Goal: Transaction & Acquisition: Obtain resource

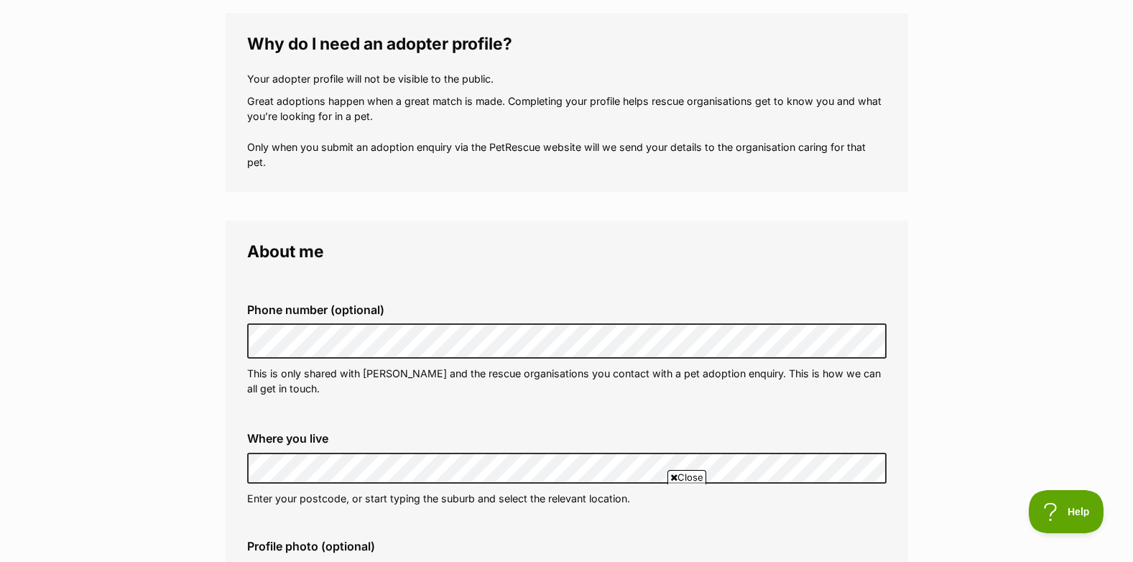
scroll to position [216, 0]
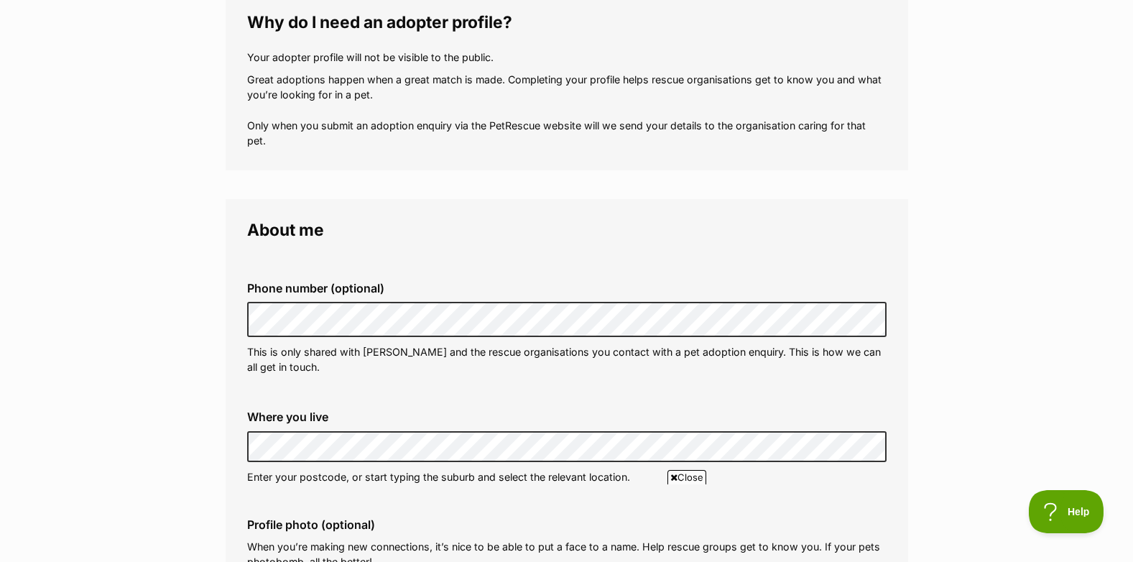
click at [530, 238] on legend "About me" at bounding box center [567, 230] width 640 height 19
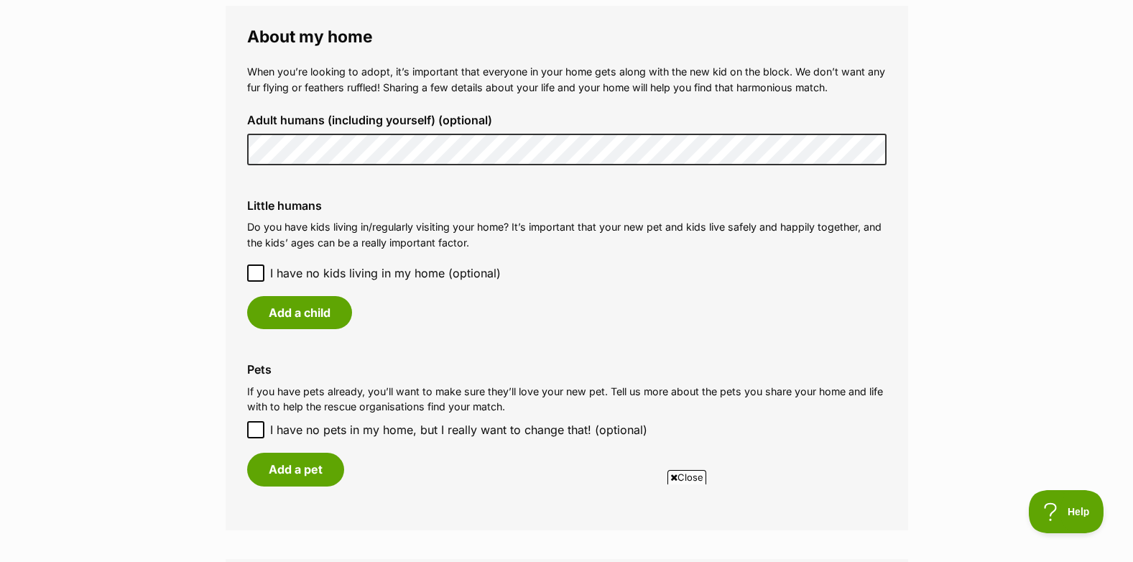
scroll to position [1078, 0]
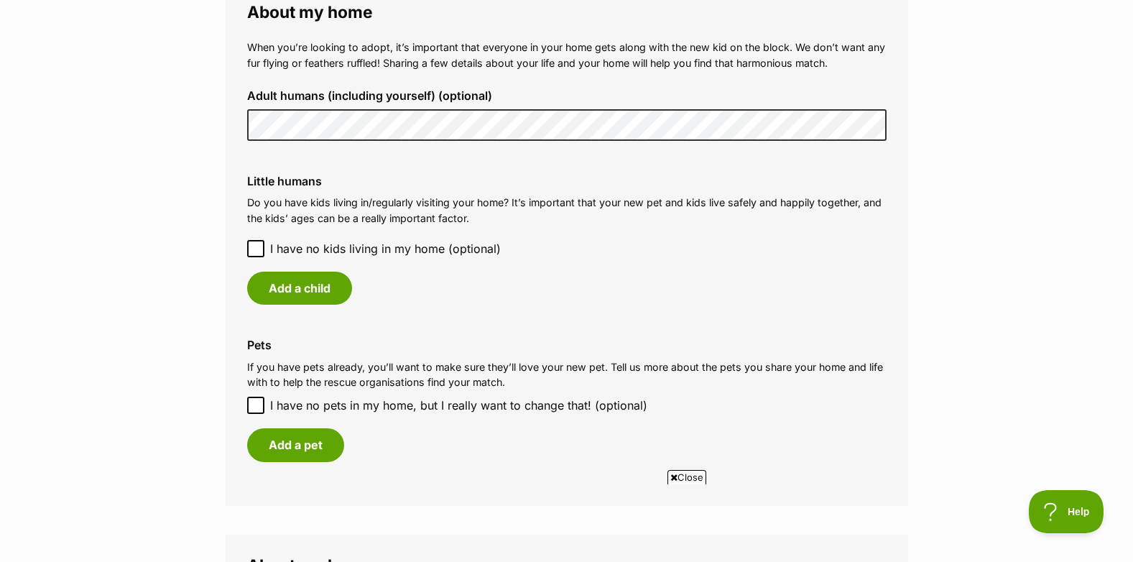
click at [252, 246] on icon at bounding box center [256, 249] width 10 height 10
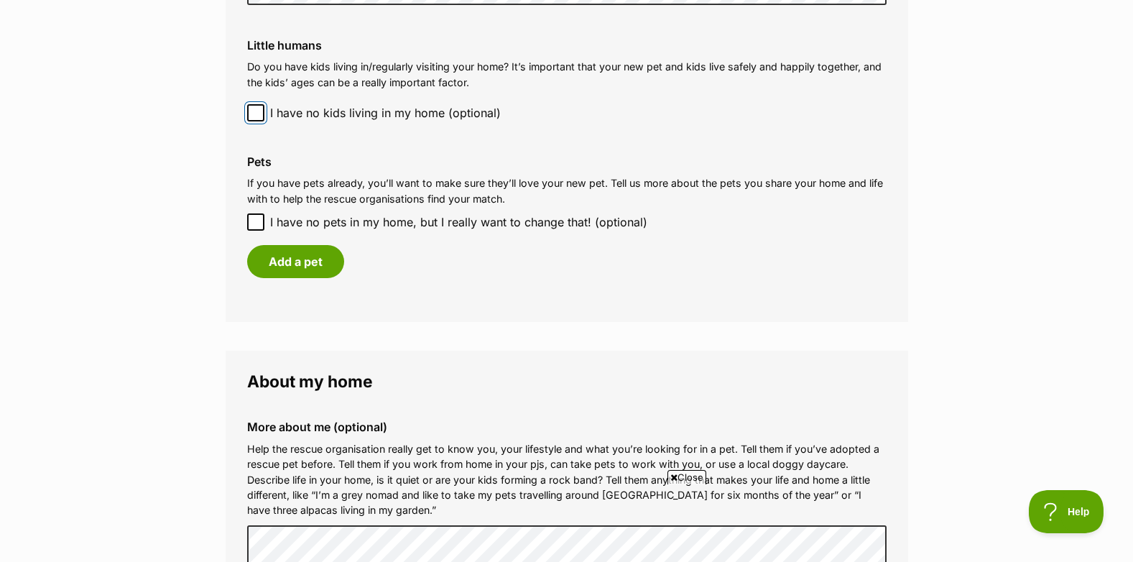
scroll to position [1222, 0]
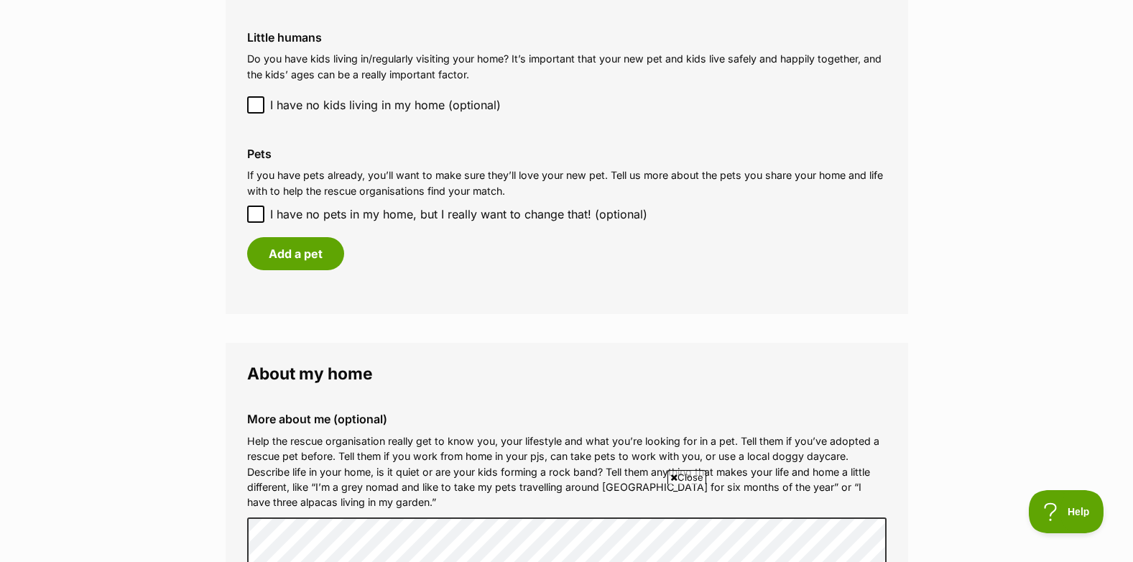
click at [256, 211] on icon at bounding box center [256, 214] width 10 height 10
click at [256, 211] on input "I have no pets in my home, but I really want to change that! (optional)" at bounding box center [255, 214] width 17 height 17
checkbox input "true"
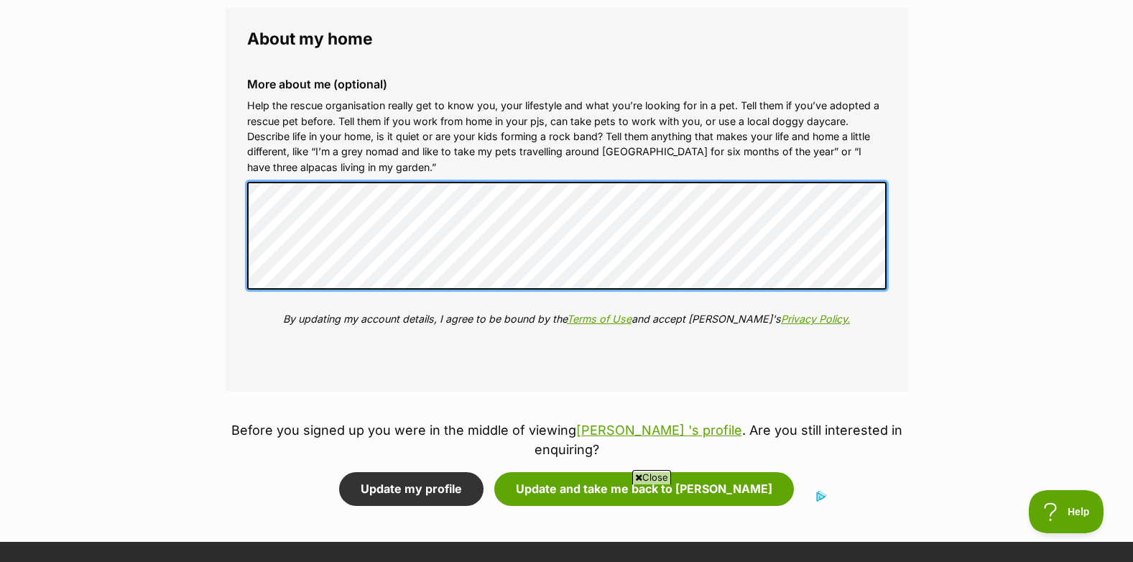
scroll to position [0, 0]
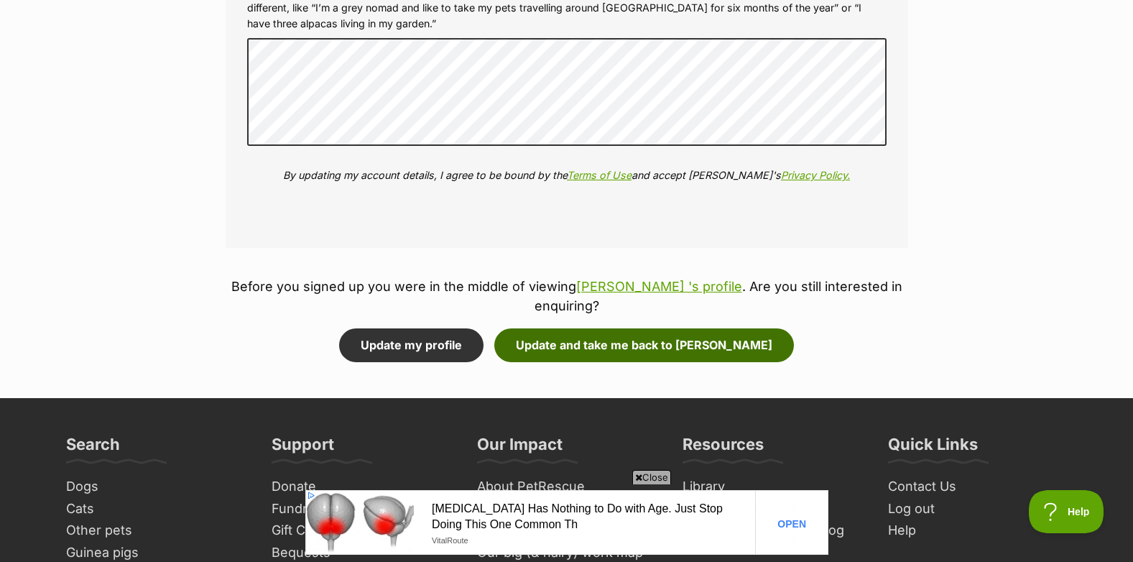
click at [608, 328] on button "Update and take me back to [PERSON_NAME]" at bounding box center [644, 344] width 300 height 33
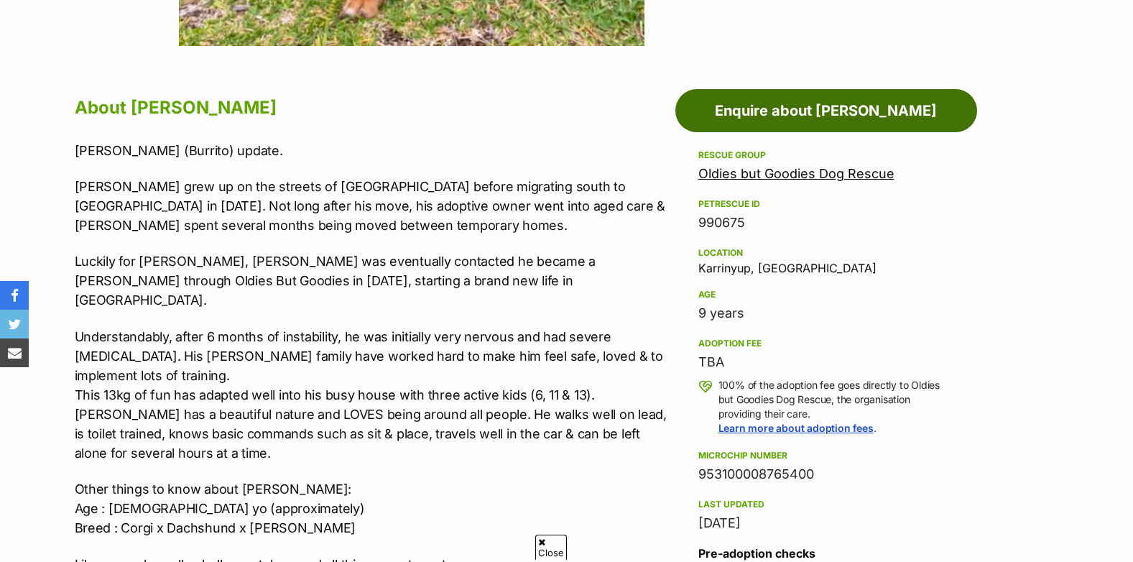
click at [818, 109] on link "Enquire about Benny" at bounding box center [826, 110] width 302 height 43
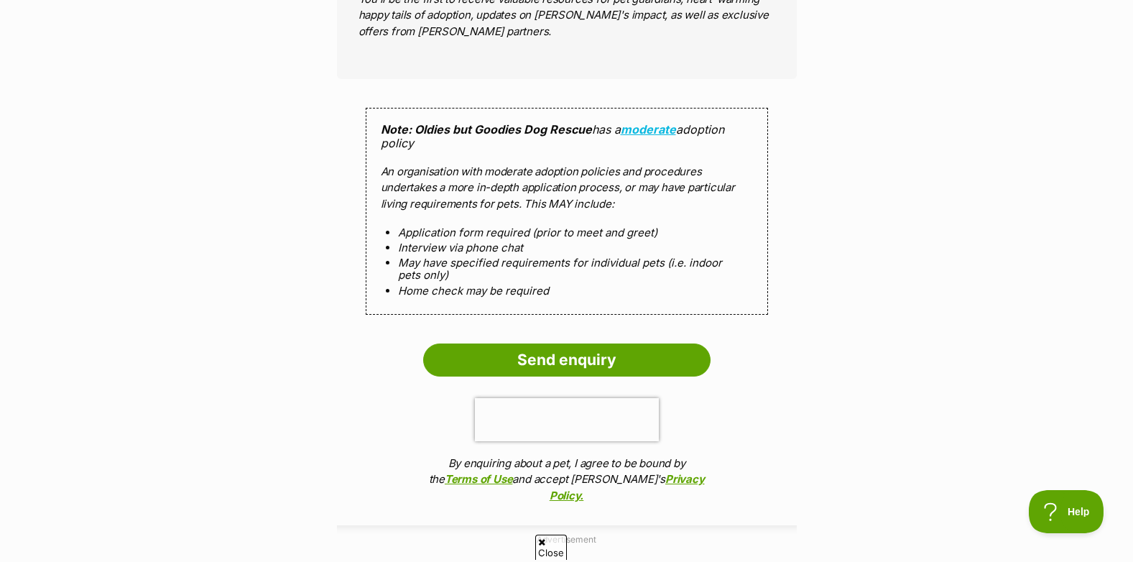
scroll to position [1293, 0]
click at [586, 343] on input "Send enquiry" at bounding box center [566, 359] width 287 height 33
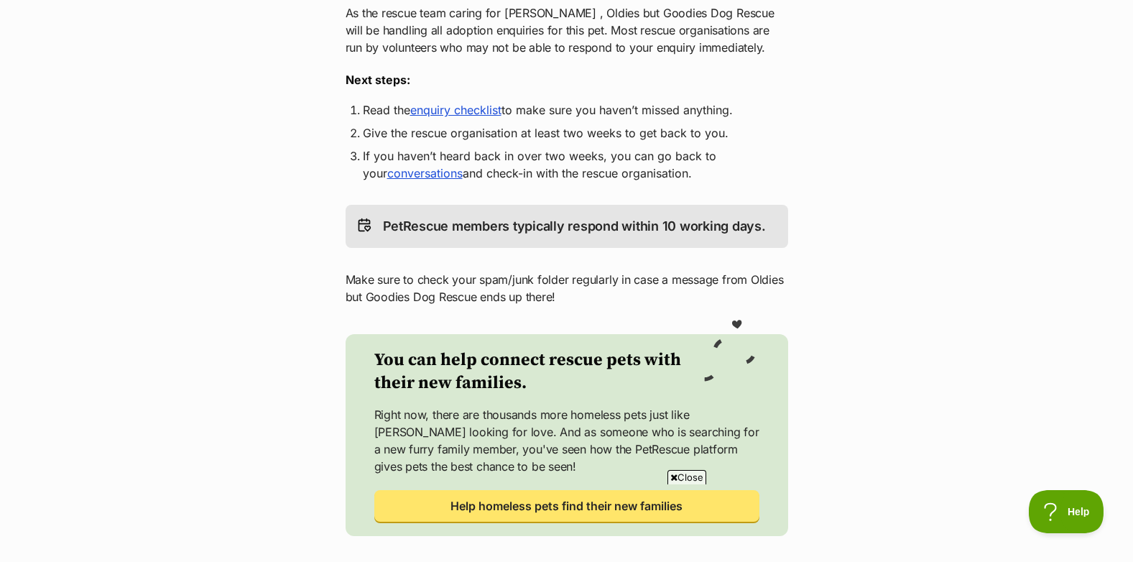
scroll to position [287, 0]
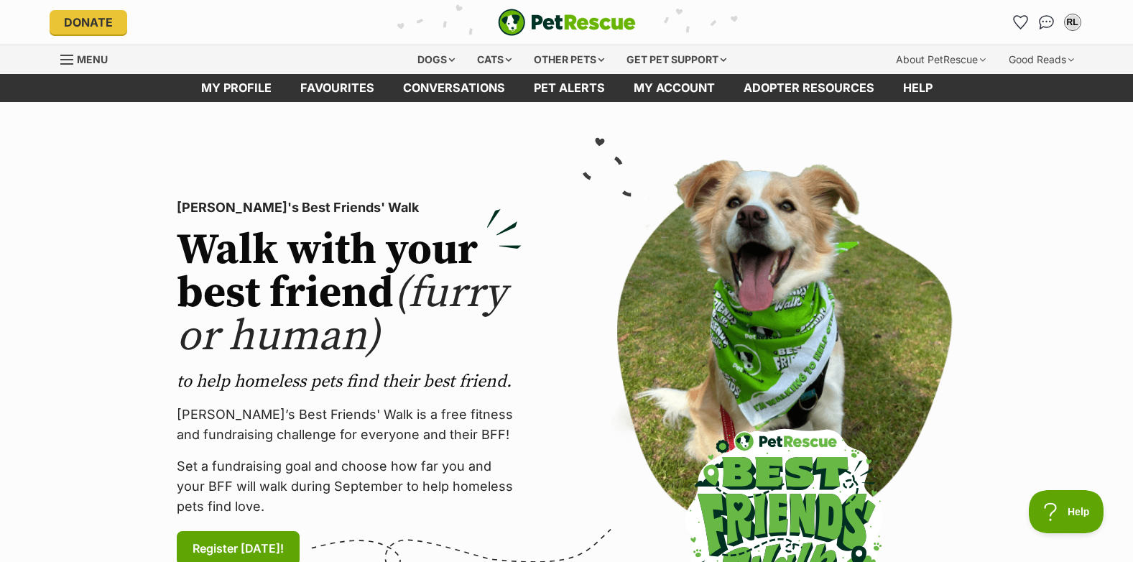
click at [446, 59] on div "Dogs" at bounding box center [435, 59] width 57 height 29
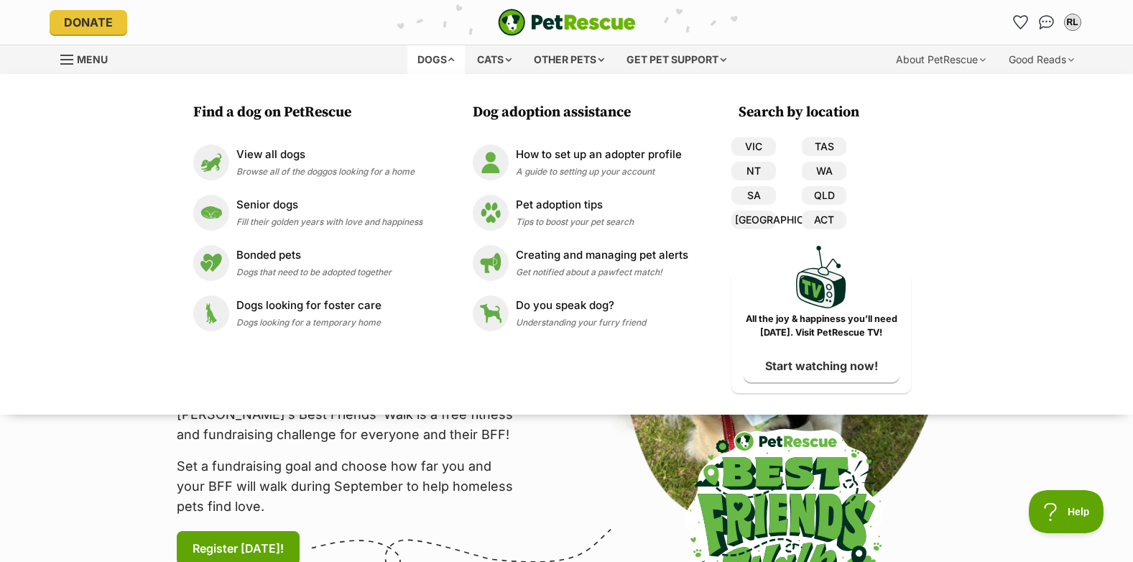
click at [822, 171] on link "WA" at bounding box center [824, 171] width 45 height 19
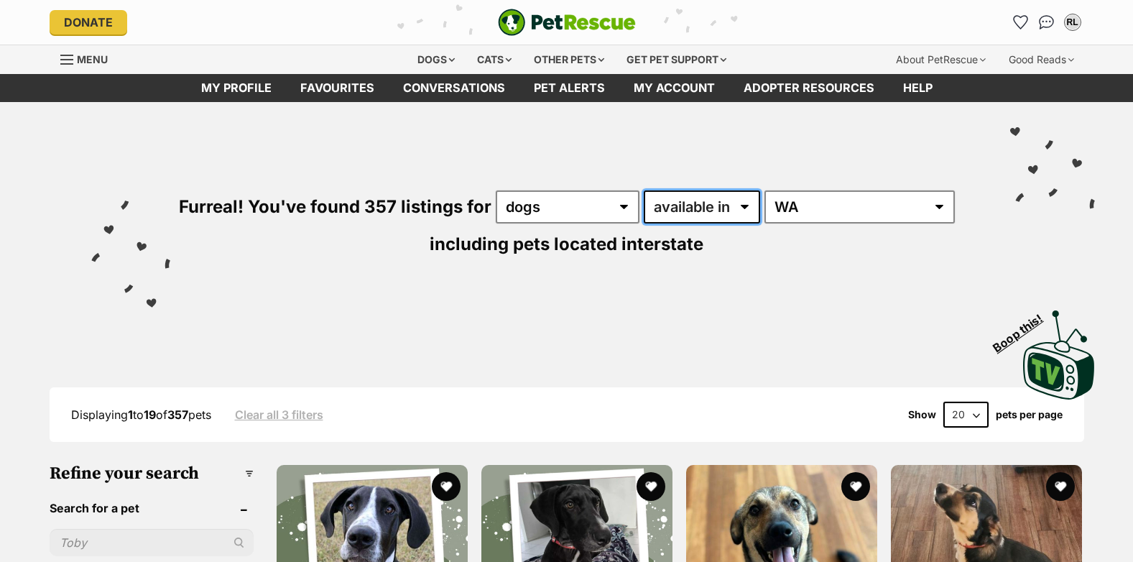
click at [747, 206] on select "available in located in" at bounding box center [702, 206] width 116 height 33
select select "disabled"
click at [645, 190] on select "available in located in" at bounding box center [702, 206] width 116 height 33
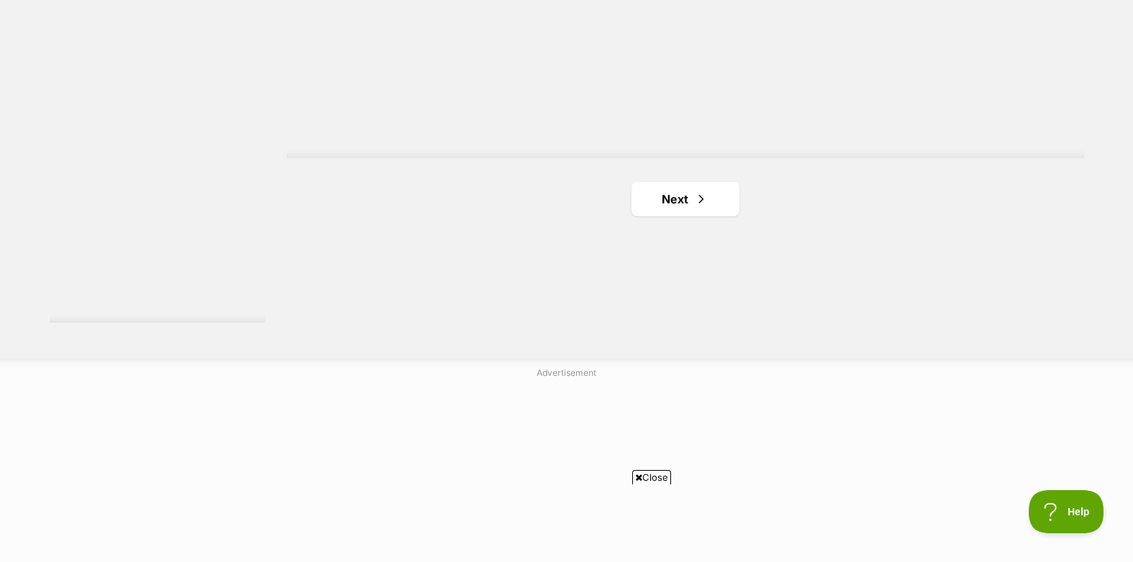
scroll to position [2642, 0]
click at [700, 200] on span "Next page" at bounding box center [701, 200] width 14 height 17
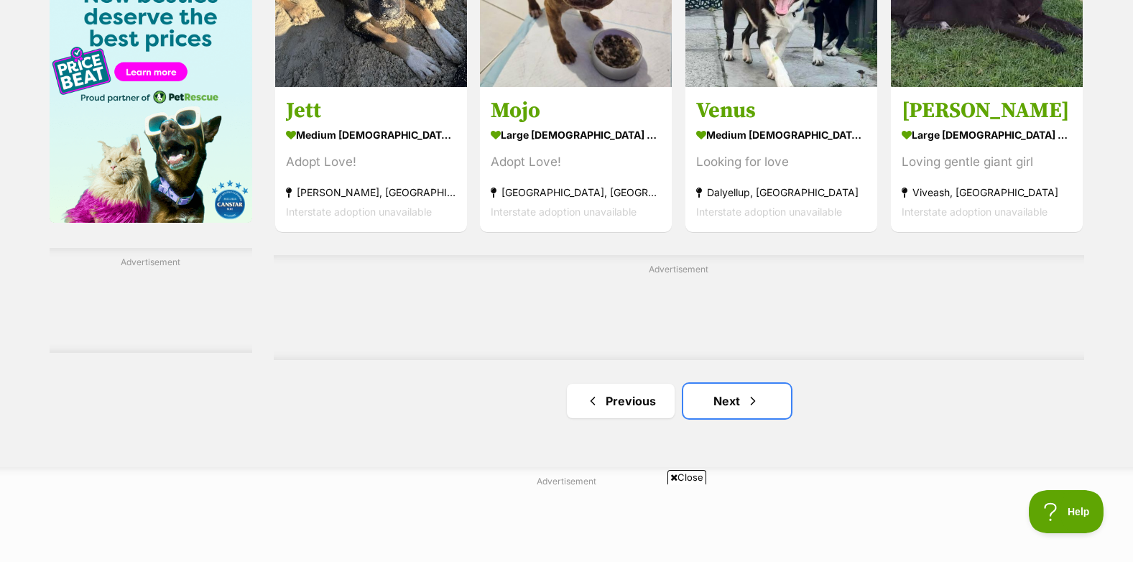
click at [737, 401] on link "Next" at bounding box center [737, 401] width 108 height 34
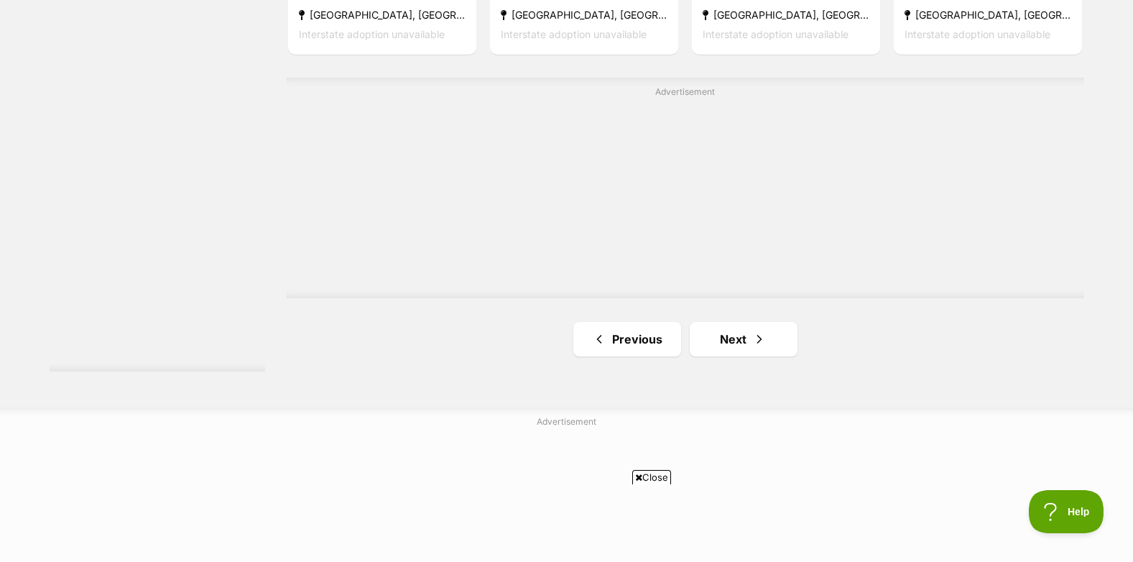
scroll to position [2713, 0]
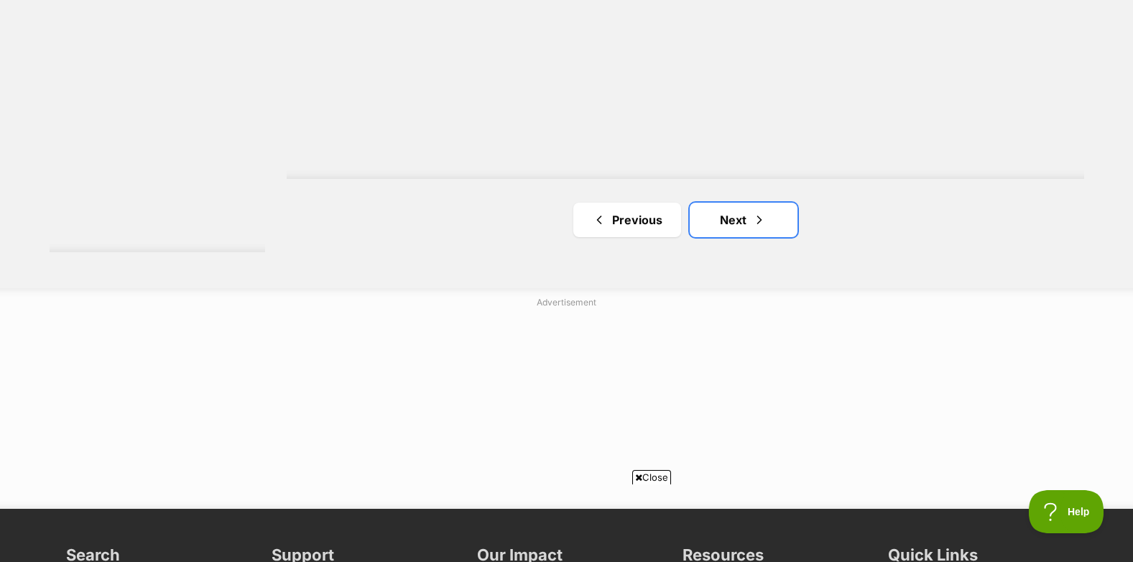
click at [762, 221] on span "Next page" at bounding box center [759, 219] width 14 height 17
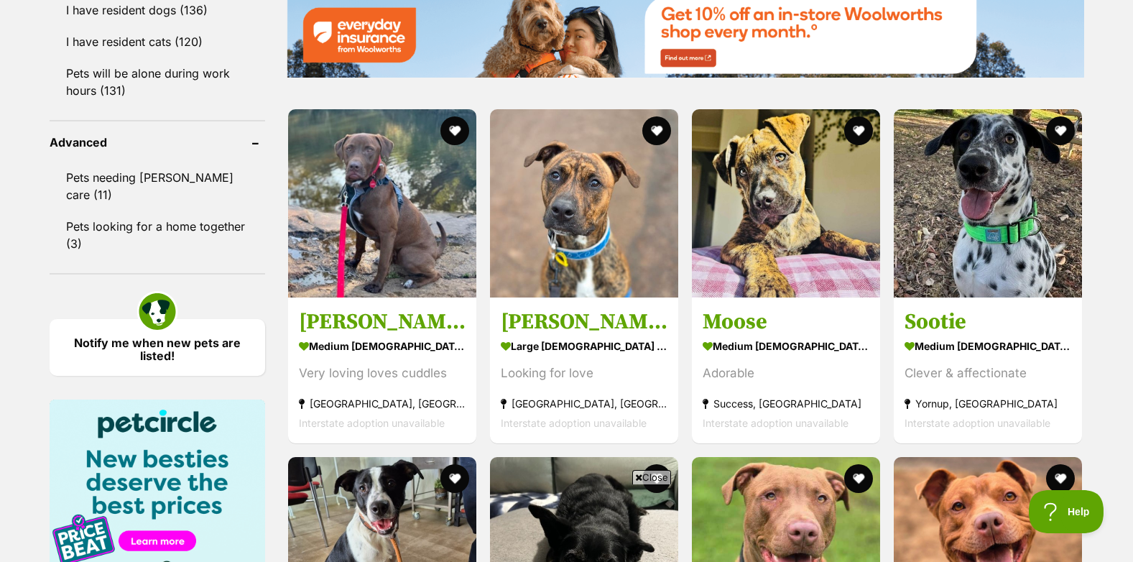
scroll to position [1796, 0]
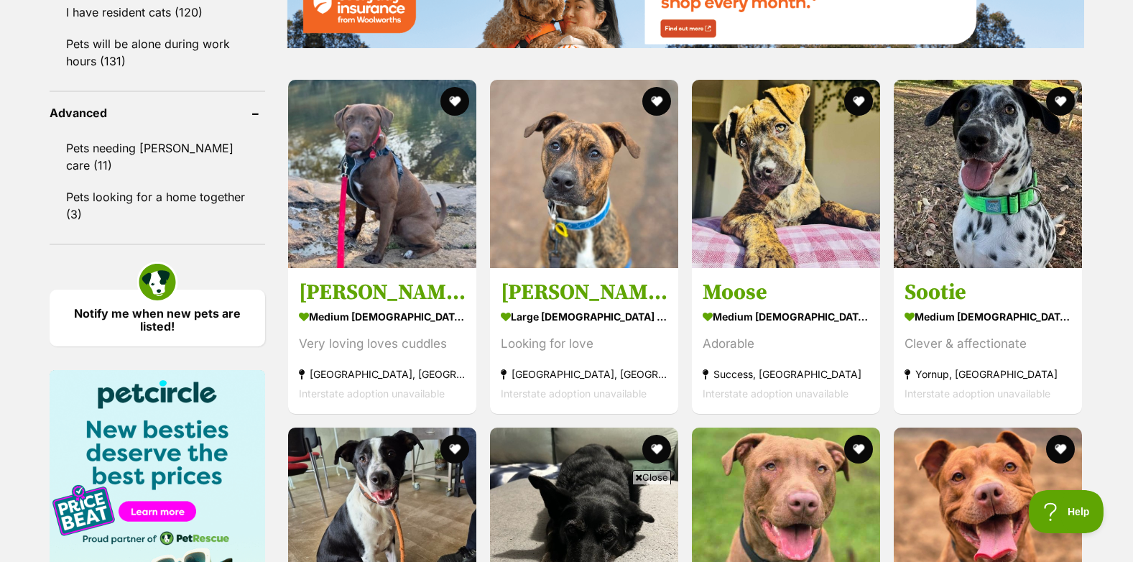
click at [755, 290] on h3 "Moose" at bounding box center [786, 292] width 167 height 27
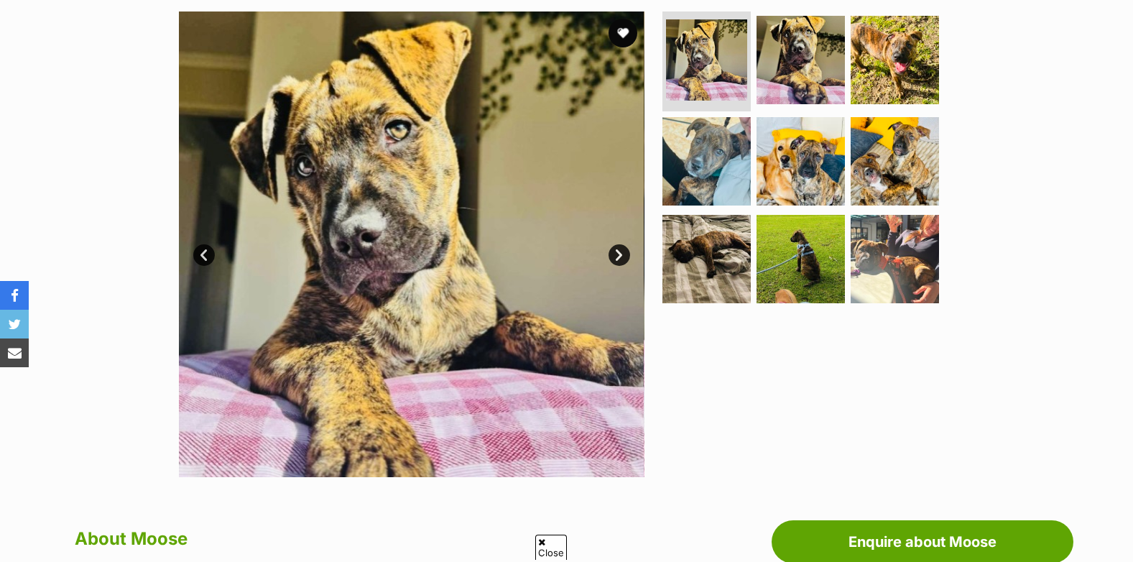
click at [622, 256] on link "Next" at bounding box center [620, 255] width 22 height 22
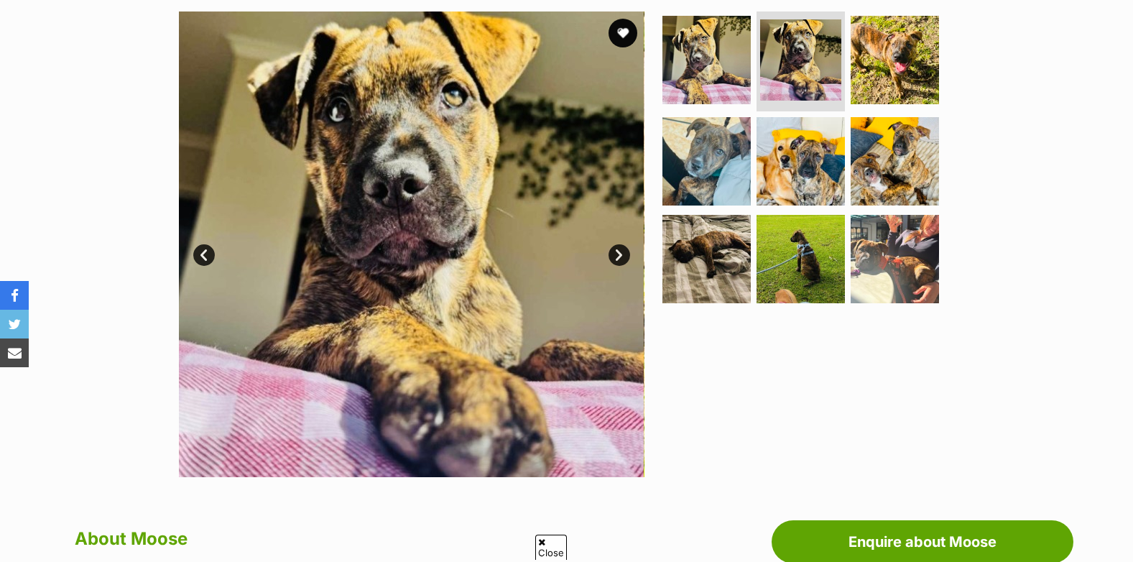
click at [622, 256] on link "Next" at bounding box center [620, 255] width 22 height 22
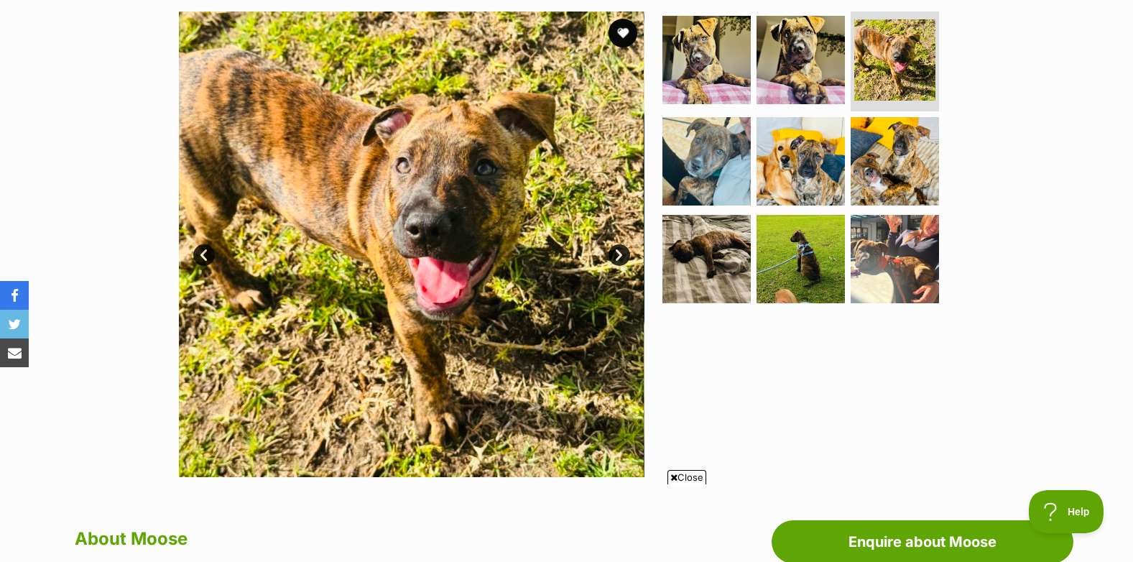
click at [622, 256] on link "Next" at bounding box center [620, 255] width 22 height 22
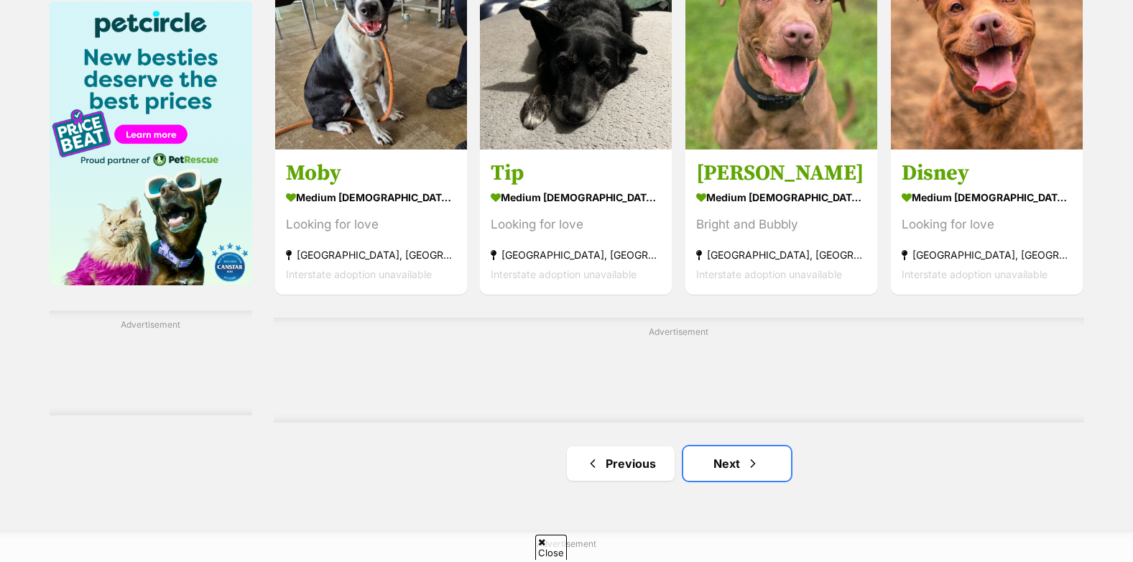
click at [749, 466] on span "Next page" at bounding box center [753, 463] width 14 height 17
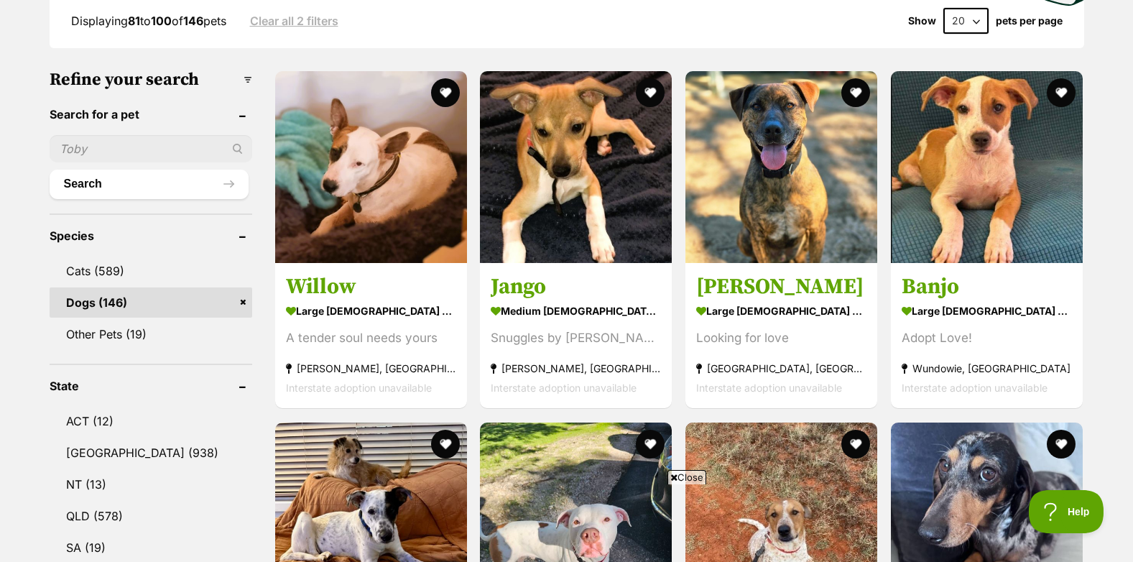
click at [978, 218] on img at bounding box center [987, 167] width 192 height 192
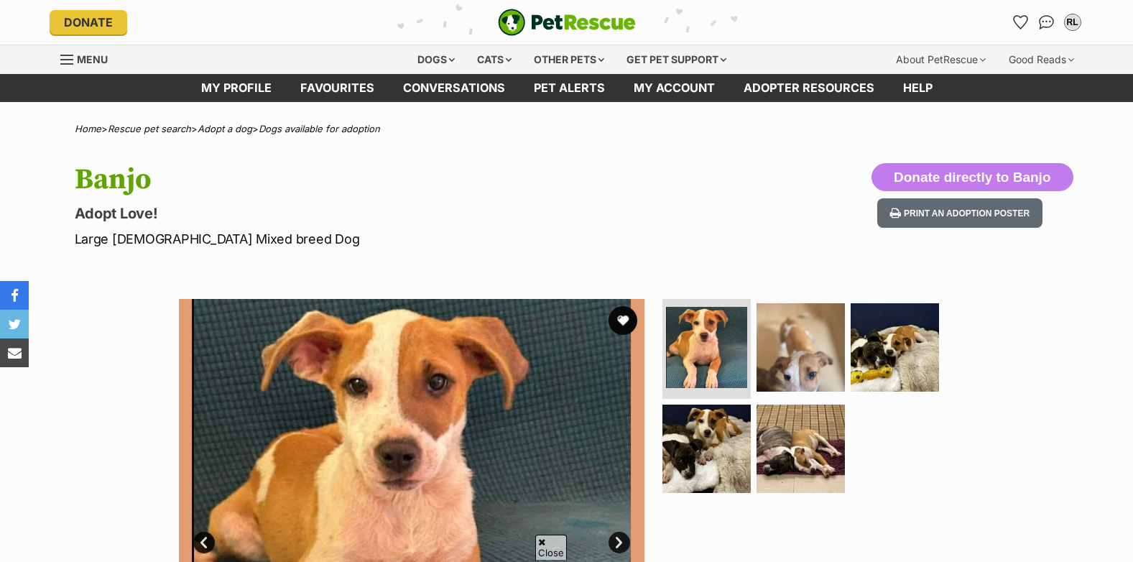
scroll to position [287, 0]
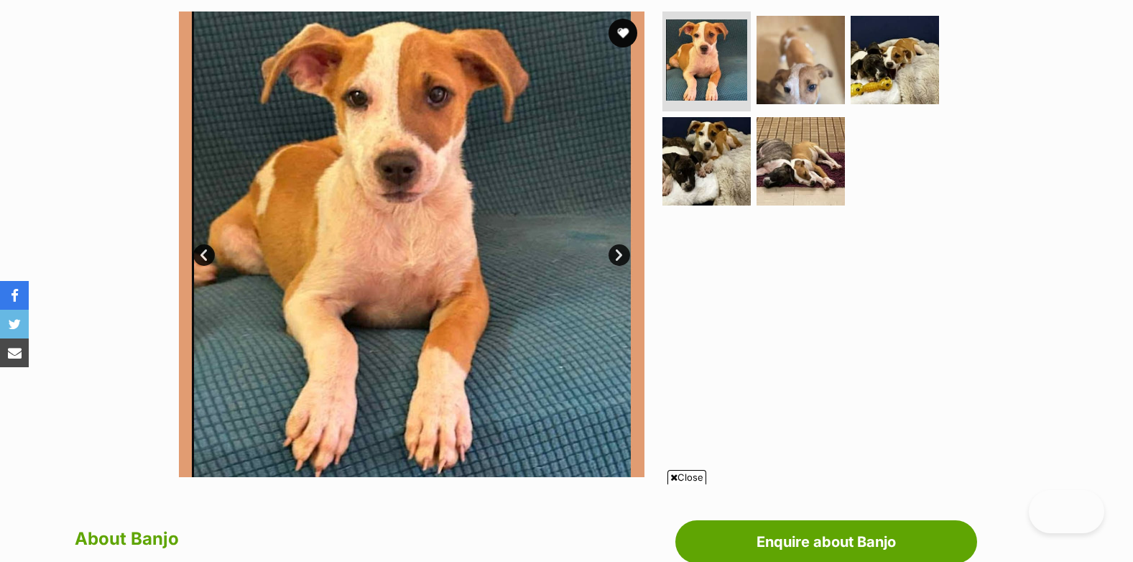
click at [618, 256] on link "Next" at bounding box center [620, 255] width 22 height 22
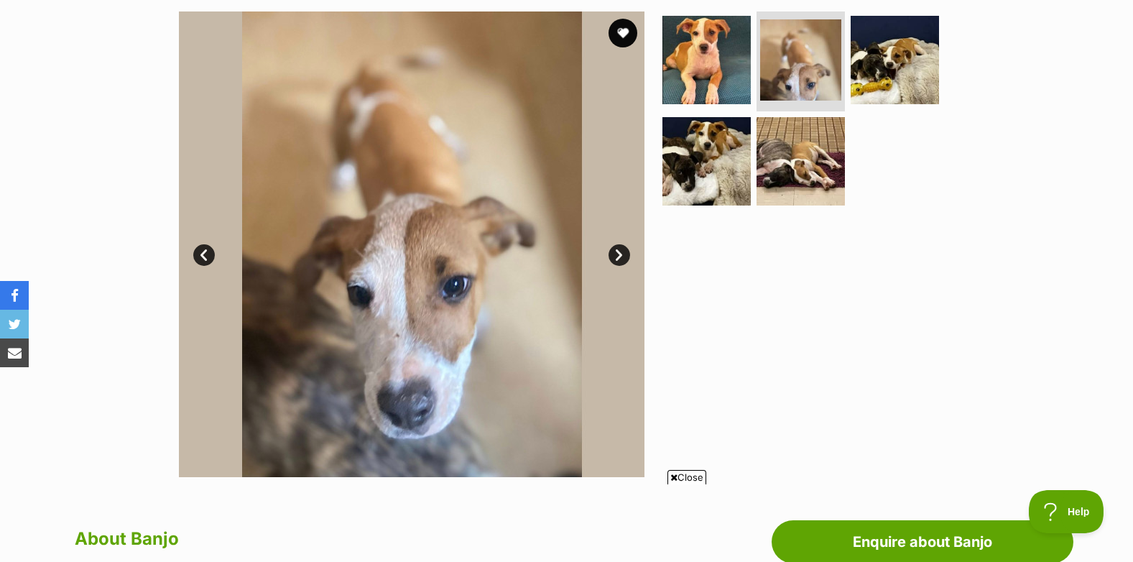
scroll to position [0, 0]
click at [619, 257] on link "Next" at bounding box center [620, 255] width 22 height 22
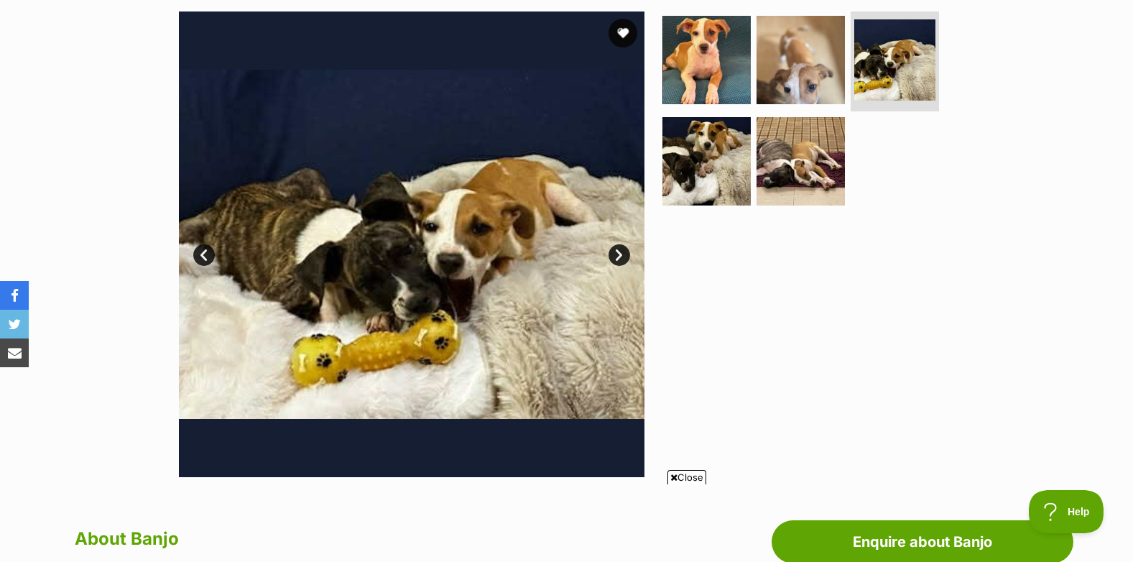
click at [619, 257] on link "Next" at bounding box center [620, 255] width 22 height 22
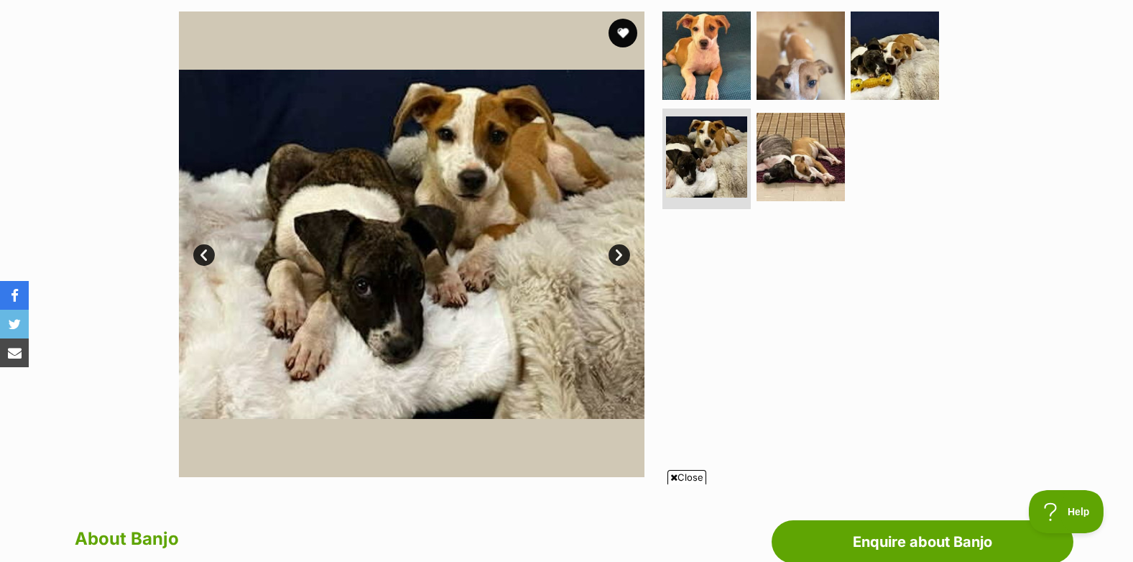
click at [619, 257] on link "Next" at bounding box center [620, 255] width 22 height 22
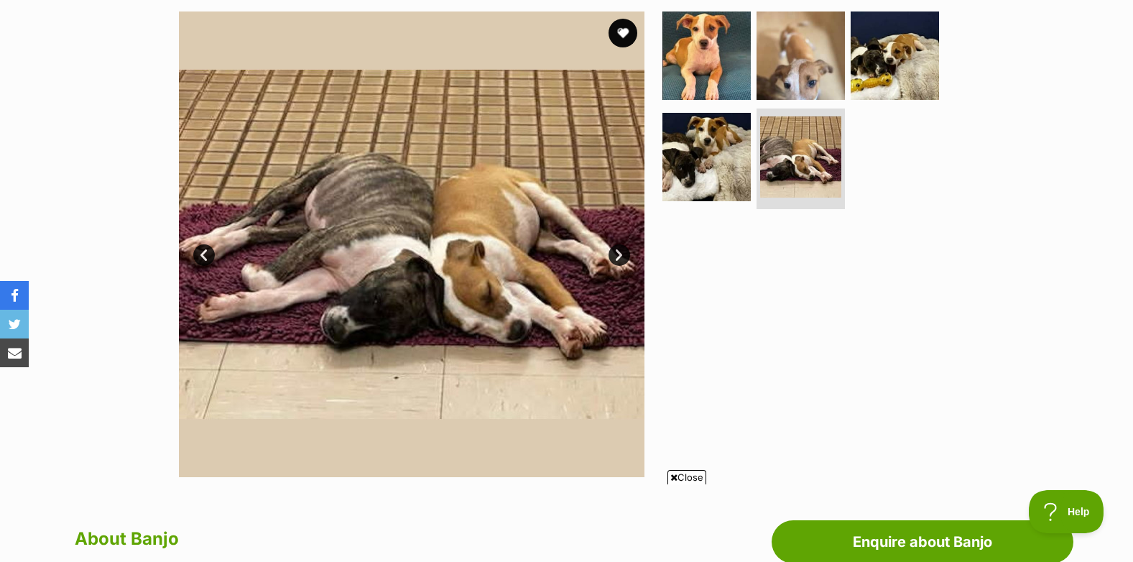
click at [619, 257] on link "Next" at bounding box center [620, 255] width 22 height 22
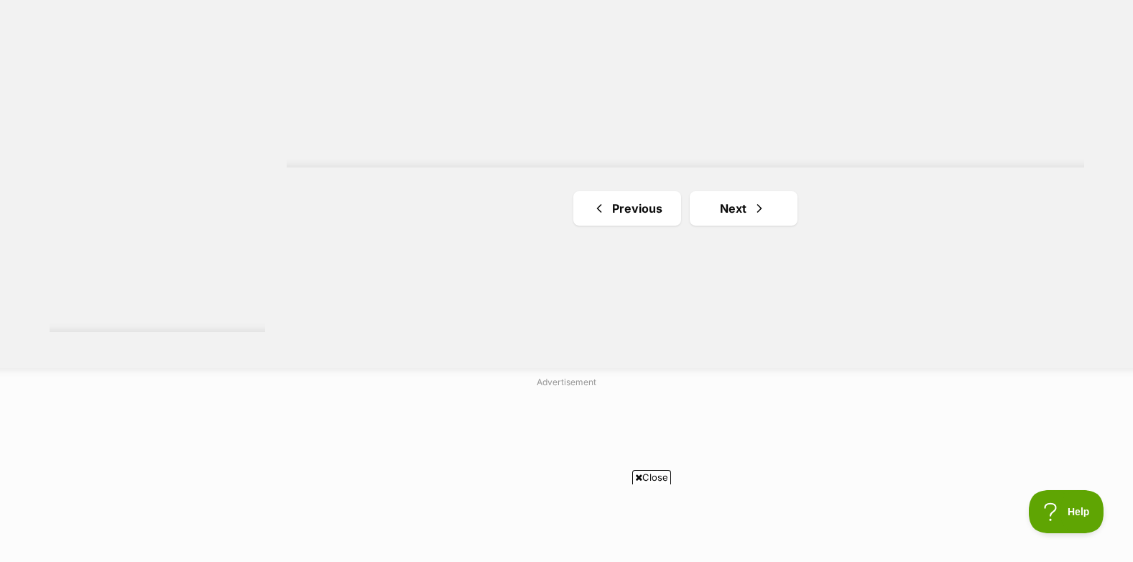
scroll to position [2803, 0]
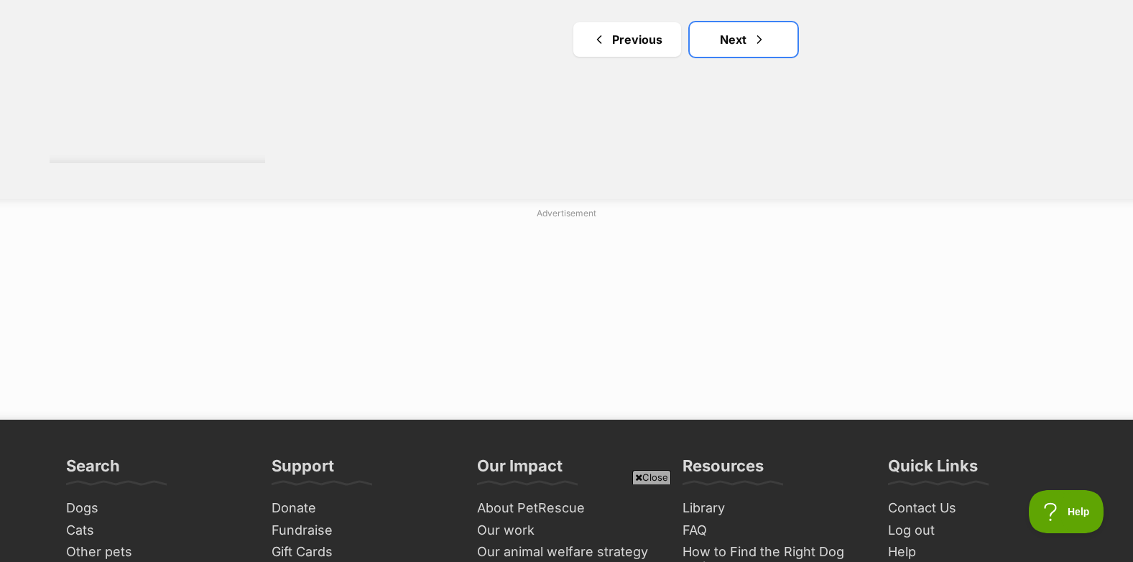
click at [739, 36] on link "Next" at bounding box center [744, 39] width 108 height 34
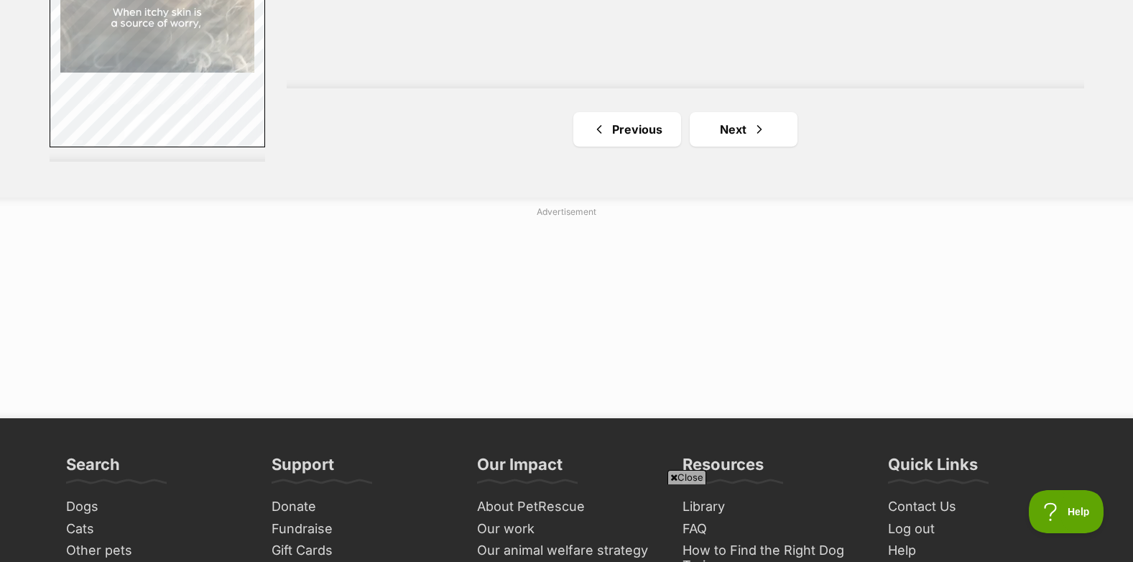
scroll to position [2774, 0]
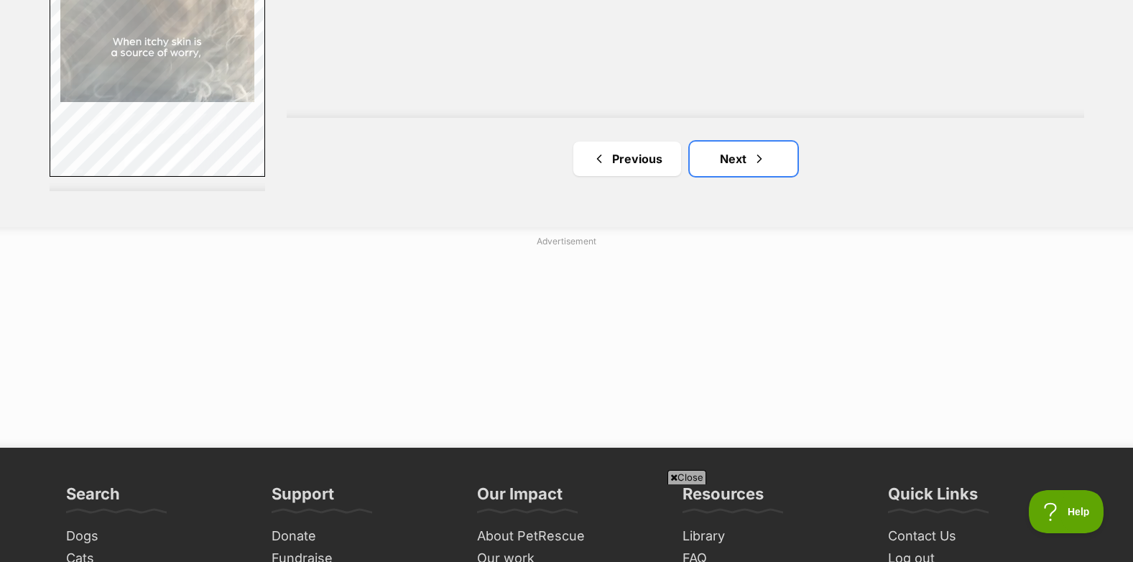
click at [749, 157] on link "Next" at bounding box center [744, 159] width 108 height 34
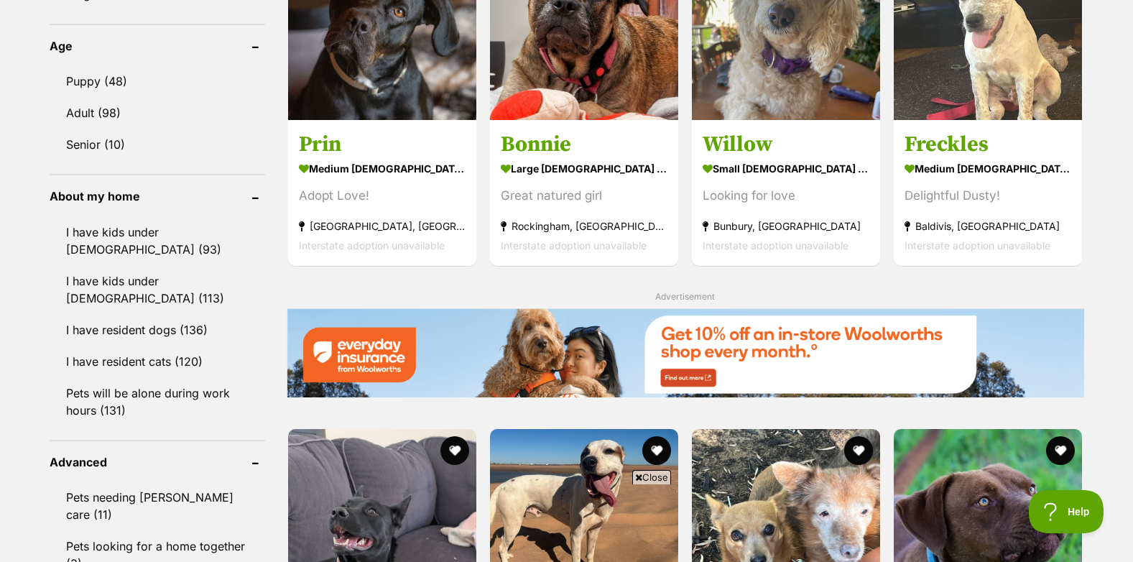
scroll to position [1365, 0]
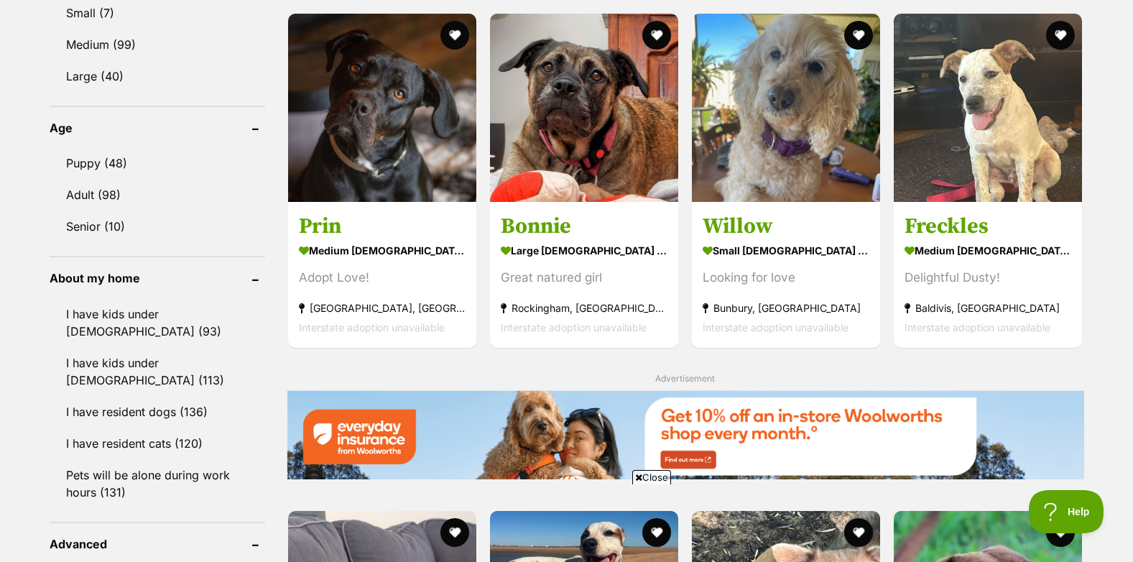
click at [1015, 150] on img at bounding box center [988, 108] width 188 height 188
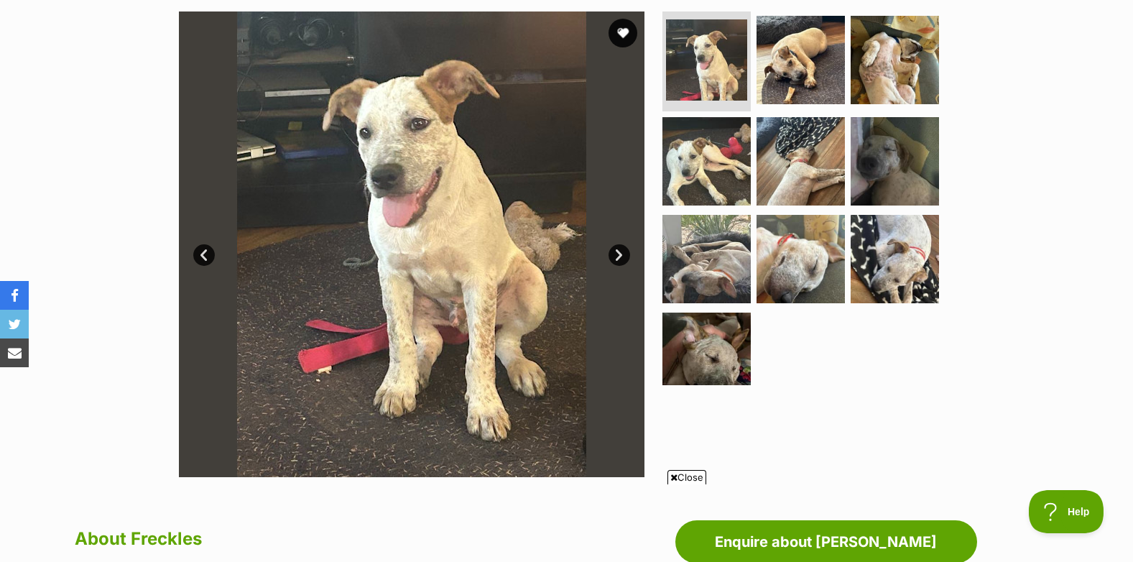
click at [619, 253] on link "Next" at bounding box center [620, 255] width 22 height 22
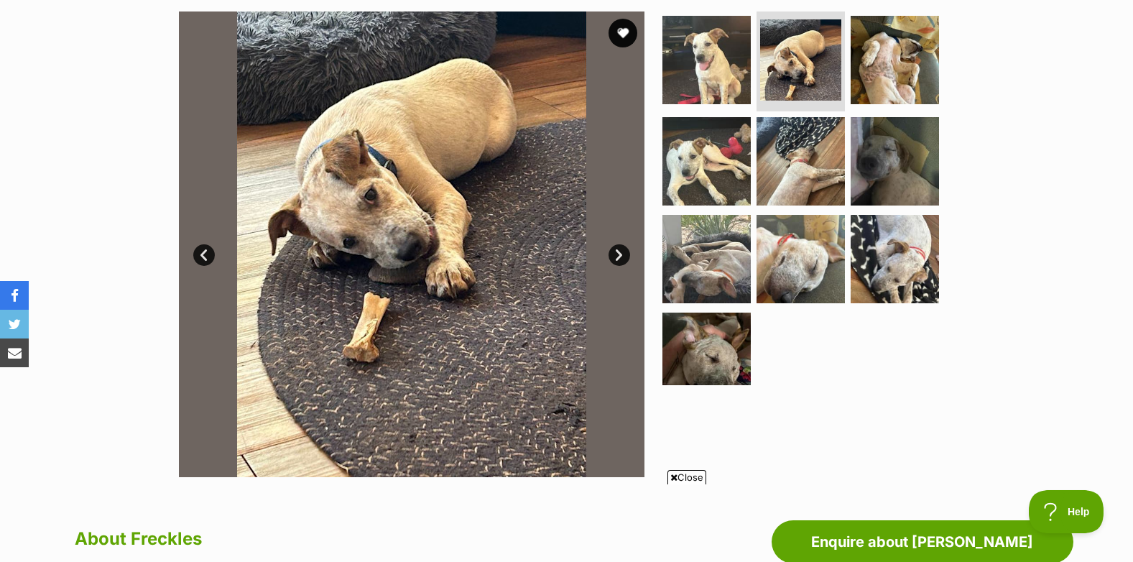
click at [619, 253] on link "Next" at bounding box center [620, 255] width 22 height 22
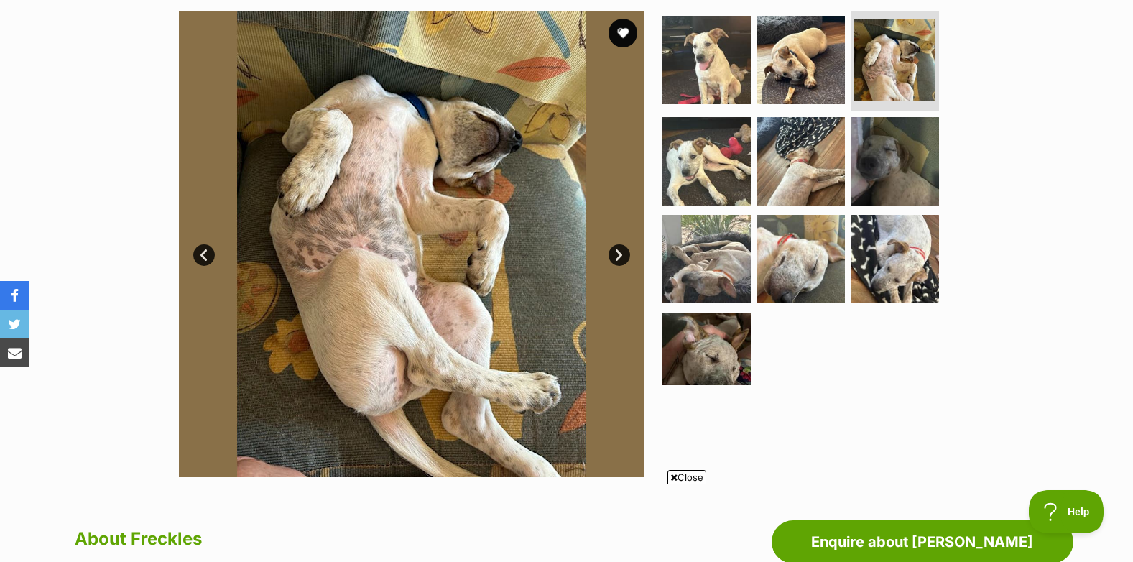
click at [619, 253] on link "Next" at bounding box center [620, 255] width 22 height 22
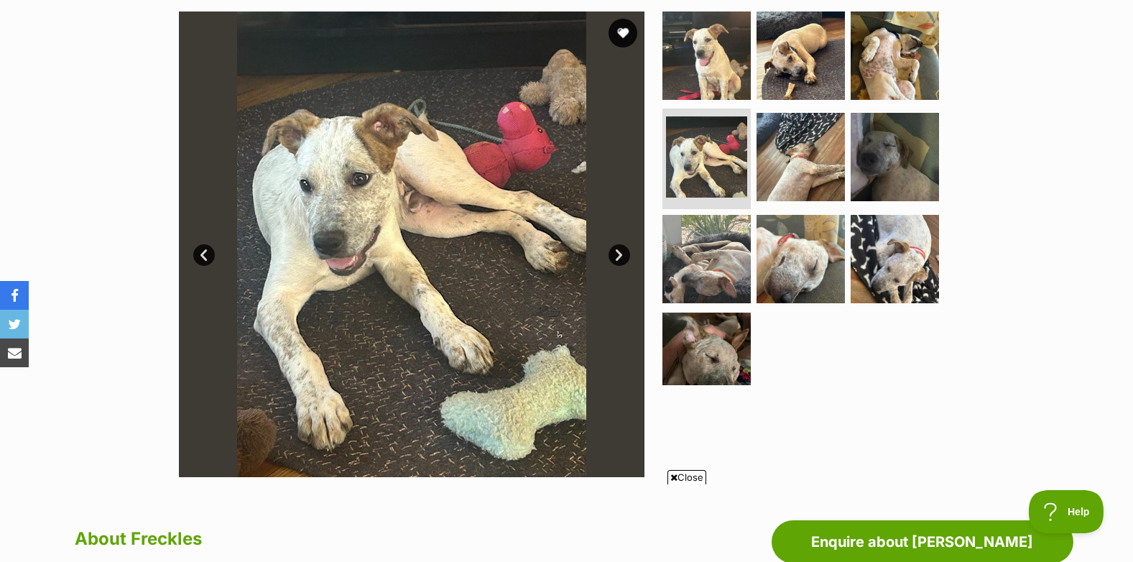
click at [619, 253] on link "Next" at bounding box center [620, 255] width 22 height 22
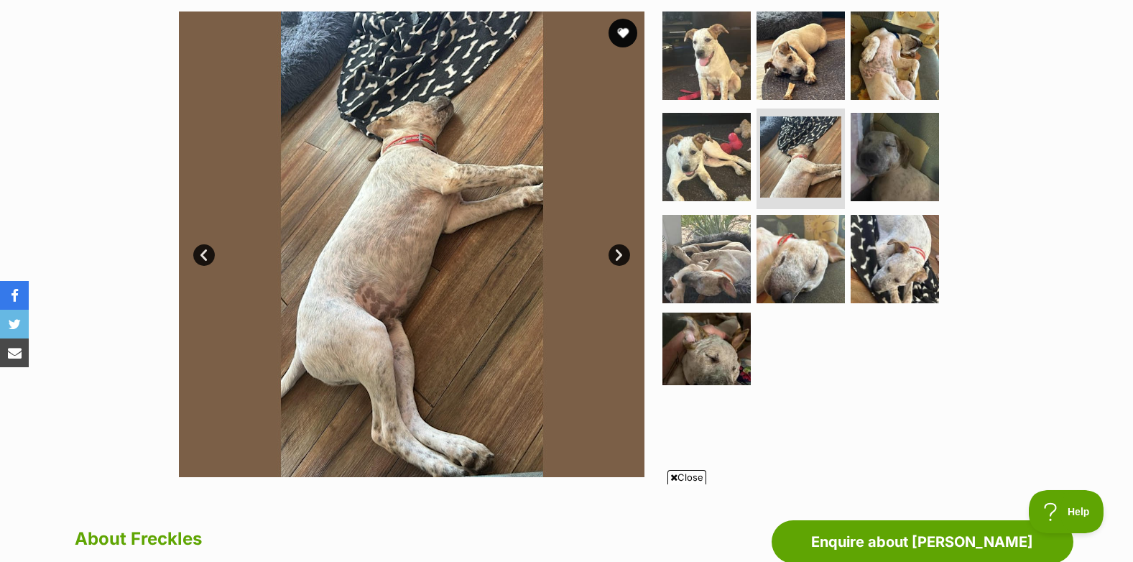
click at [619, 253] on link "Next" at bounding box center [620, 255] width 22 height 22
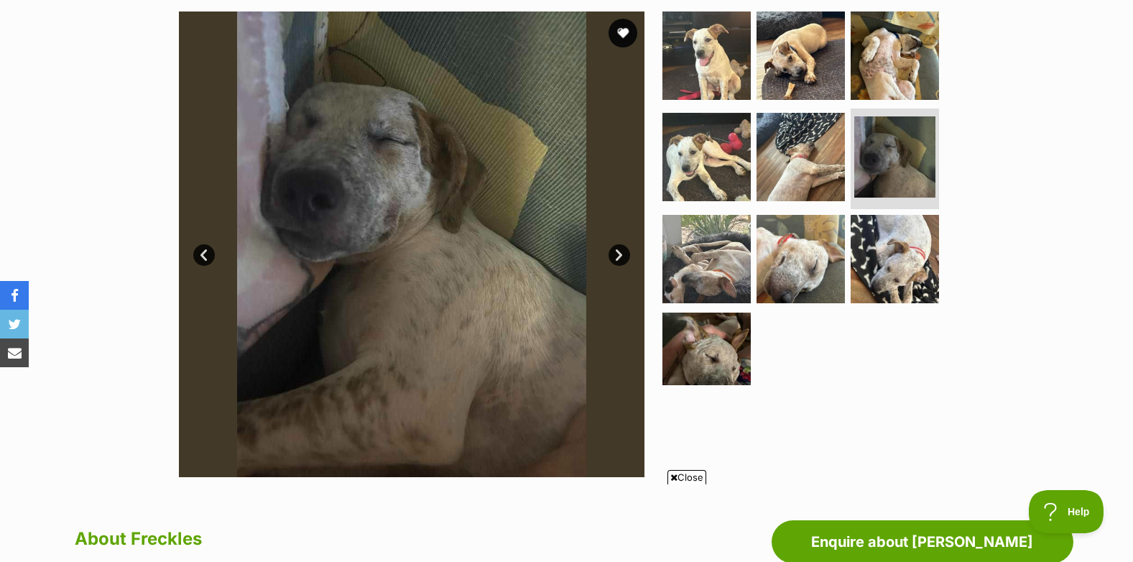
click at [619, 253] on link "Next" at bounding box center [620, 255] width 22 height 22
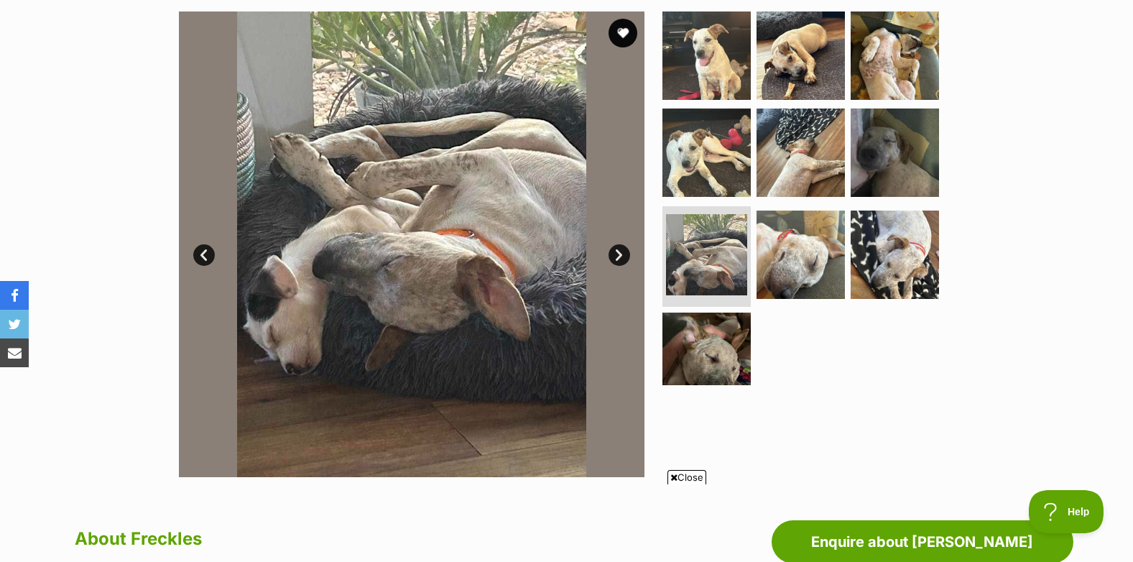
click at [619, 253] on link "Next" at bounding box center [620, 255] width 22 height 22
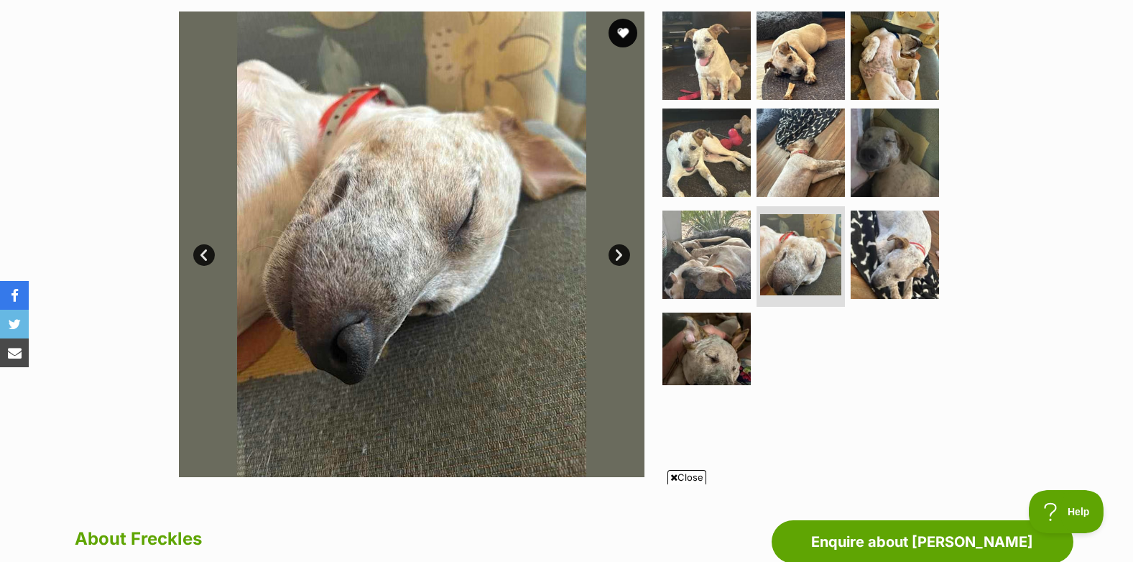
click at [619, 253] on link "Next" at bounding box center [620, 255] width 22 height 22
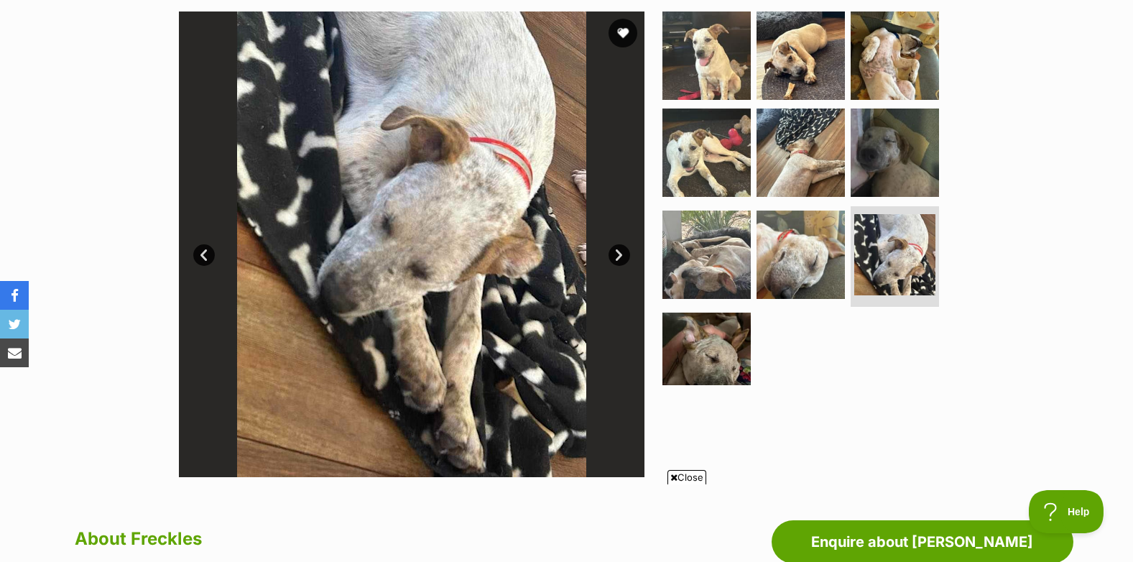
click at [619, 253] on link "Next" at bounding box center [620, 255] width 22 height 22
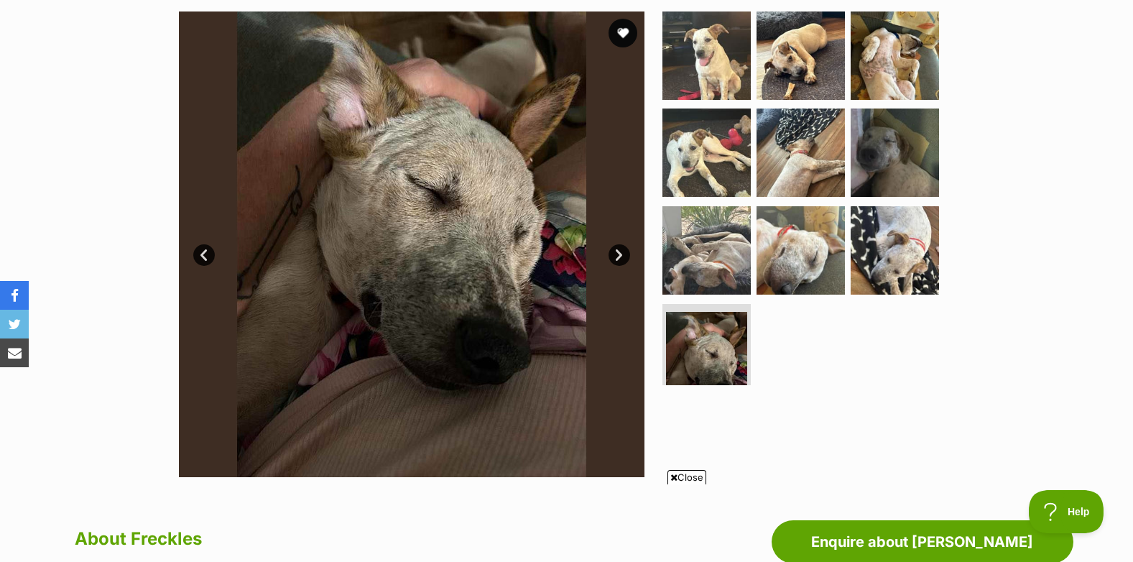
click at [619, 253] on link "Next" at bounding box center [620, 255] width 22 height 22
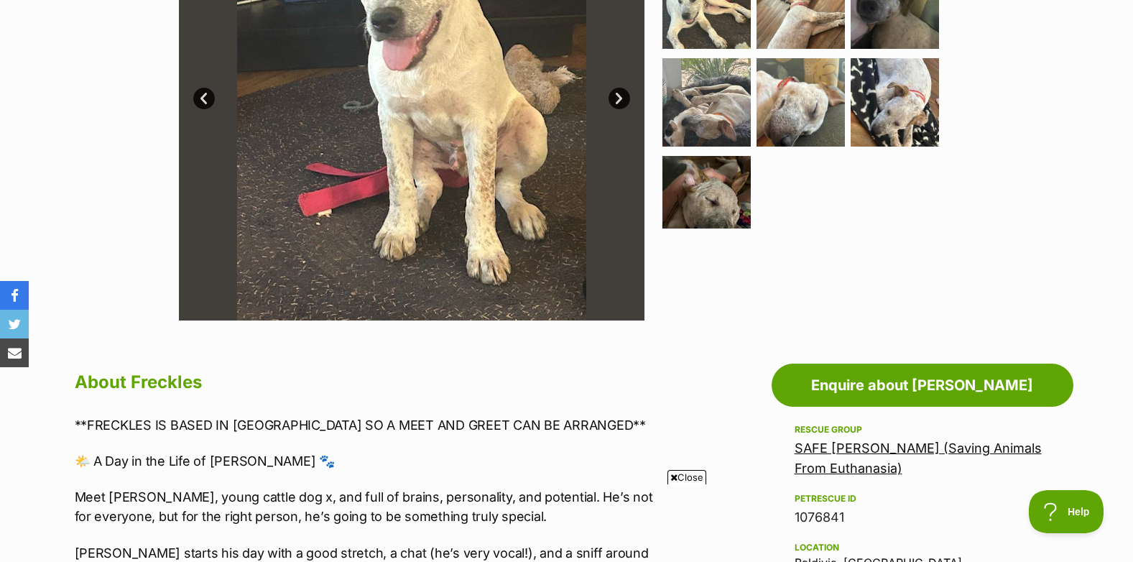
scroll to position [431, 0]
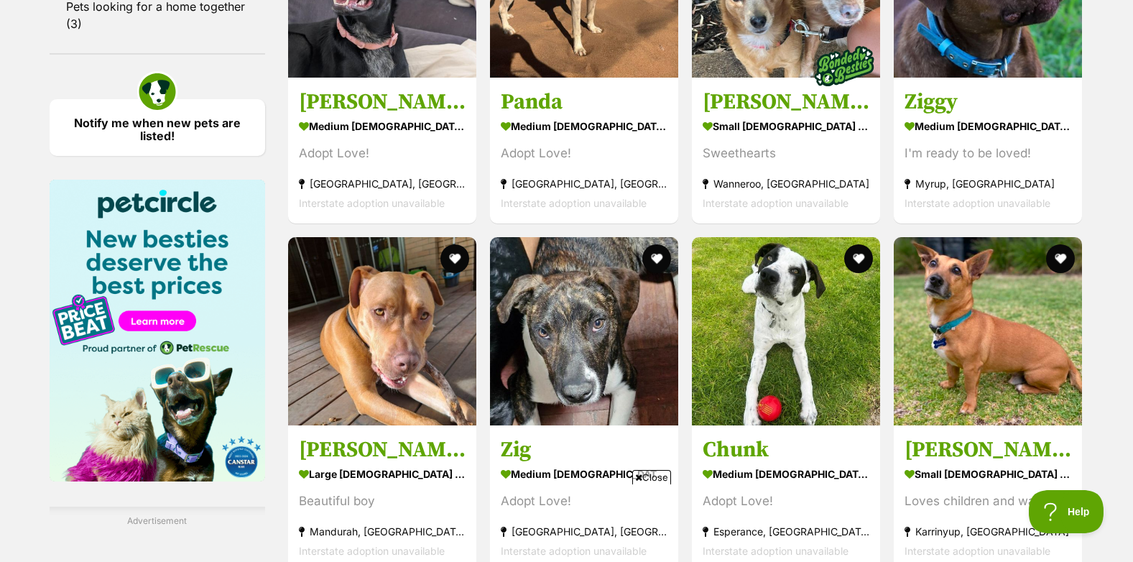
click at [942, 455] on h3 "[PERSON_NAME]" at bounding box center [988, 448] width 167 height 27
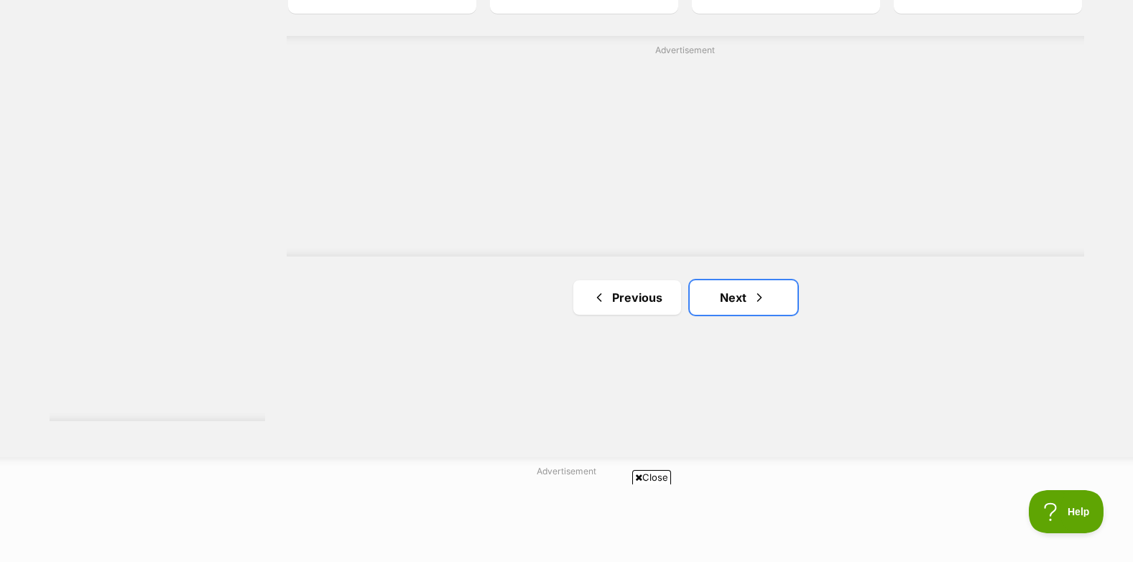
click at [760, 301] on span "Next page" at bounding box center [759, 297] width 14 height 17
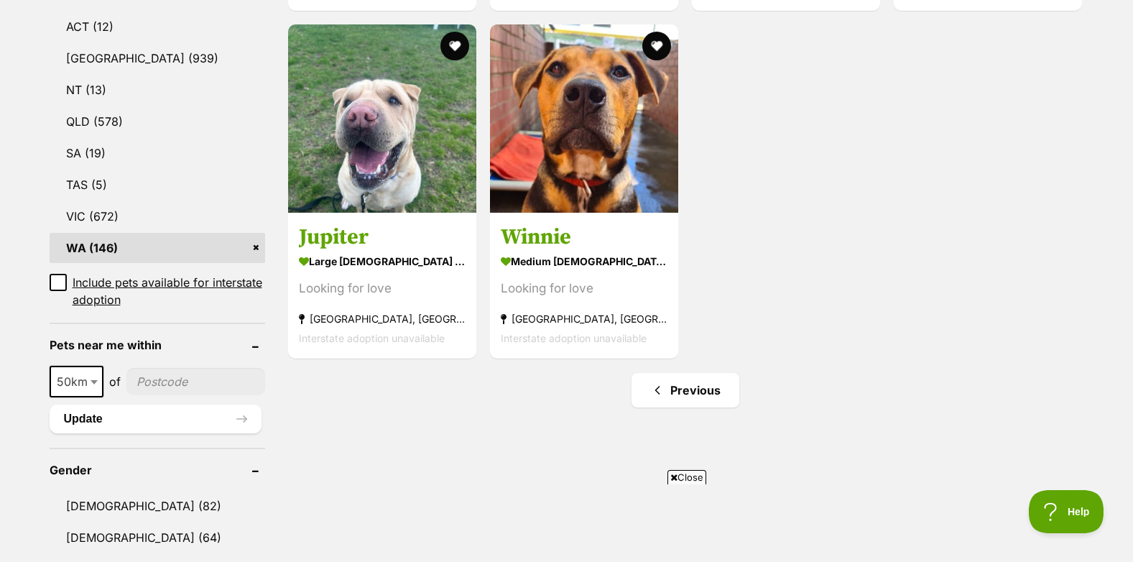
scroll to position [719, 0]
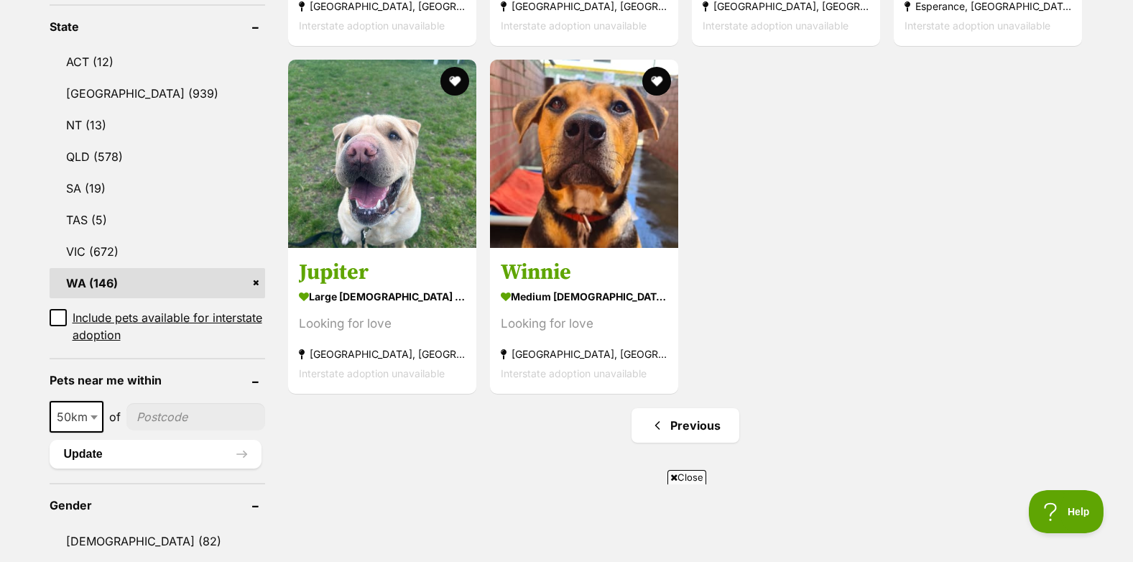
click at [588, 194] on img at bounding box center [584, 154] width 188 height 188
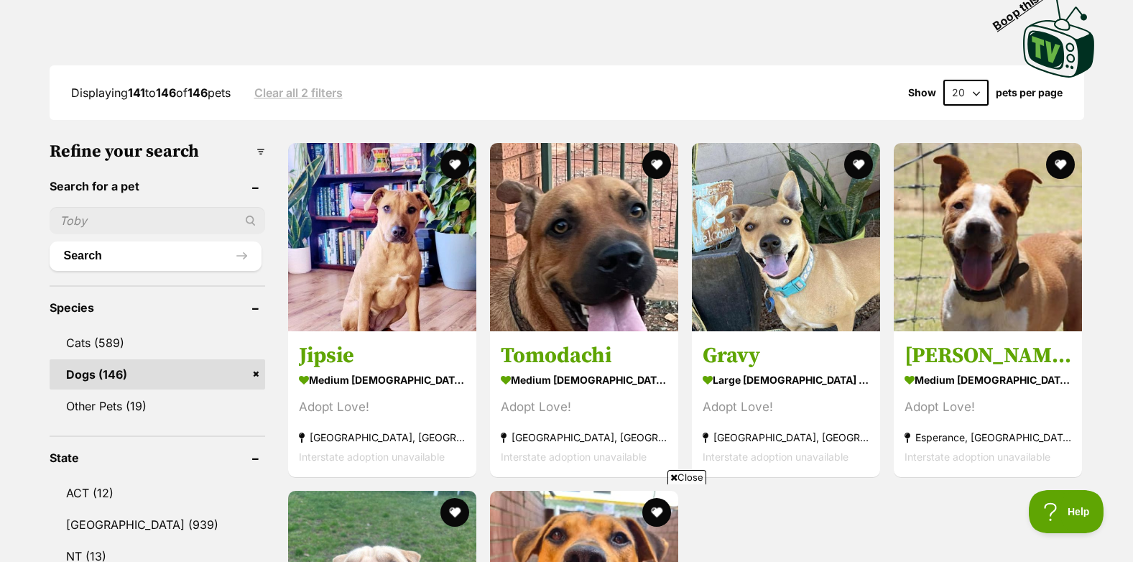
scroll to position [216, 0]
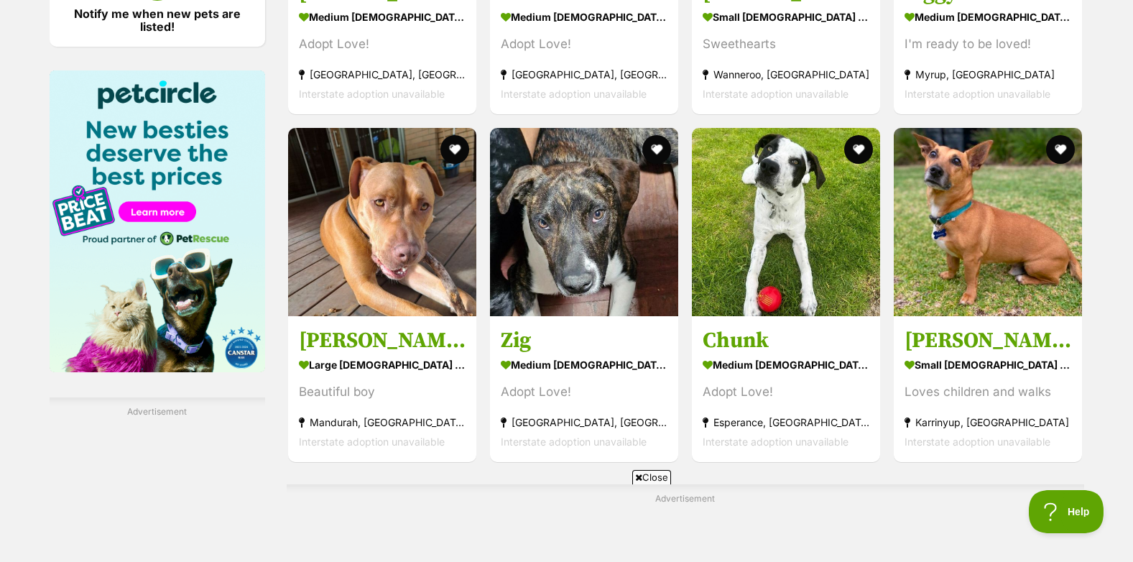
click at [768, 249] on img at bounding box center [786, 222] width 188 height 188
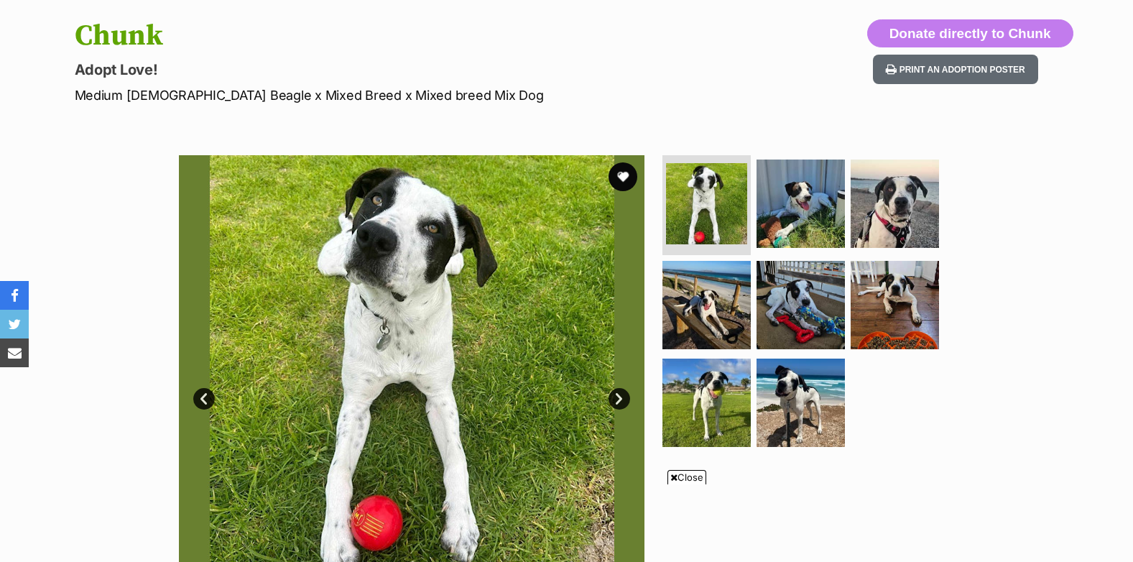
click at [617, 394] on link "Next" at bounding box center [620, 399] width 22 height 22
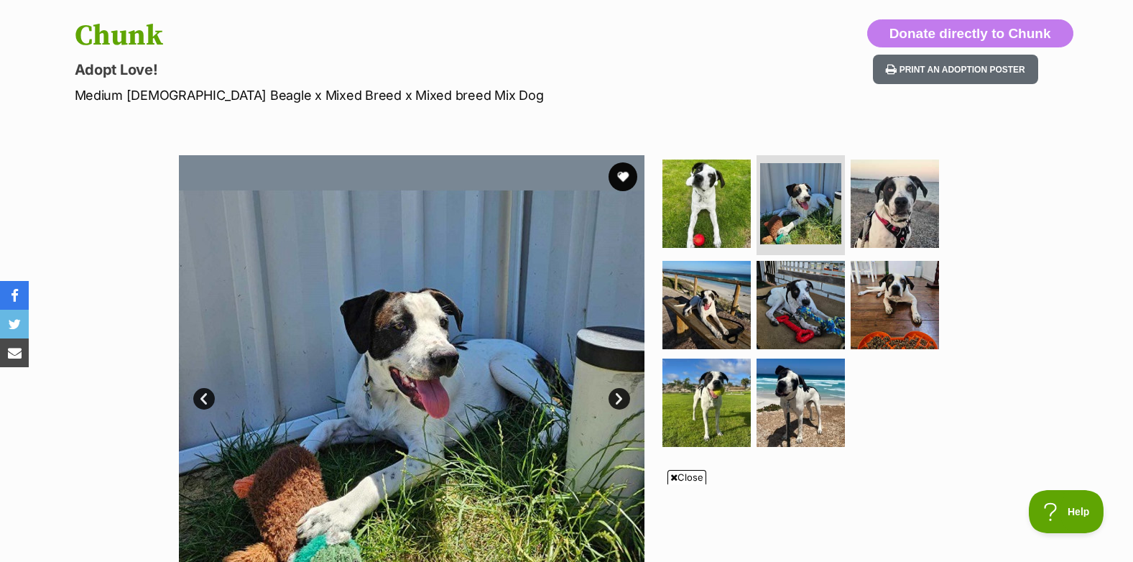
click at [617, 394] on link "Next" at bounding box center [620, 399] width 22 height 22
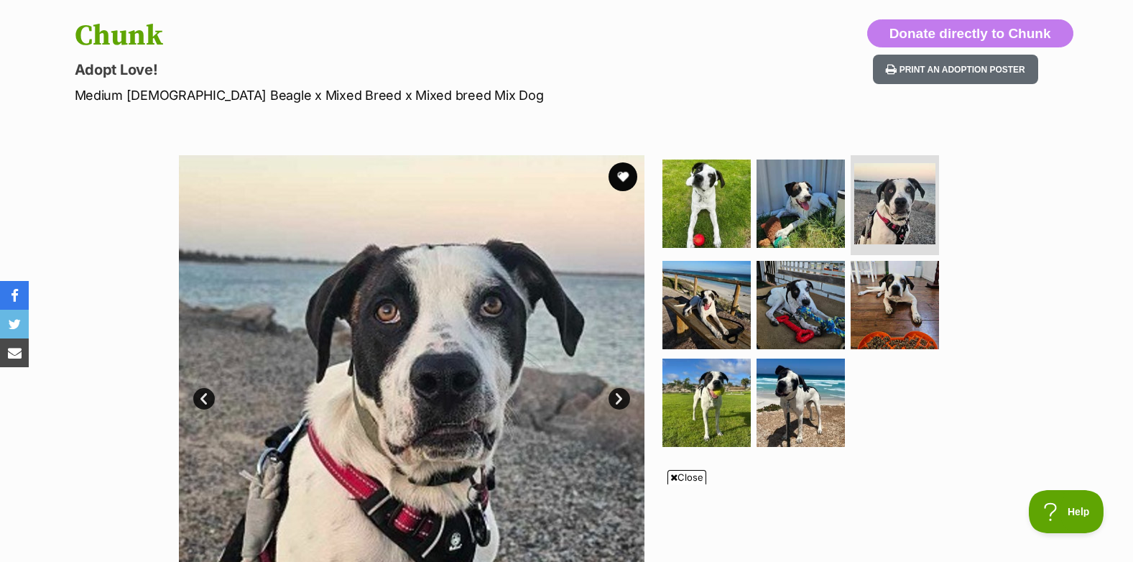
click at [617, 394] on link "Next" at bounding box center [620, 399] width 22 height 22
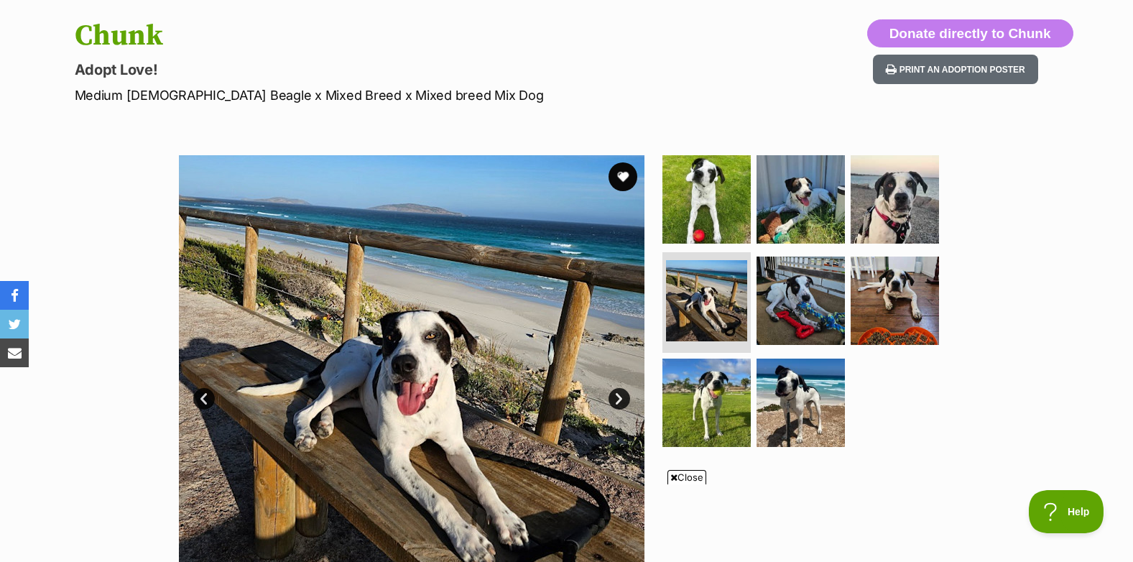
click at [617, 394] on link "Next" at bounding box center [620, 399] width 22 height 22
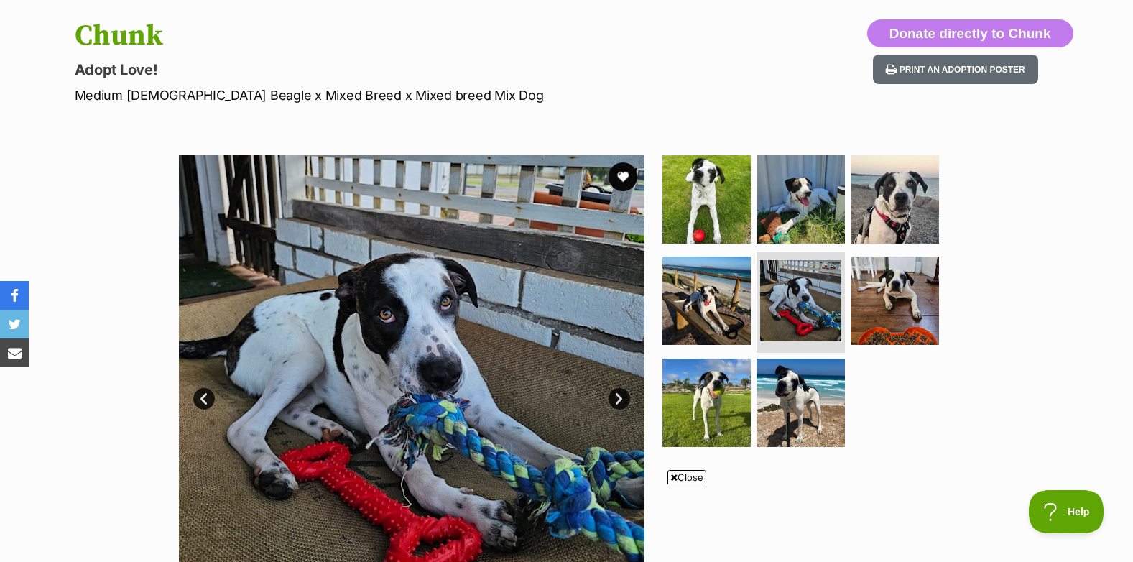
click at [617, 394] on link "Next" at bounding box center [620, 399] width 22 height 22
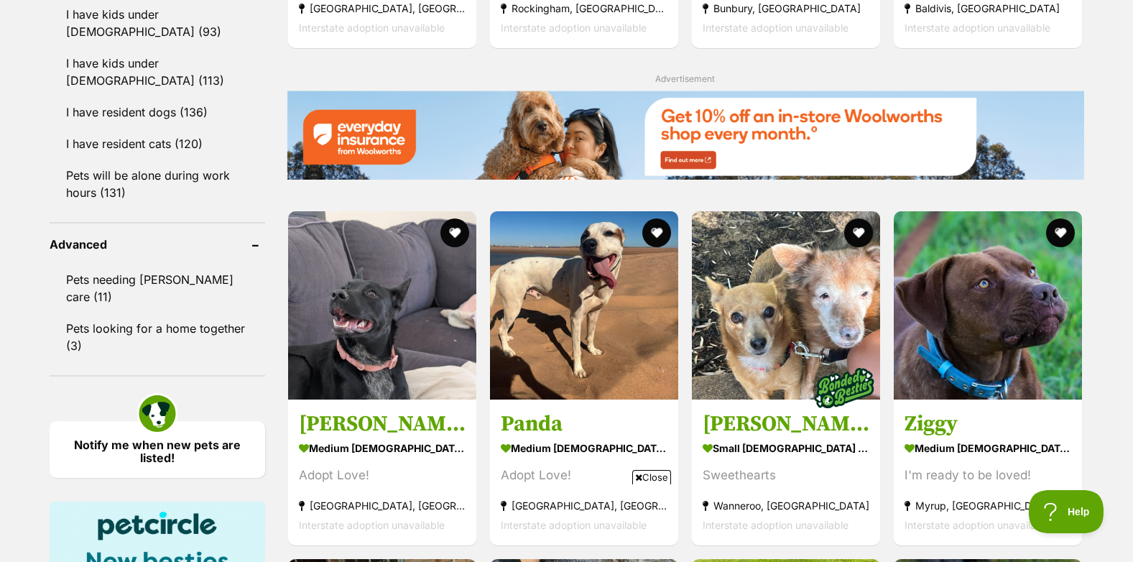
click at [772, 333] on img at bounding box center [786, 305] width 188 height 188
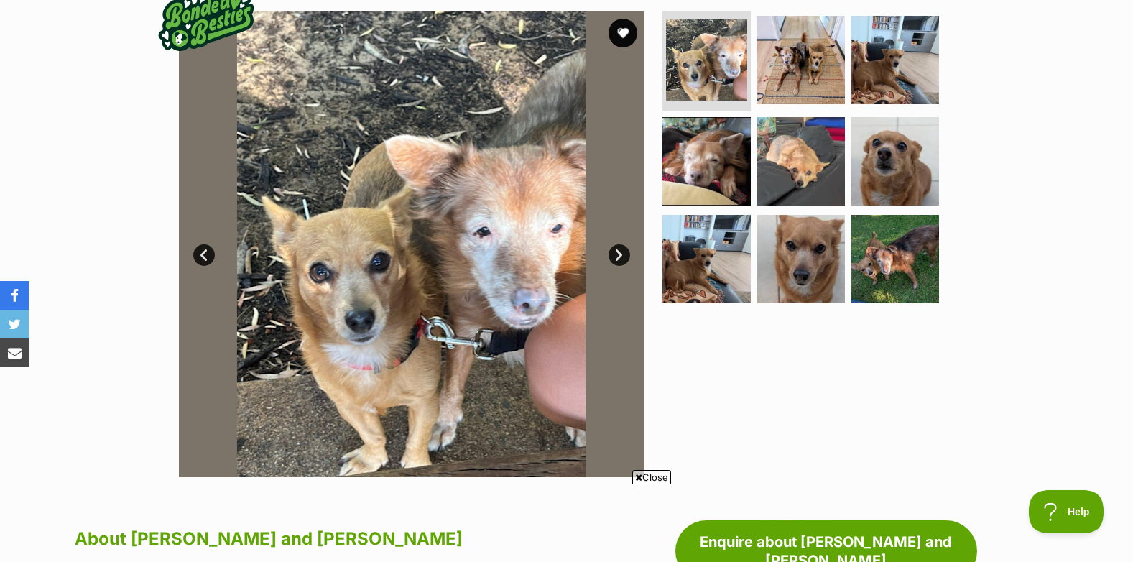
click at [619, 254] on link "Next" at bounding box center [620, 255] width 22 height 22
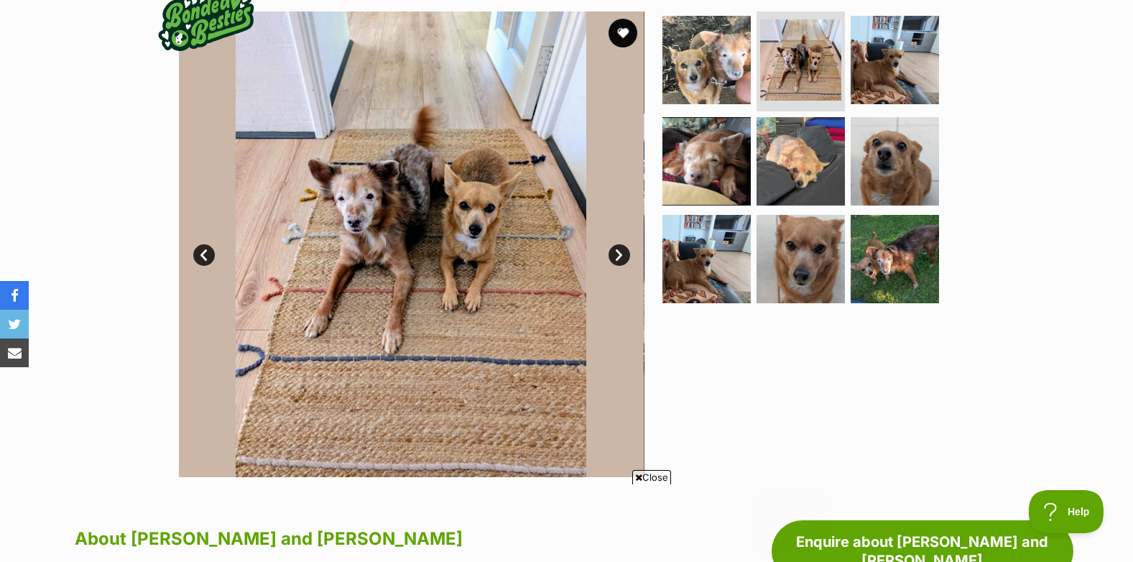
click at [619, 254] on link "Next" at bounding box center [620, 255] width 22 height 22
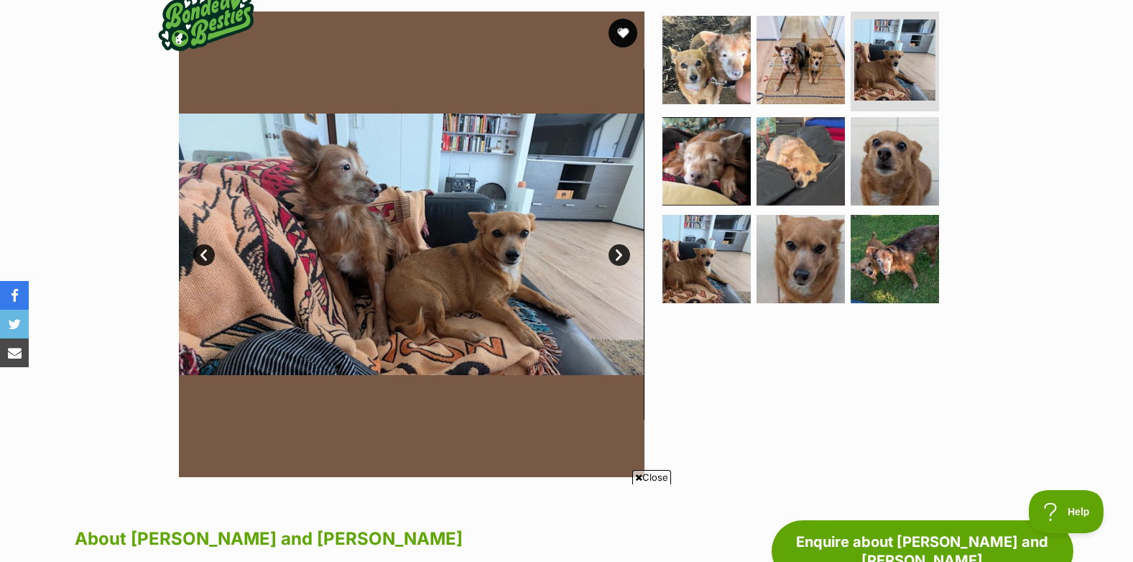
click at [619, 254] on link "Next" at bounding box center [620, 255] width 22 height 22
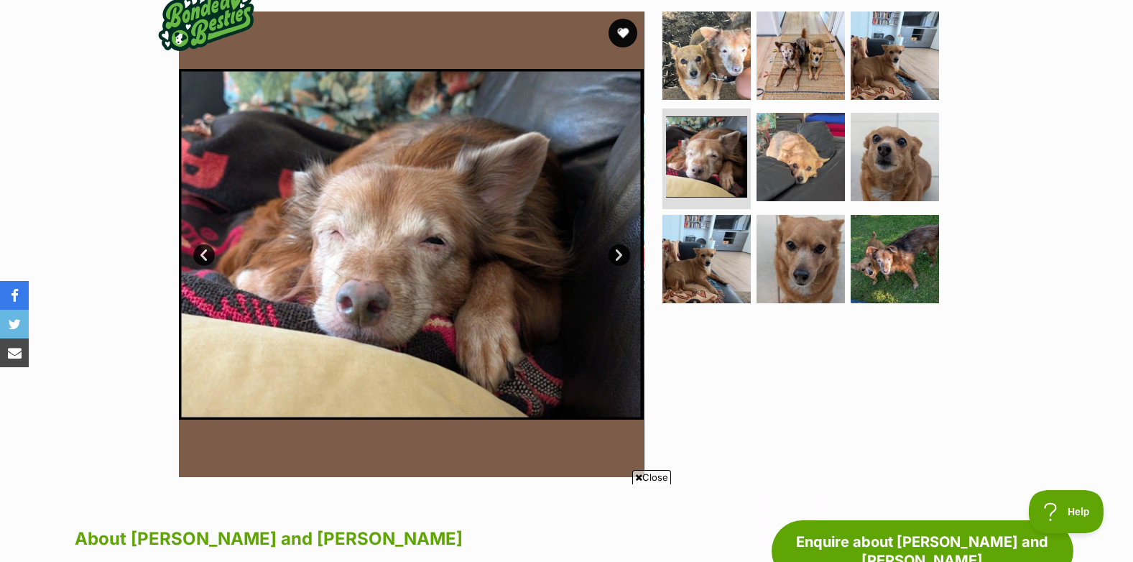
click at [619, 254] on link "Next" at bounding box center [620, 255] width 22 height 22
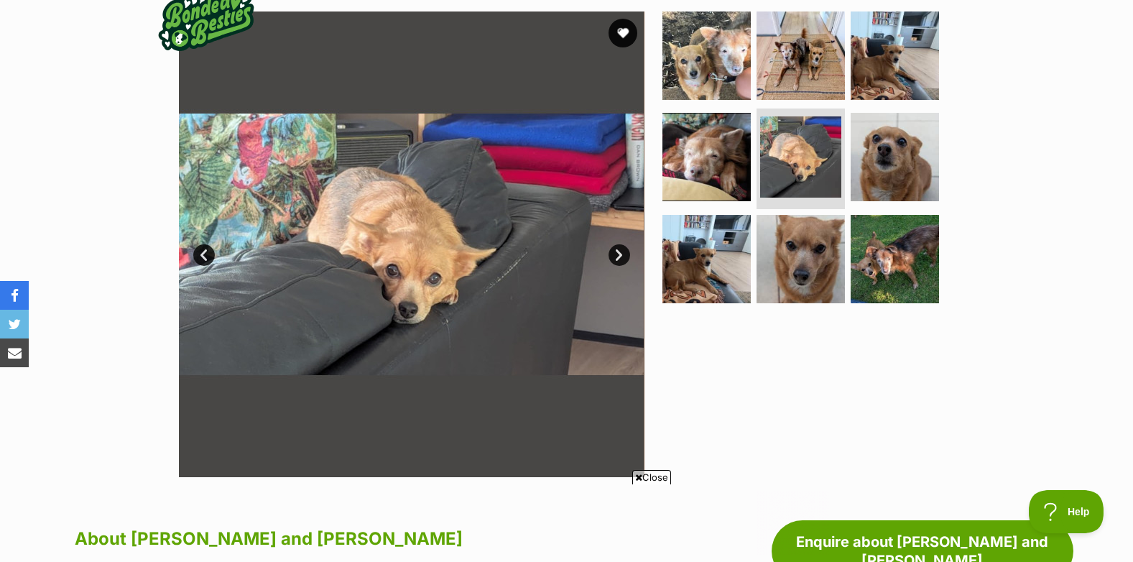
click at [619, 254] on link "Next" at bounding box center [620, 255] width 22 height 22
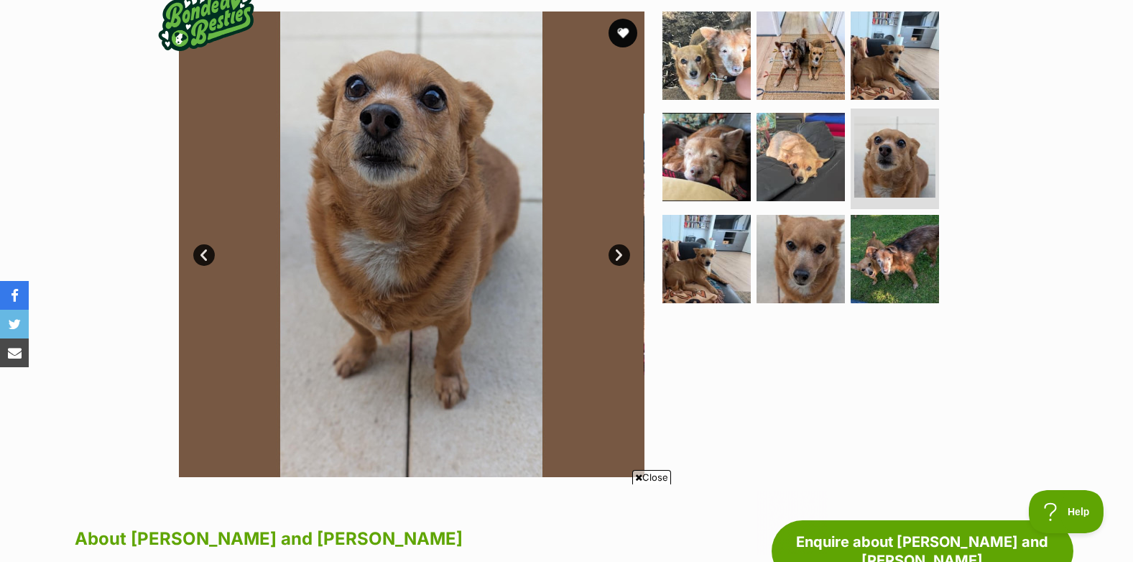
click at [619, 254] on link "Next" at bounding box center [620, 255] width 22 height 22
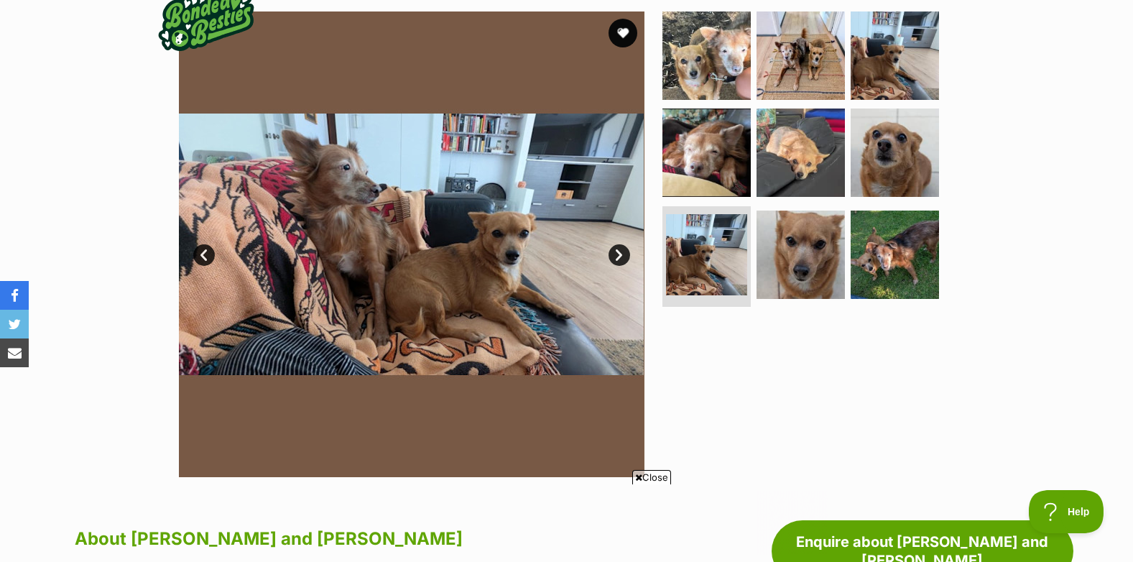
click at [619, 254] on link "Next" at bounding box center [620, 255] width 22 height 22
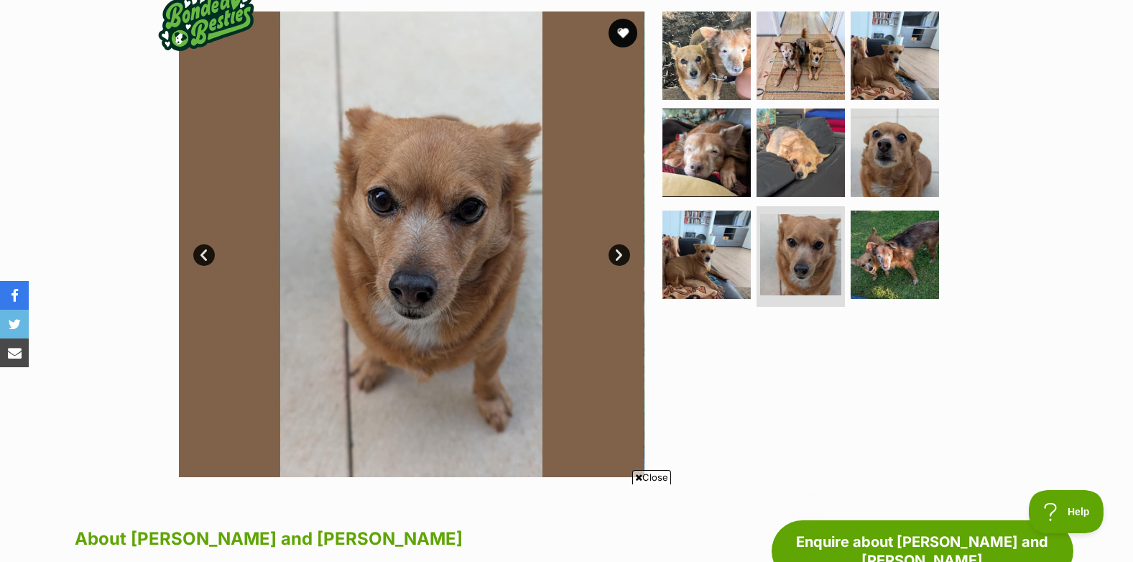
click at [619, 254] on link "Next" at bounding box center [620, 255] width 22 height 22
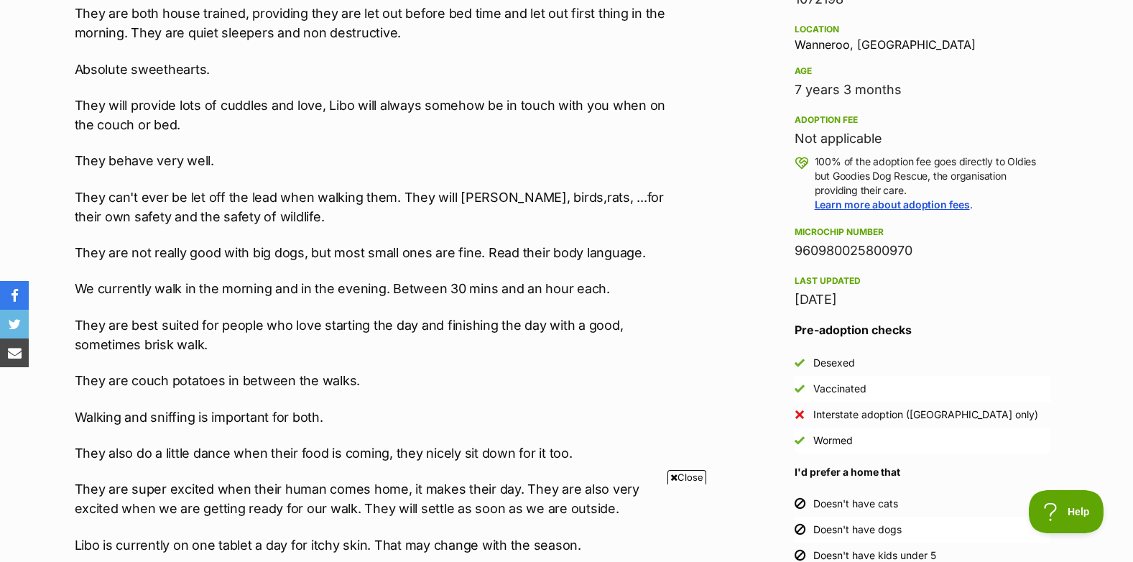
scroll to position [934, 0]
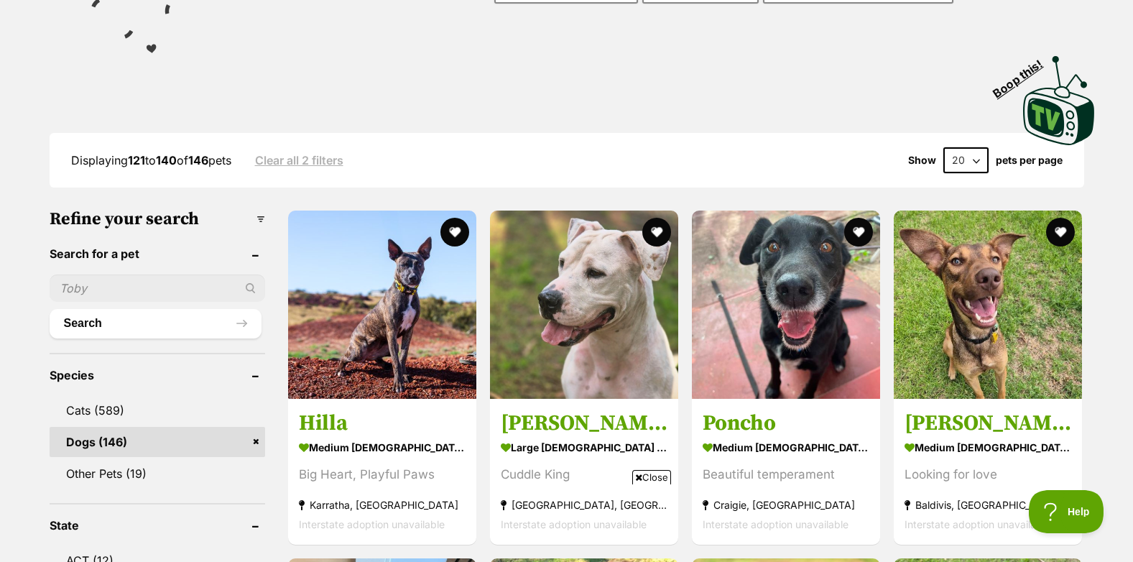
scroll to position [148, 0]
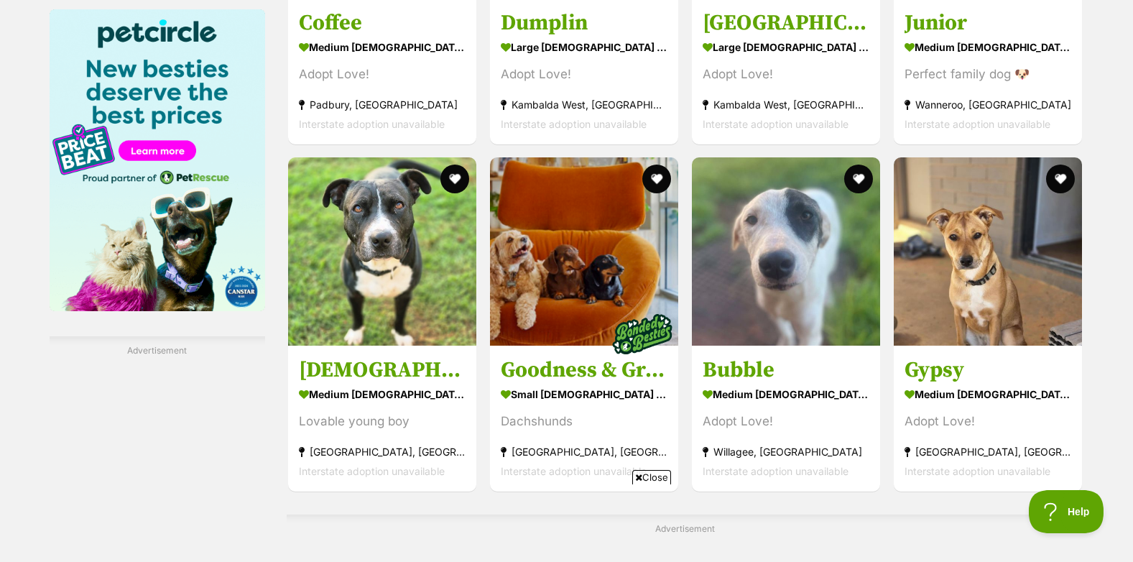
scroll to position [2230, 0]
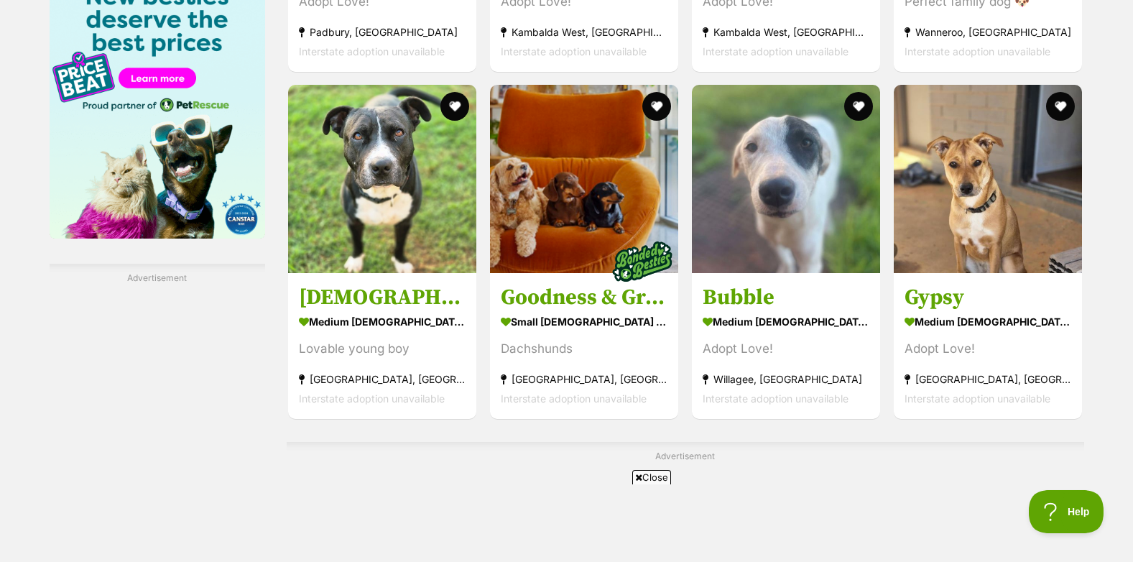
click at [561, 202] on img at bounding box center [584, 179] width 188 height 188
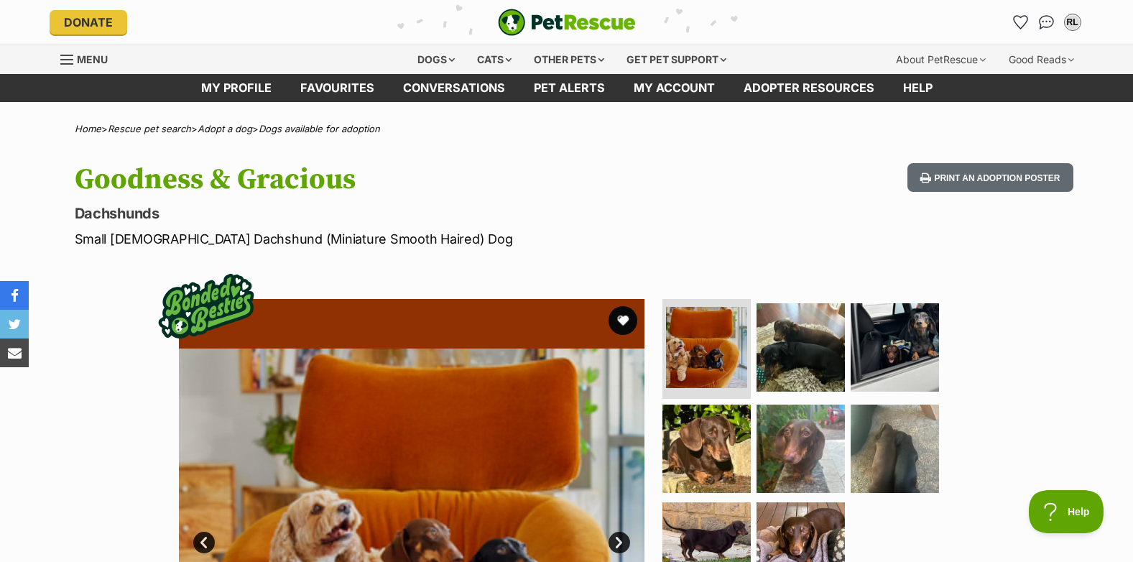
scroll to position [0, 11]
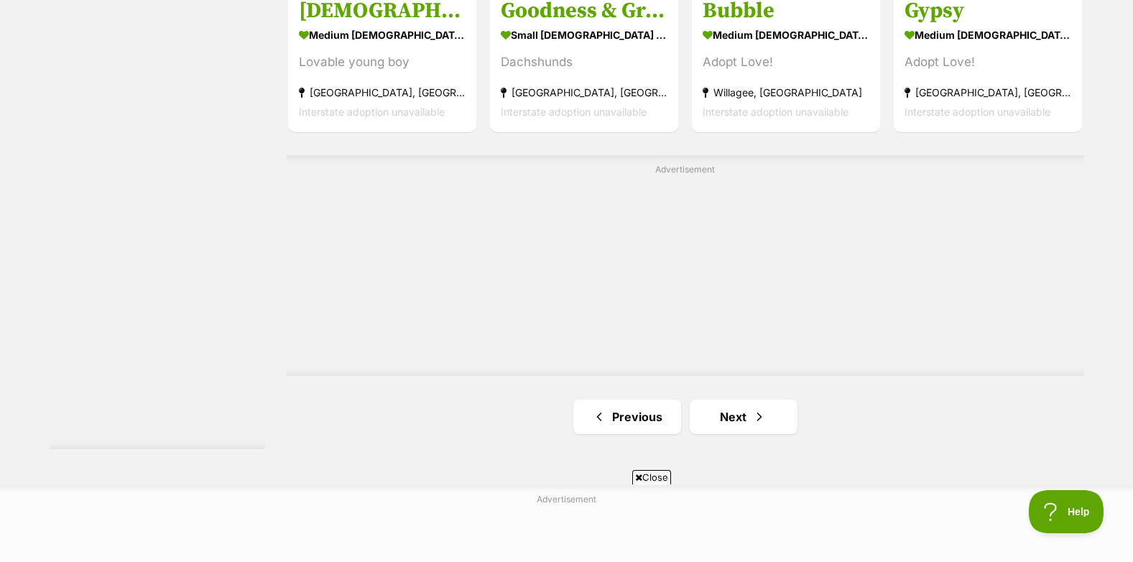
scroll to position [2517, 0]
click at [663, 416] on link "Previous" at bounding box center [627, 416] width 108 height 34
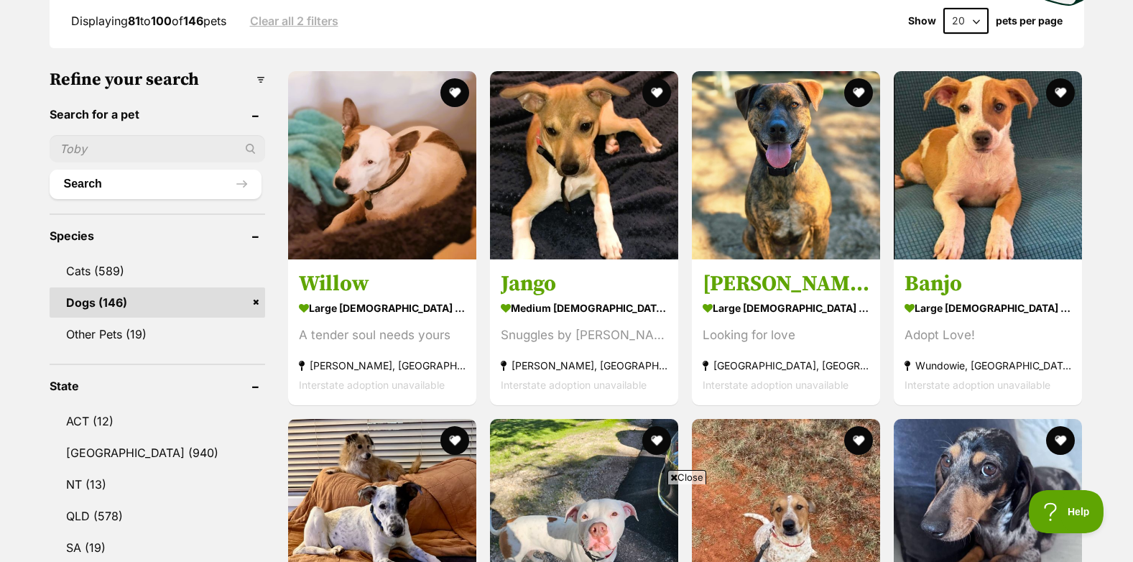
click at [1002, 199] on img at bounding box center [988, 165] width 188 height 188
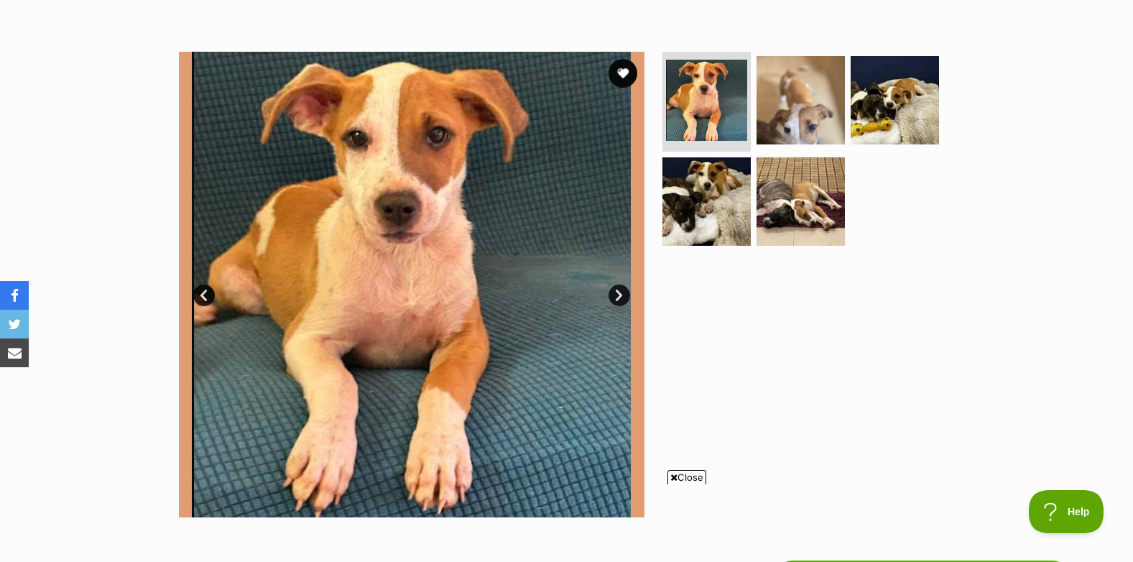
scroll to position [216, 0]
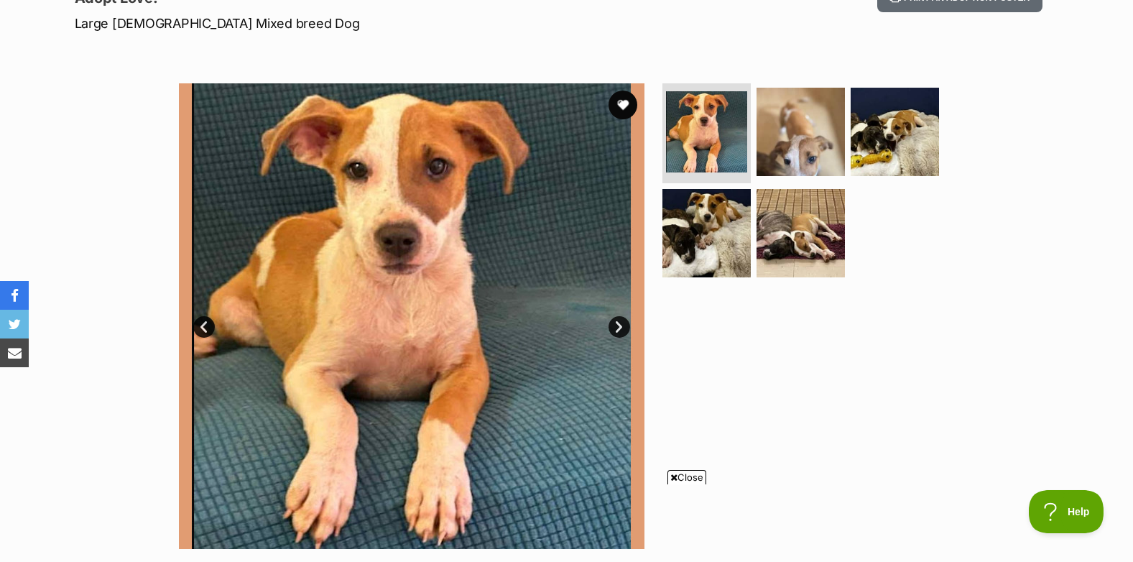
click at [617, 326] on link "Next" at bounding box center [620, 327] width 22 height 22
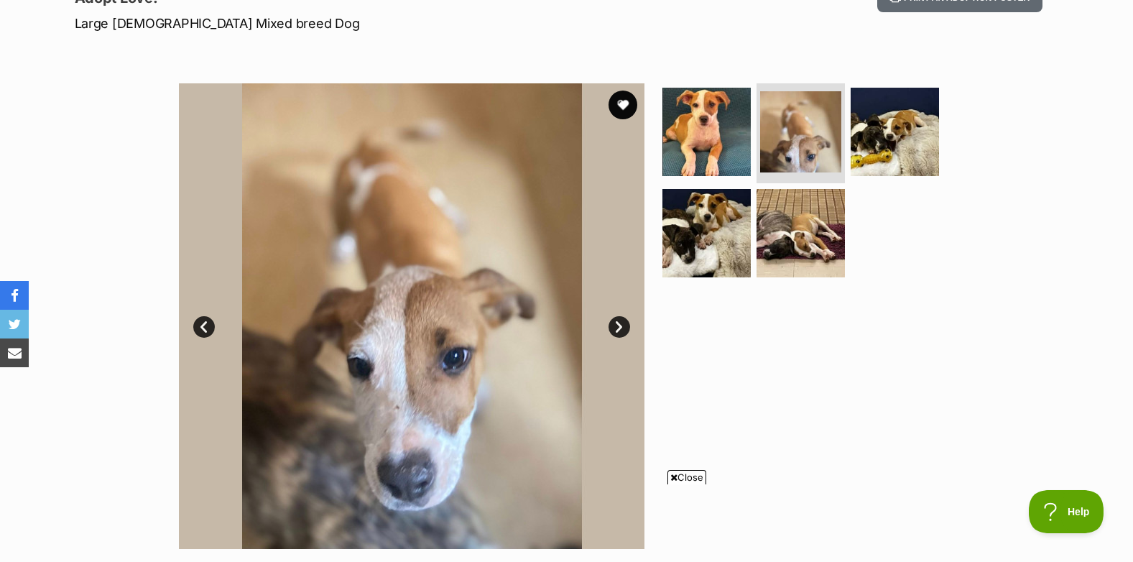
click at [617, 326] on link "Next" at bounding box center [620, 327] width 22 height 22
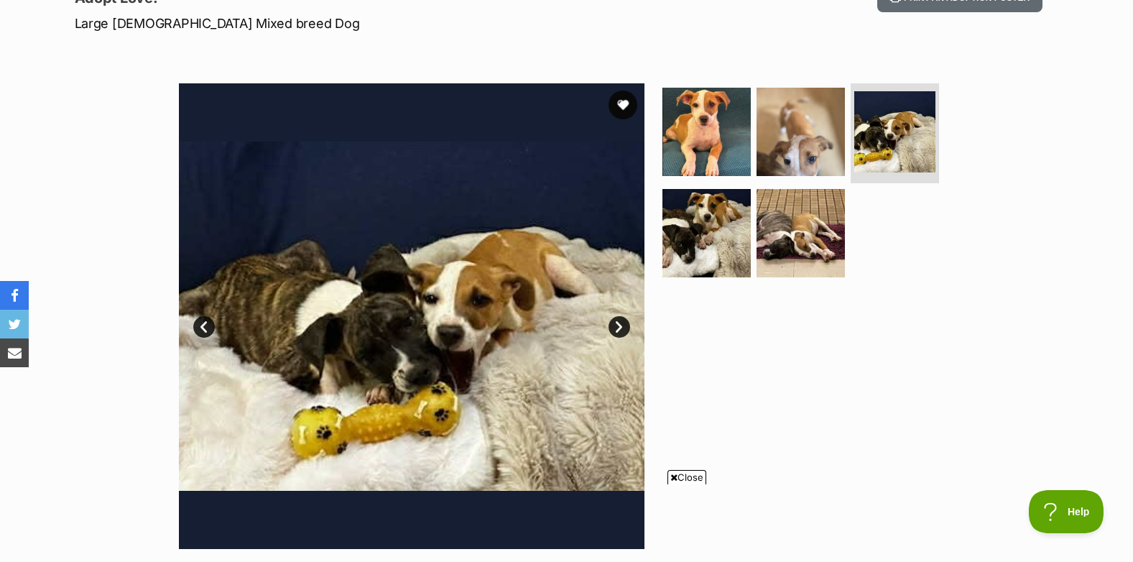
click at [617, 327] on link "Next" at bounding box center [620, 327] width 22 height 22
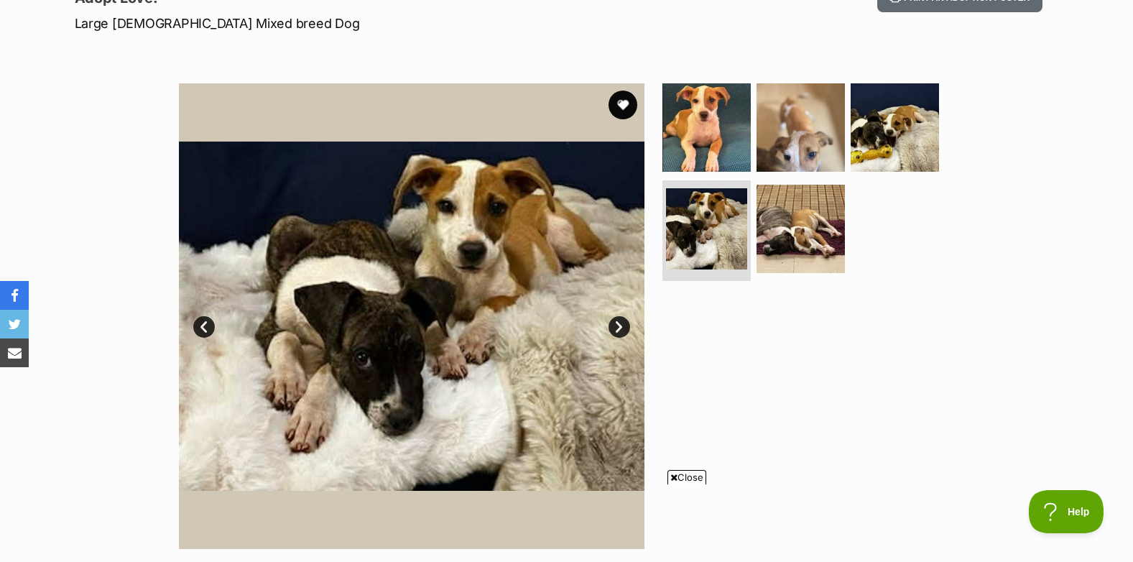
click at [617, 327] on link "Next" at bounding box center [620, 327] width 22 height 22
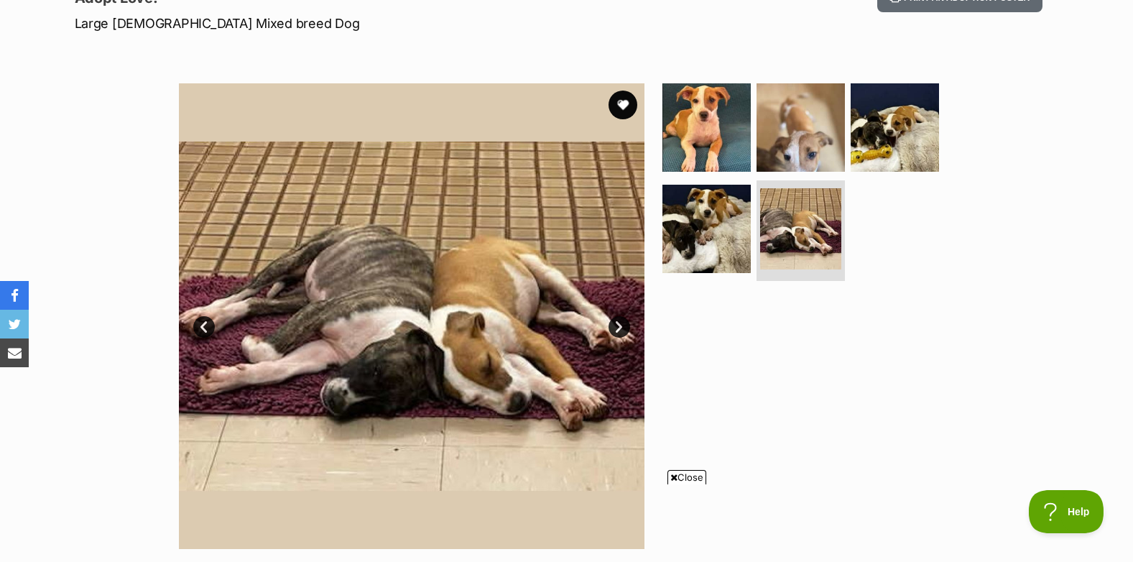
click at [617, 328] on link "Next" at bounding box center [620, 327] width 22 height 22
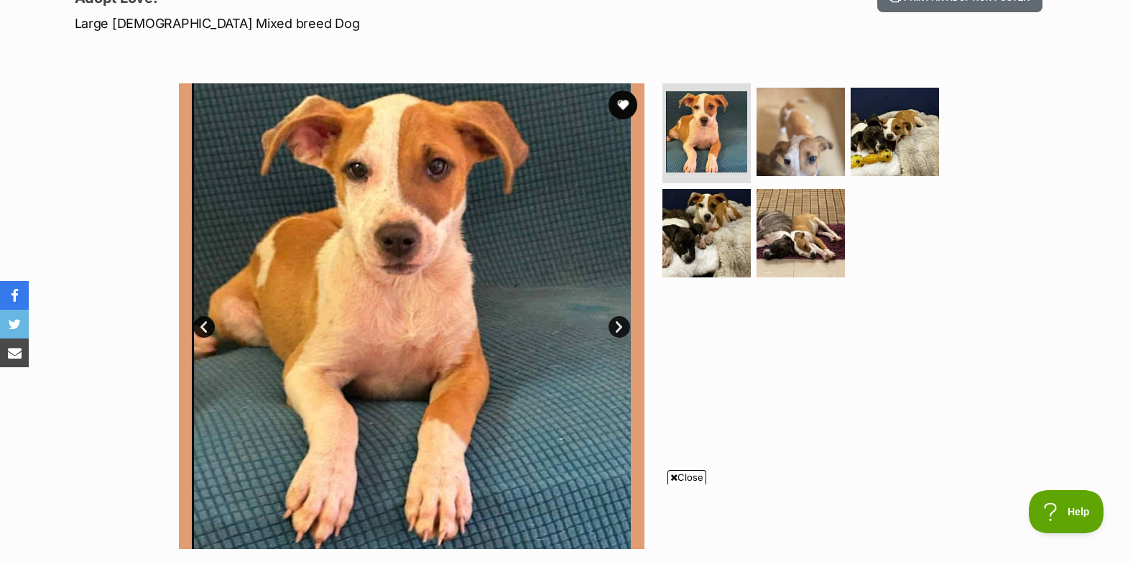
click at [858, 317] on div at bounding box center [807, 316] width 295 height 466
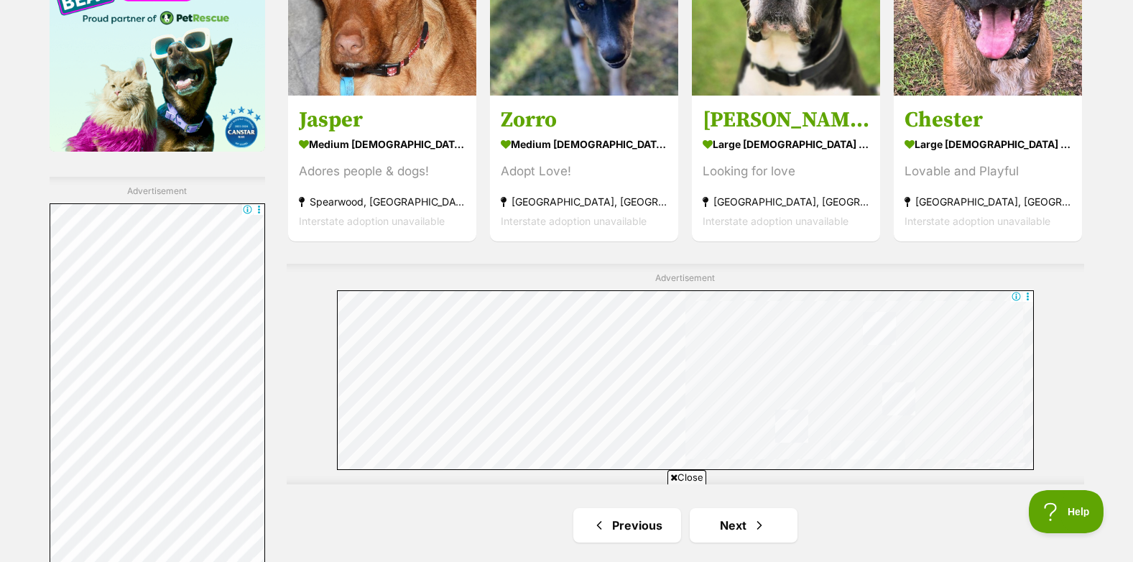
scroll to position [2515, 0]
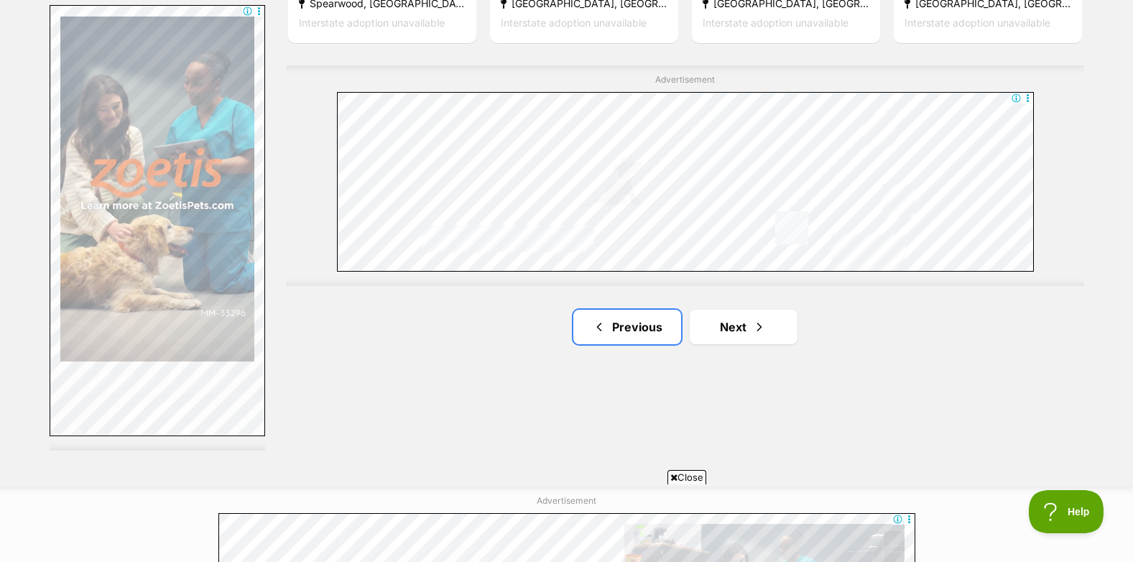
click at [647, 326] on link "Previous" at bounding box center [627, 327] width 108 height 34
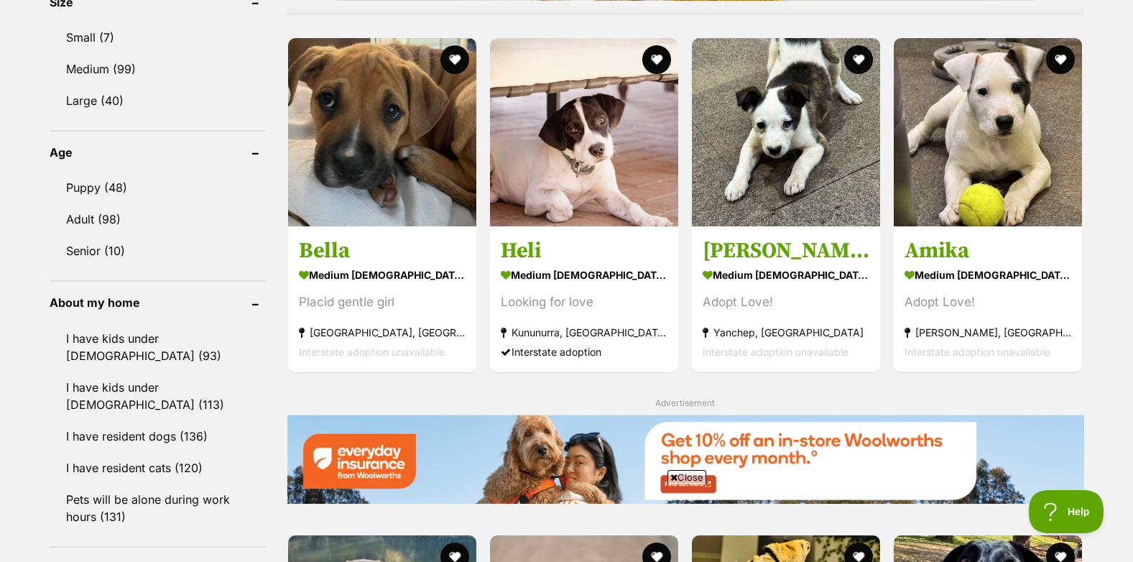
scroll to position [1365, 0]
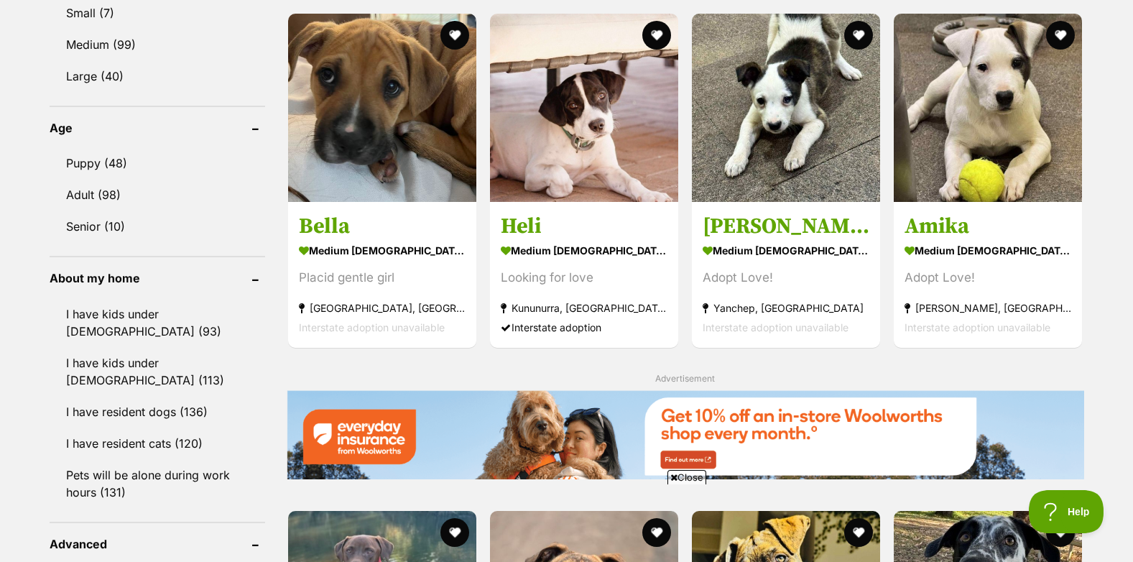
click at [404, 124] on img at bounding box center [382, 108] width 188 height 188
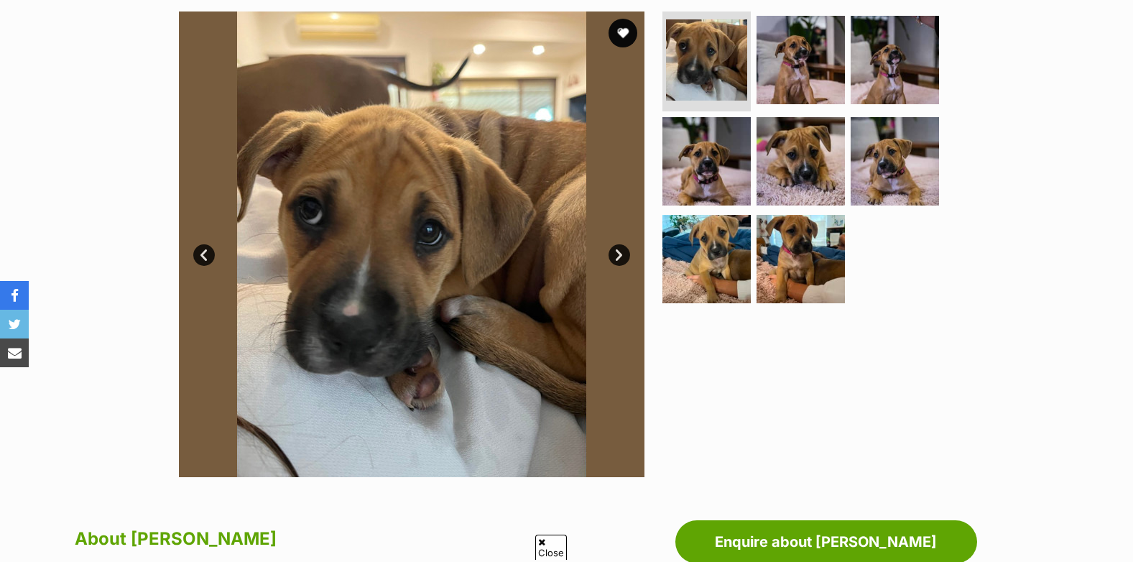
click at [618, 253] on link "Next" at bounding box center [620, 255] width 22 height 22
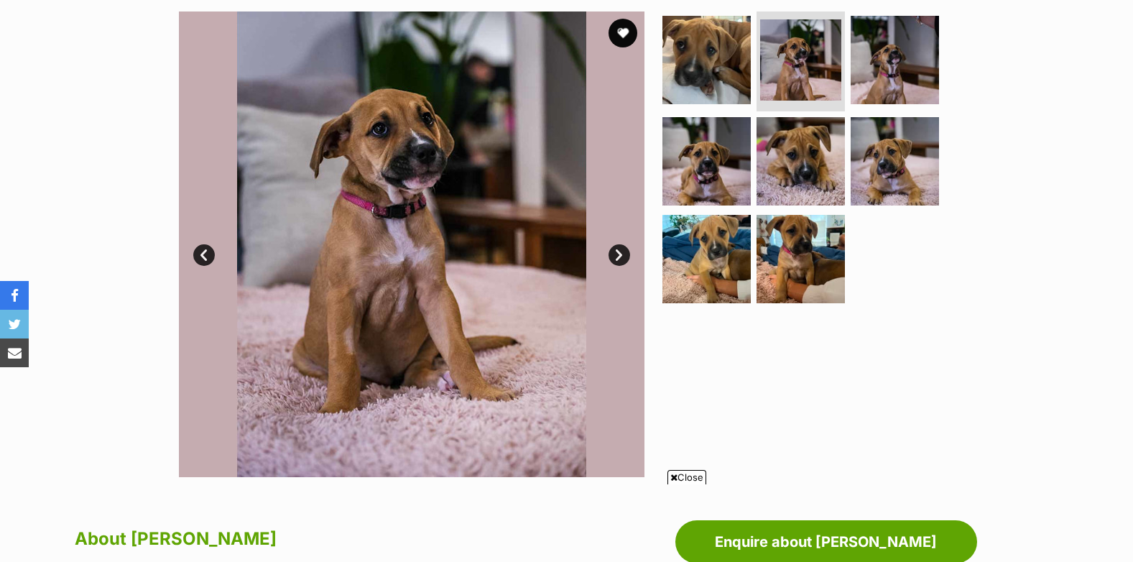
click at [618, 253] on link "Next" at bounding box center [620, 255] width 22 height 22
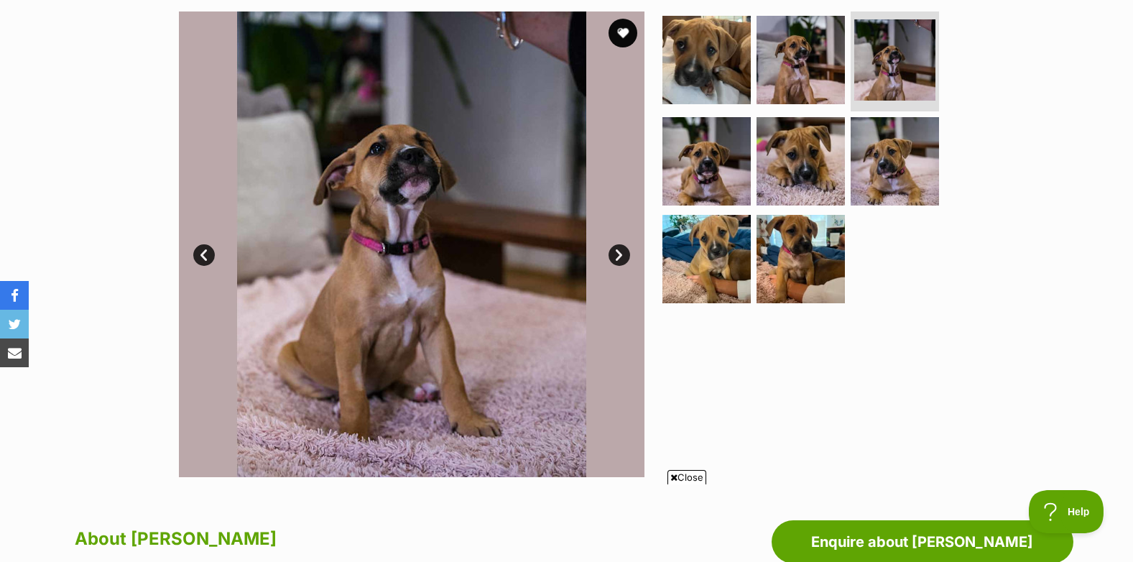
click at [618, 253] on link "Next" at bounding box center [620, 255] width 22 height 22
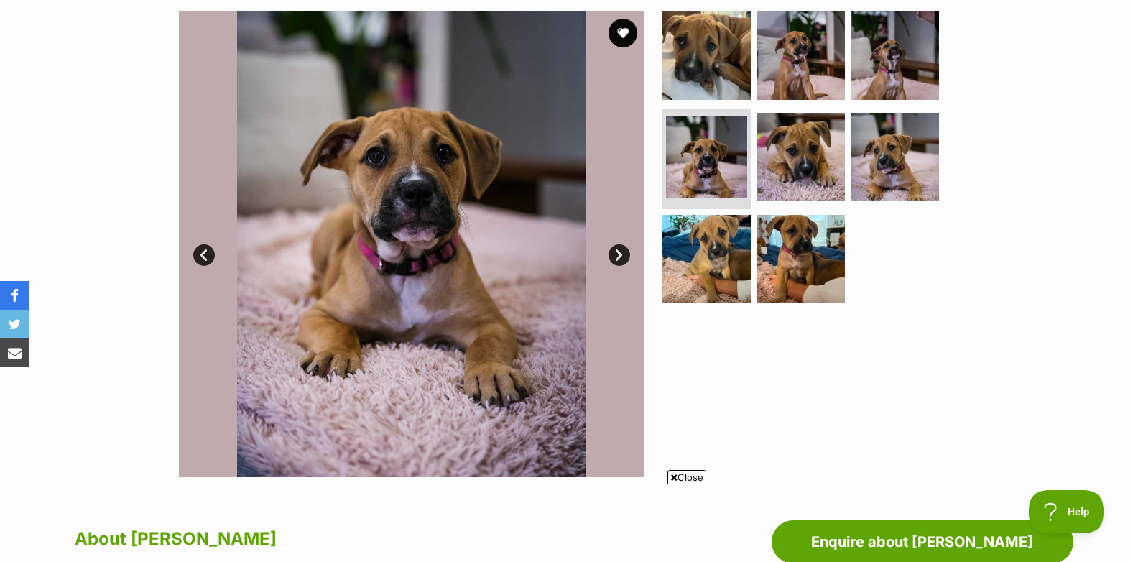
click at [618, 253] on link "Next" at bounding box center [620, 255] width 22 height 22
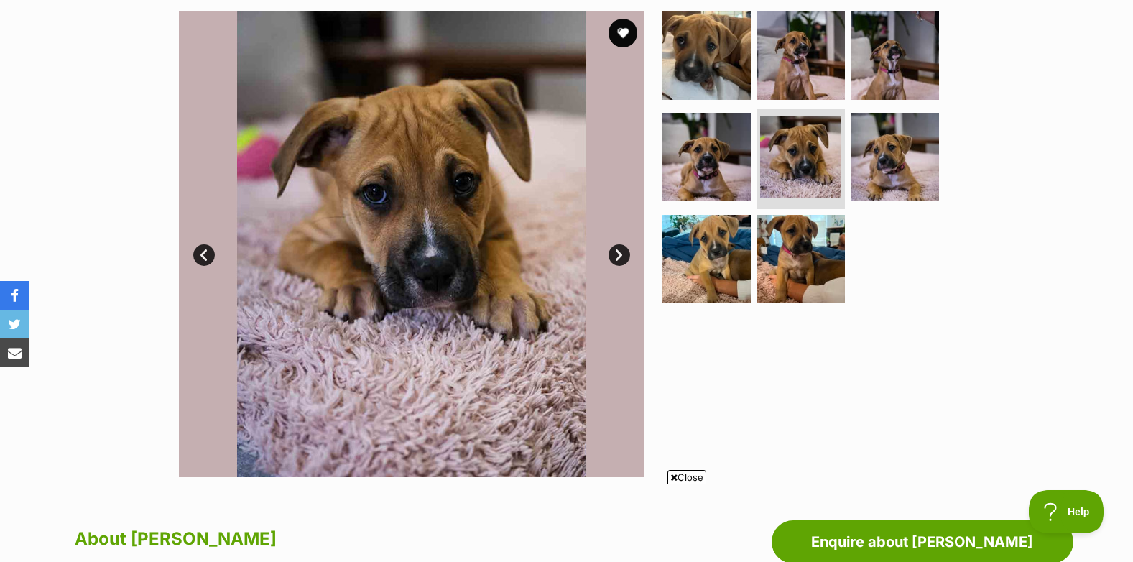
click at [618, 253] on link "Next" at bounding box center [620, 255] width 22 height 22
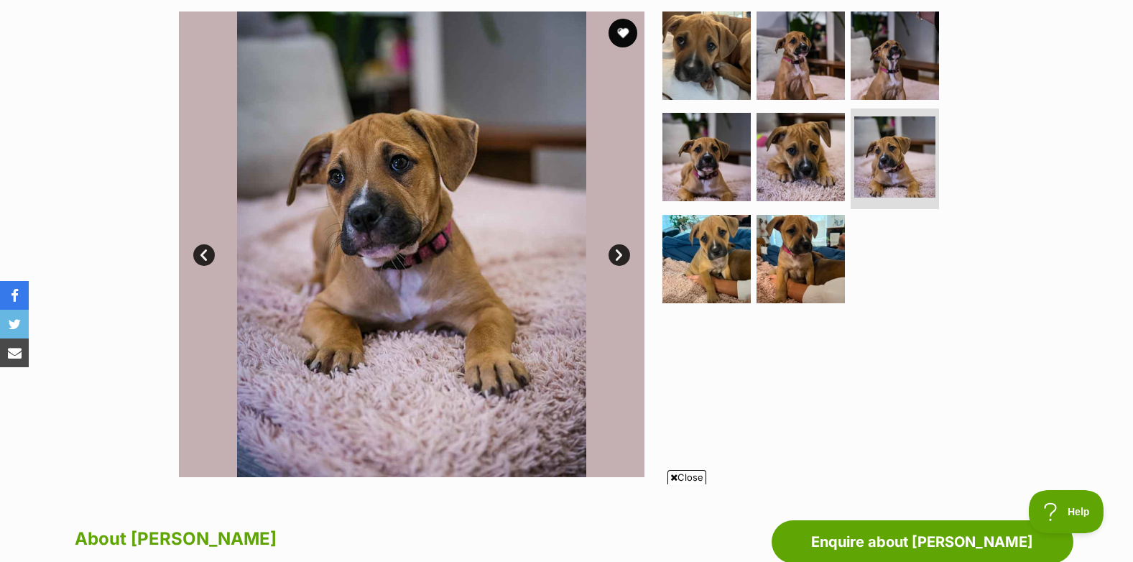
click at [618, 253] on link "Next" at bounding box center [620, 255] width 22 height 22
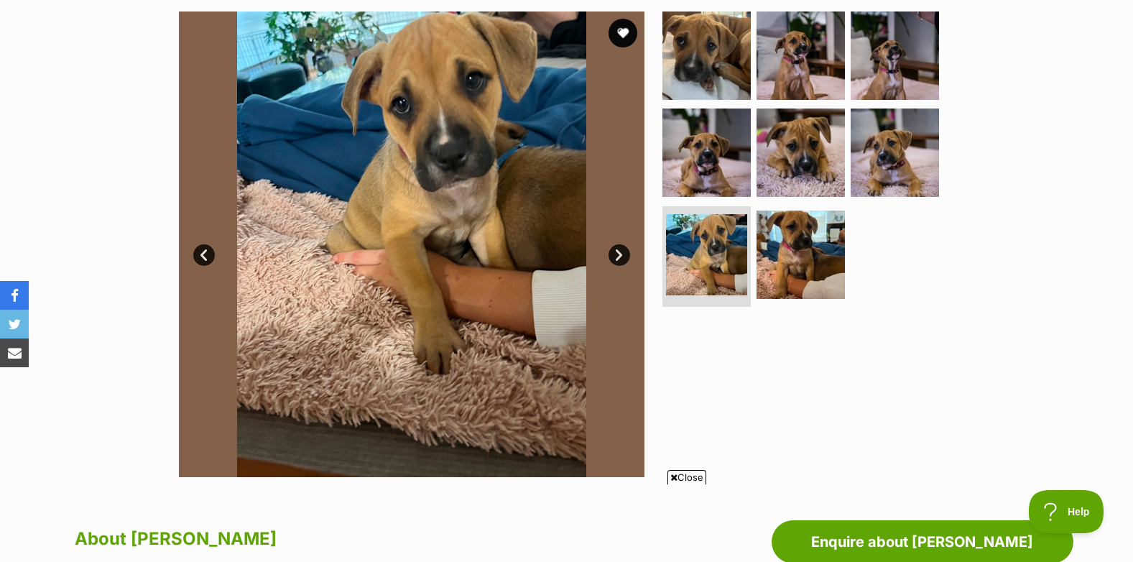
click at [618, 253] on link "Next" at bounding box center [620, 255] width 22 height 22
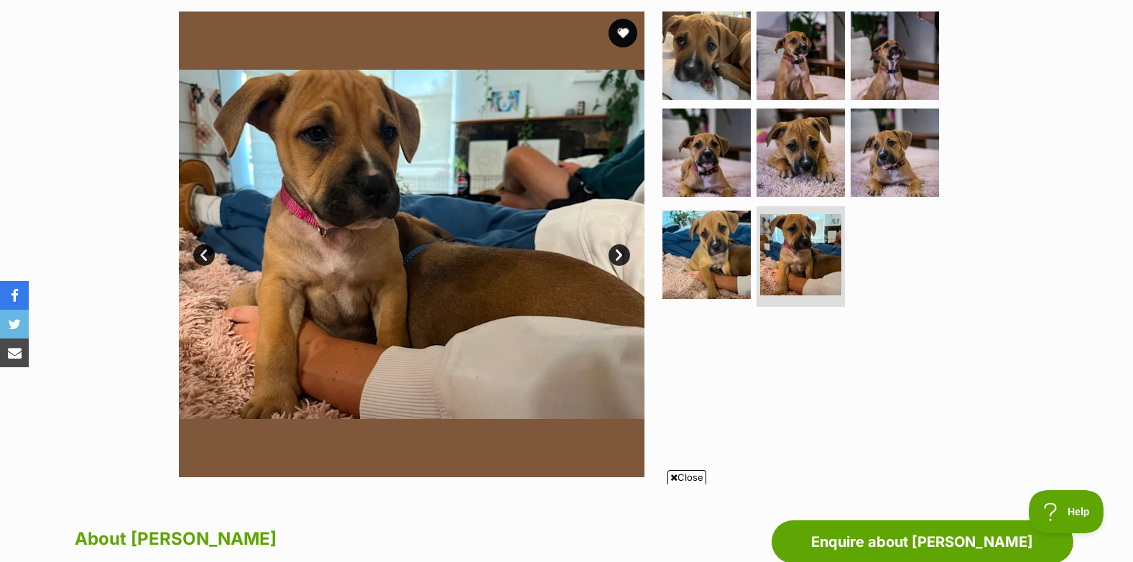
click at [618, 253] on link "Next" at bounding box center [620, 255] width 22 height 22
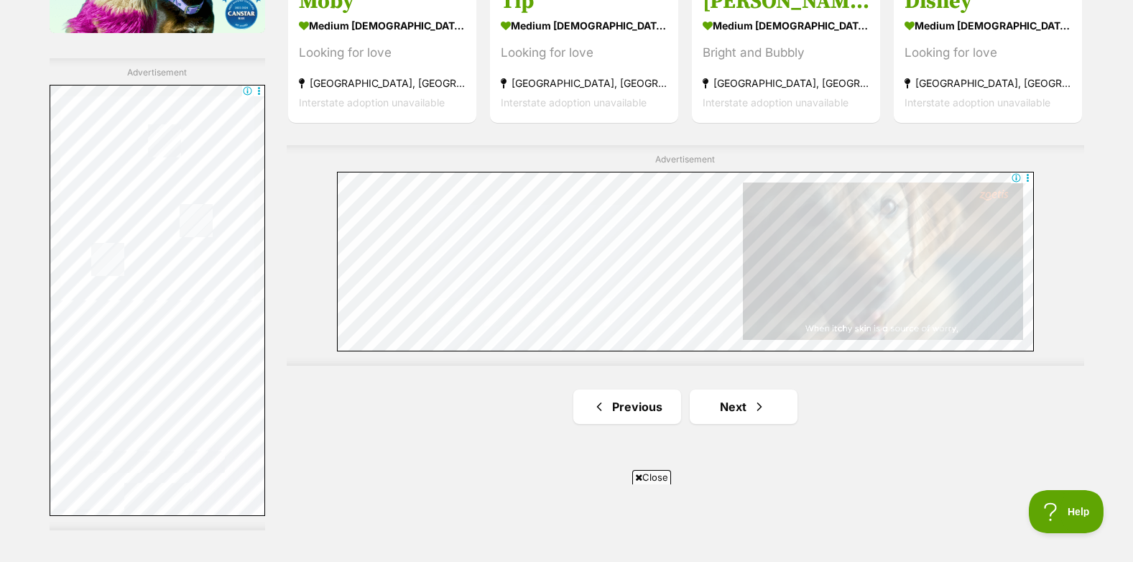
scroll to position [2579, 0]
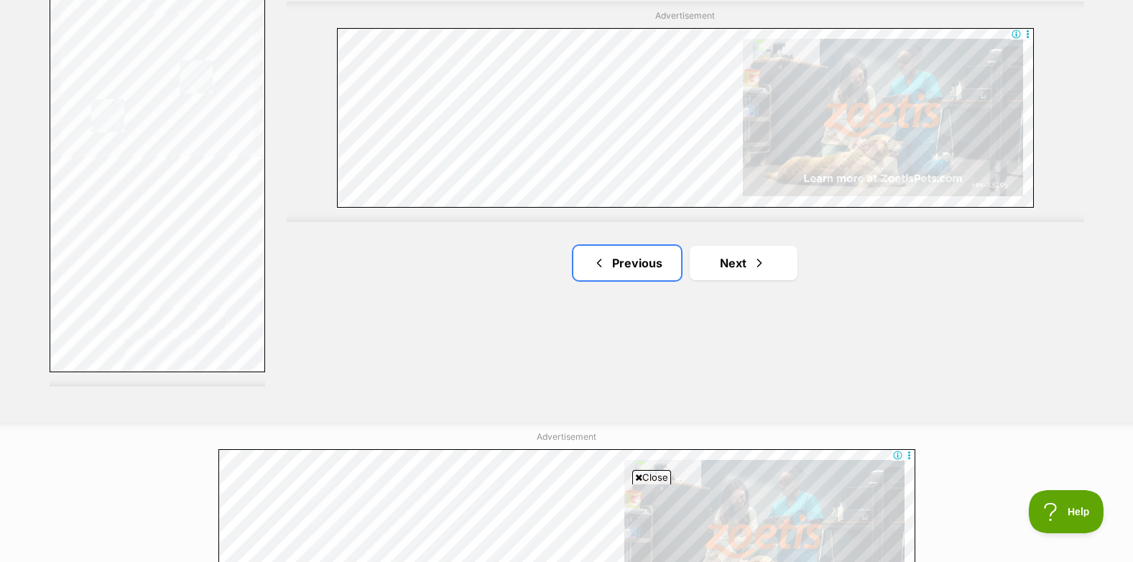
click at [638, 264] on link "Previous" at bounding box center [627, 263] width 108 height 34
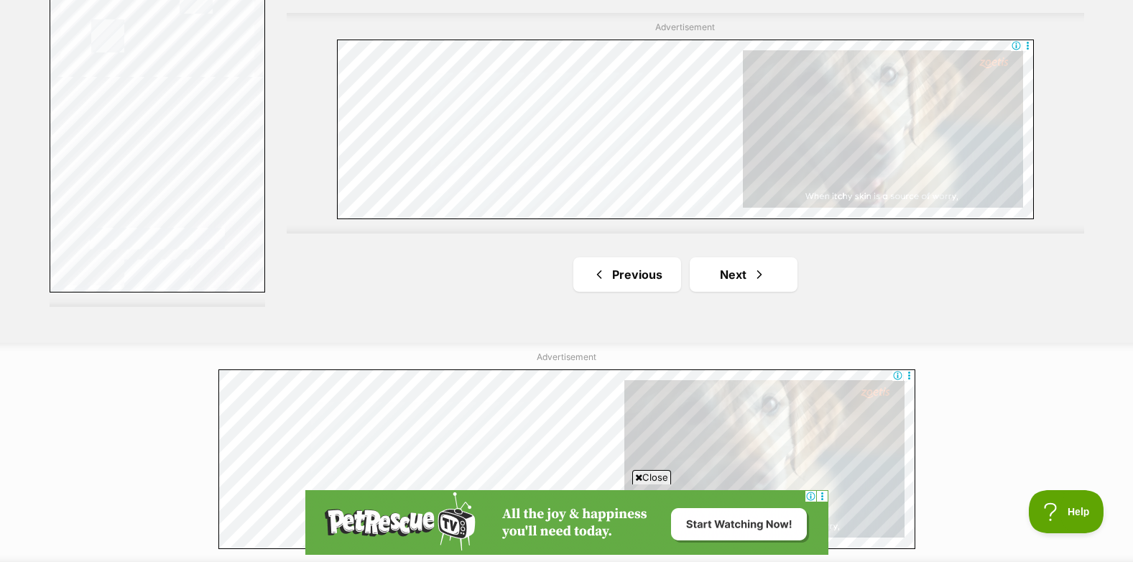
scroll to position [2731, 0]
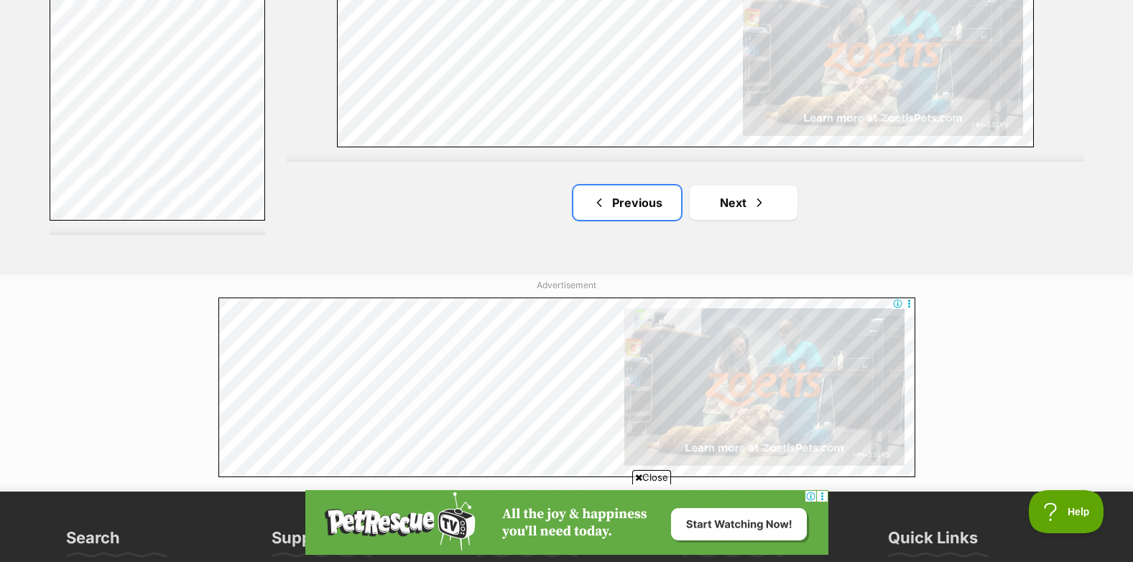
click at [635, 205] on link "Previous" at bounding box center [627, 202] width 108 height 34
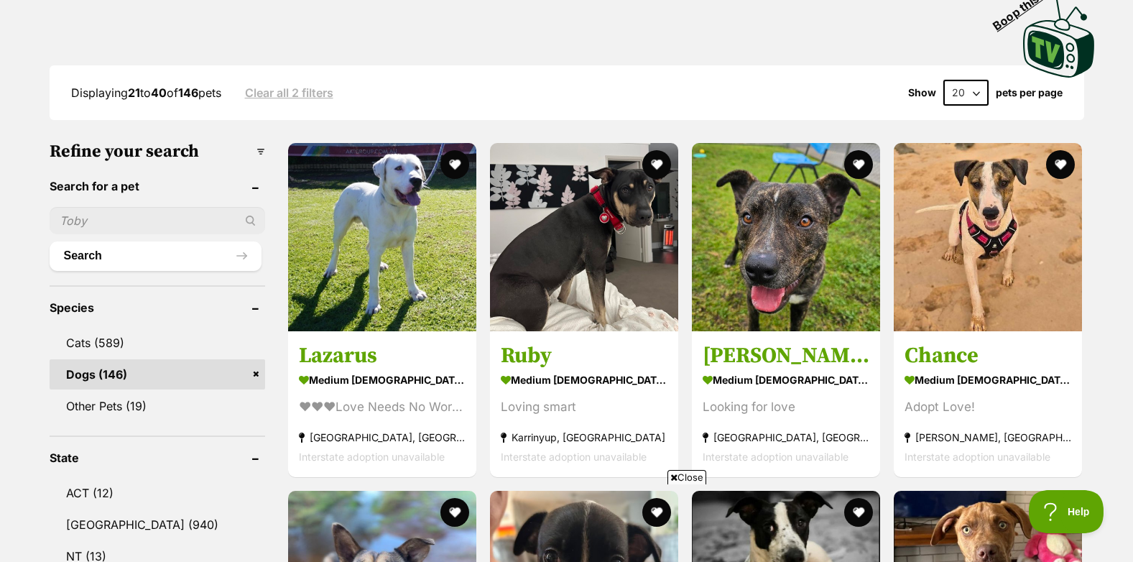
scroll to position [359, 0]
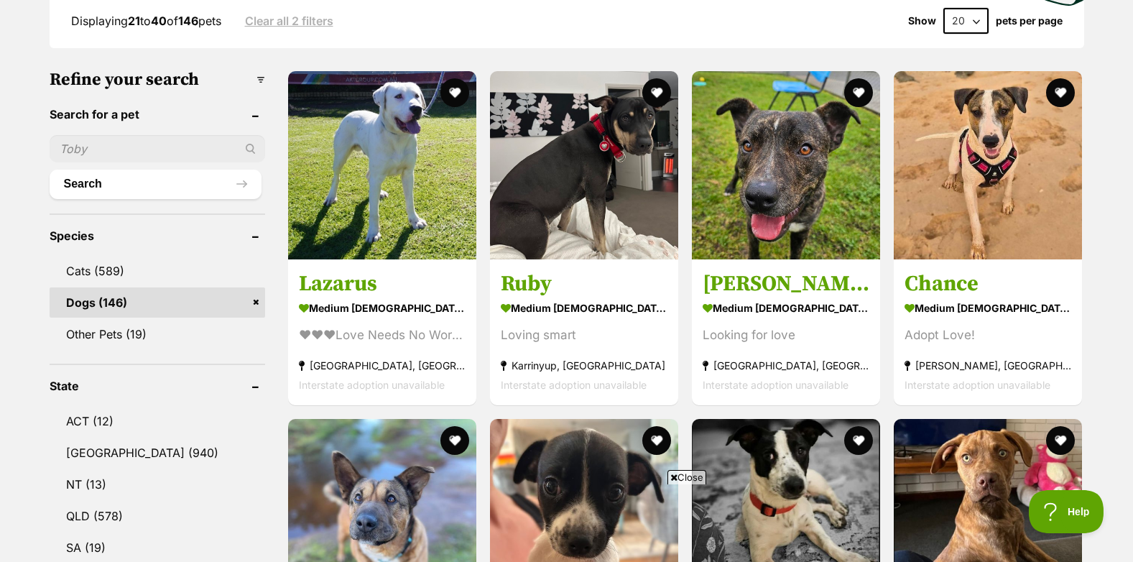
click at [395, 168] on img at bounding box center [382, 165] width 188 height 188
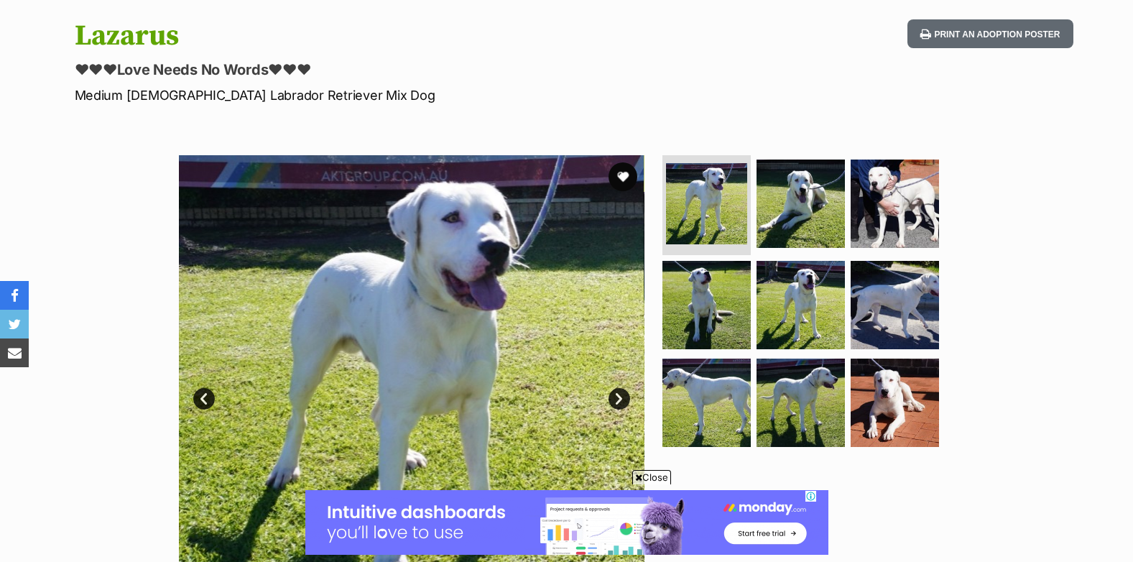
click at [619, 397] on link "Next" at bounding box center [620, 399] width 22 height 22
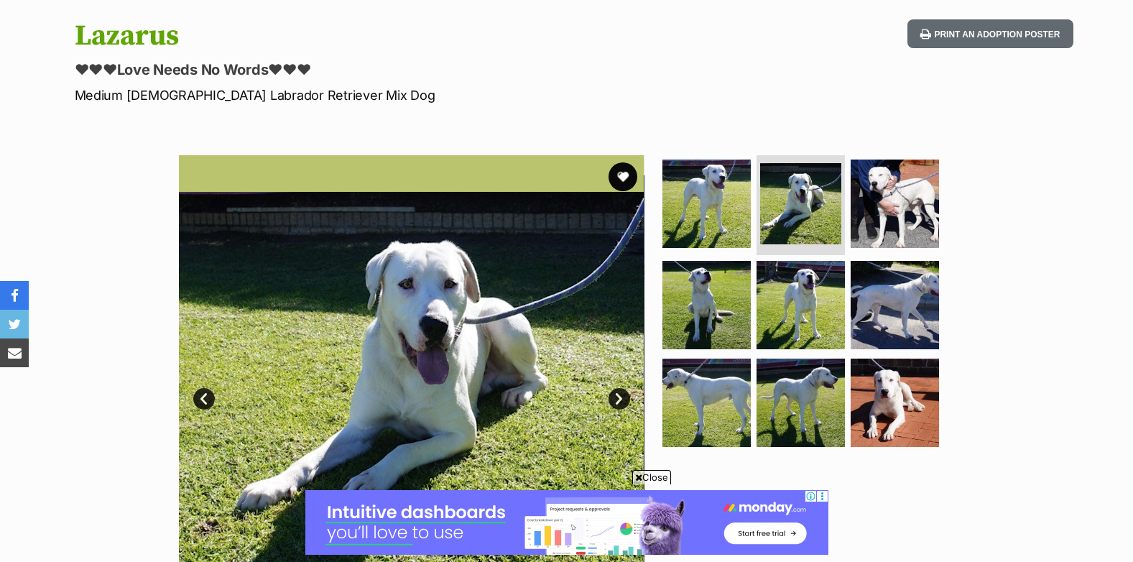
click at [619, 397] on link "Next" at bounding box center [620, 399] width 22 height 22
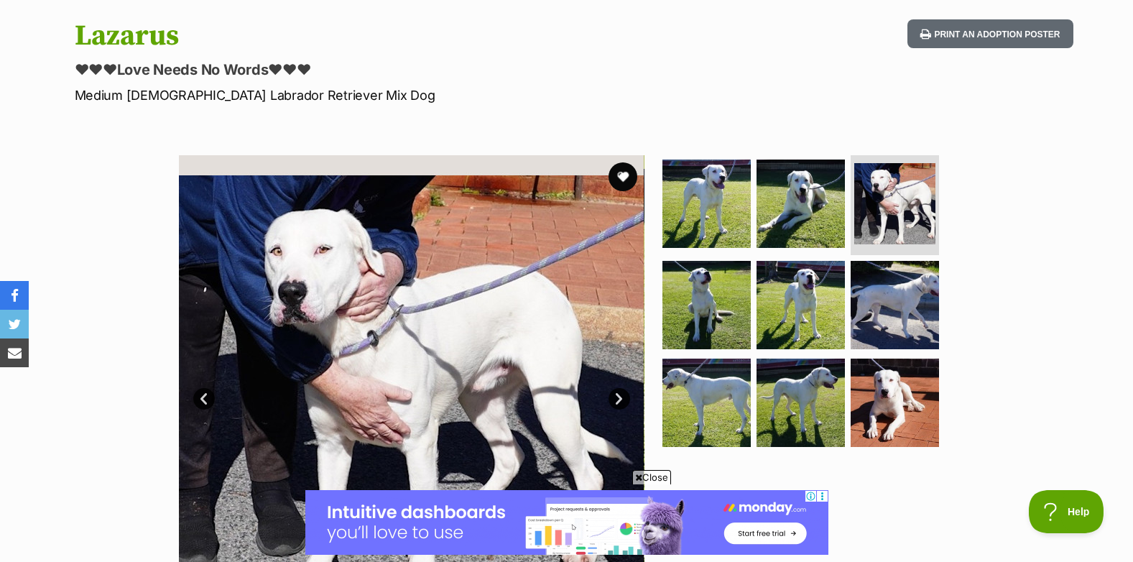
click at [619, 397] on link "Next" at bounding box center [620, 399] width 22 height 22
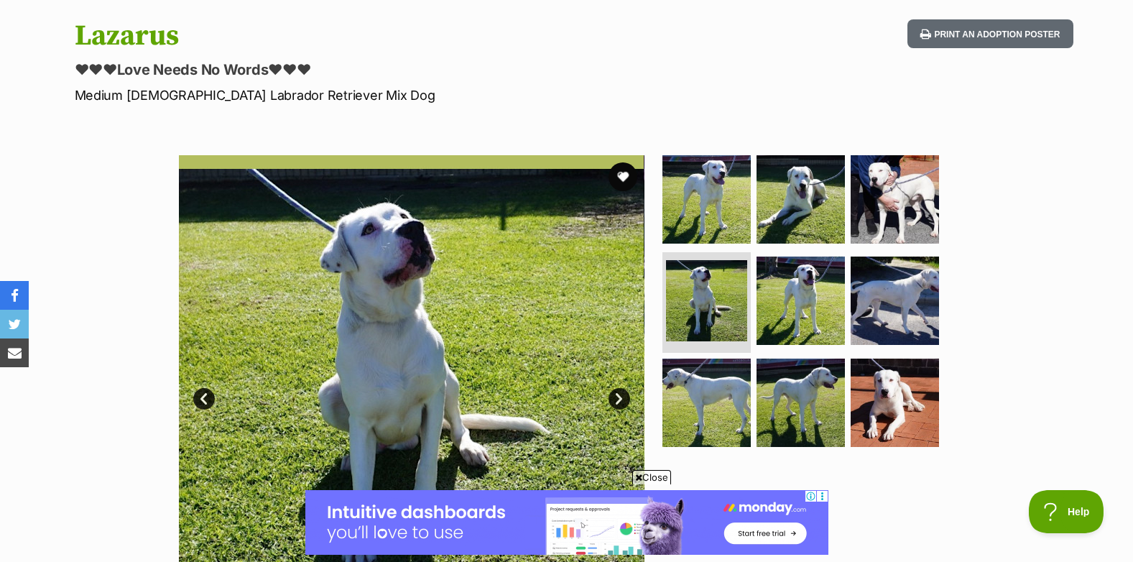
click at [619, 397] on link "Next" at bounding box center [620, 399] width 22 height 22
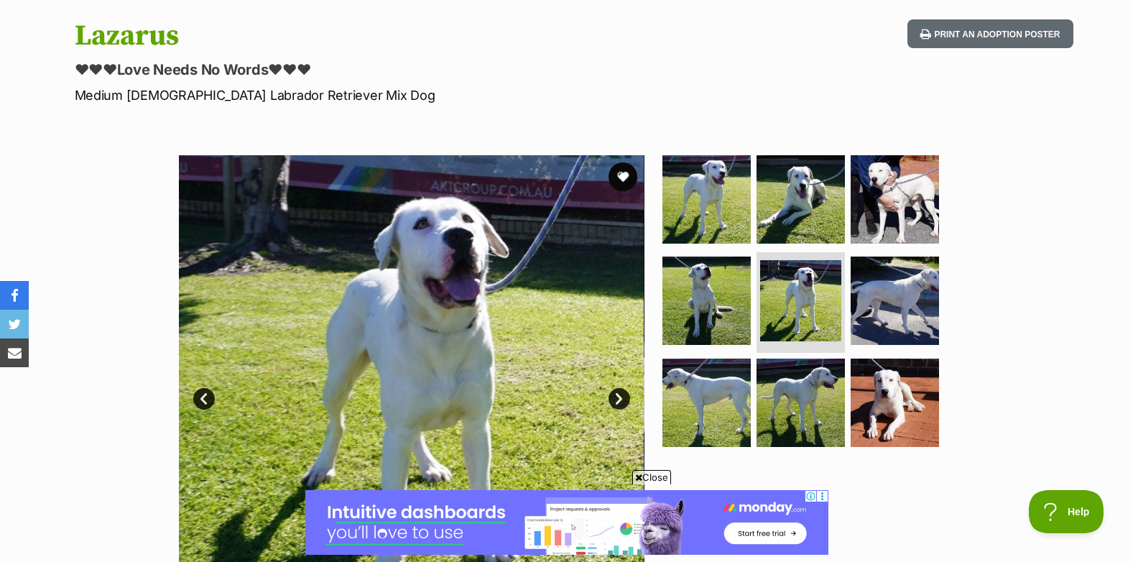
click at [619, 397] on link "Next" at bounding box center [620, 399] width 22 height 22
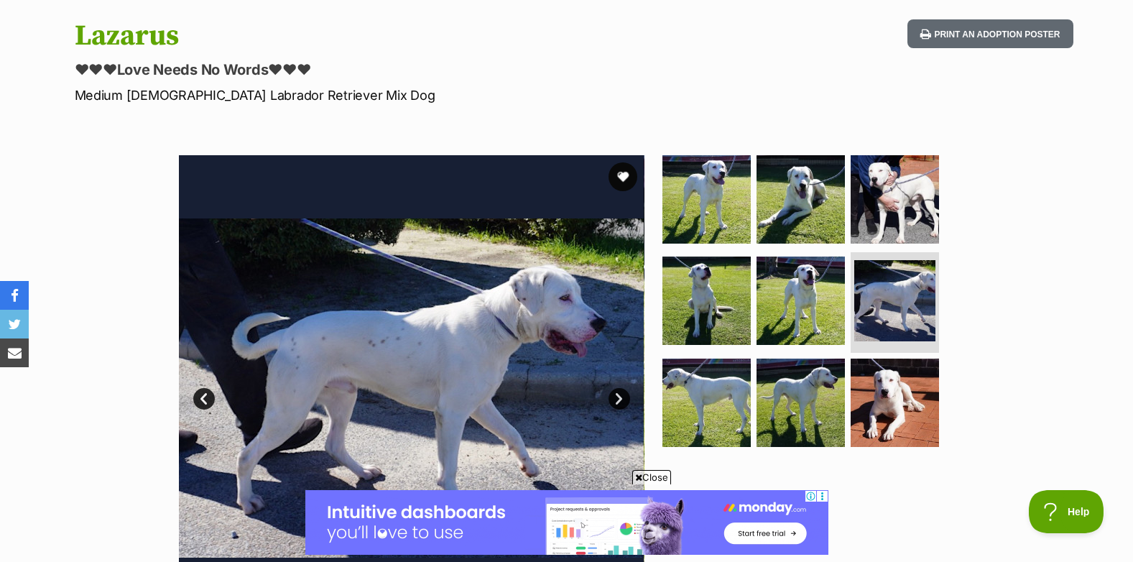
click at [619, 397] on link "Next" at bounding box center [620, 399] width 22 height 22
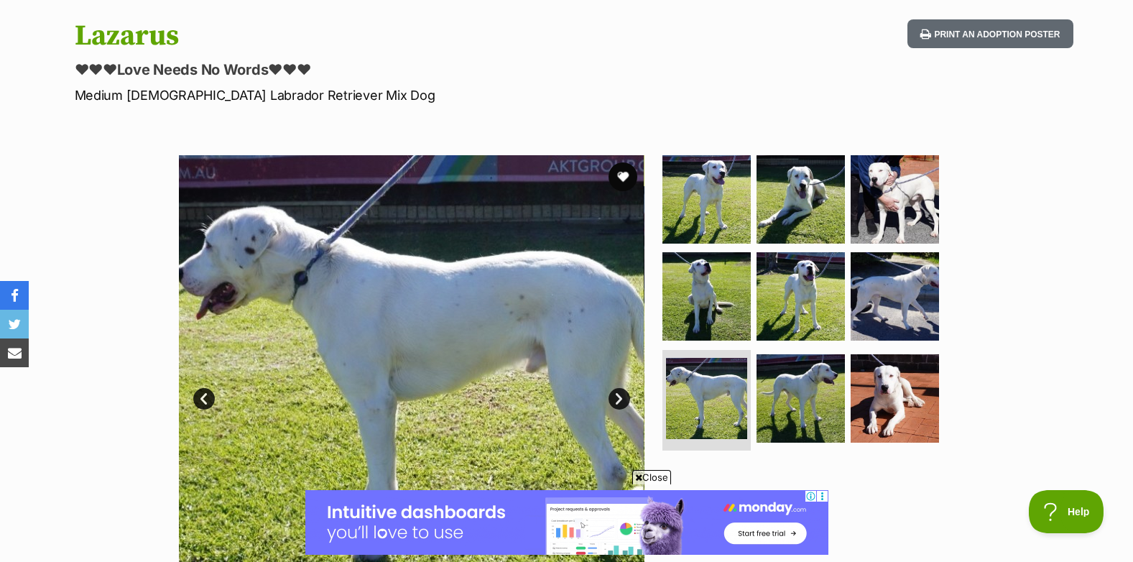
click at [619, 397] on link "Next" at bounding box center [620, 399] width 22 height 22
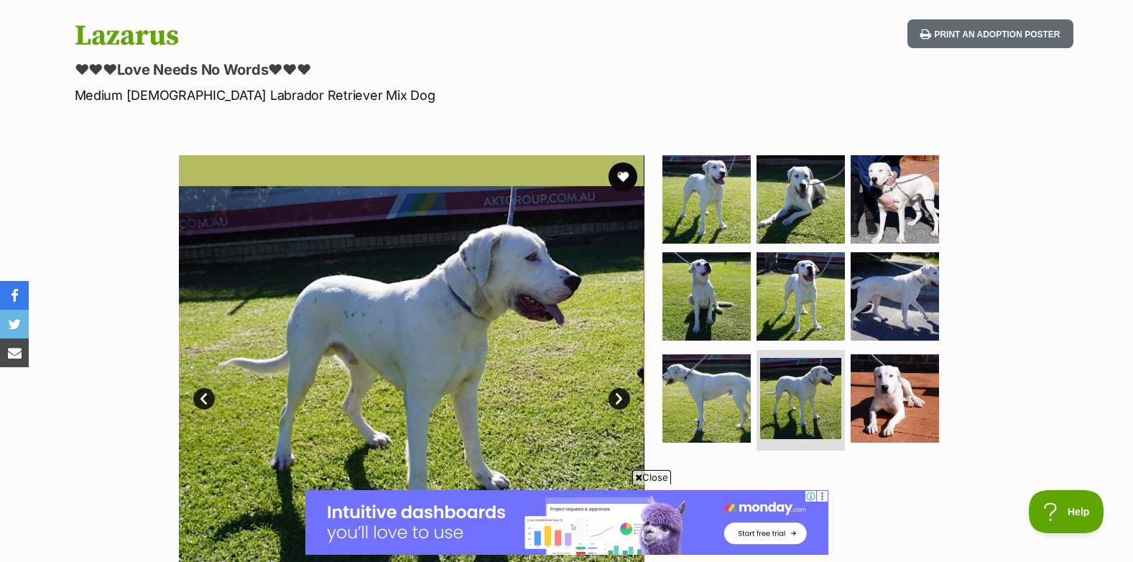
click at [619, 397] on link "Next" at bounding box center [620, 399] width 22 height 22
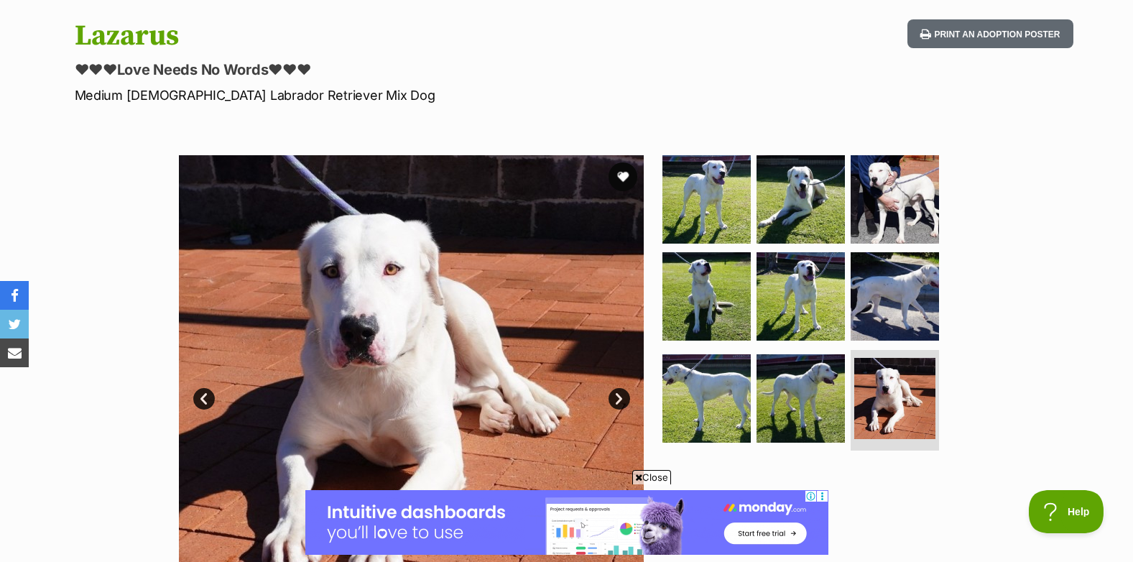
click at [619, 397] on link "Next" at bounding box center [620, 399] width 22 height 22
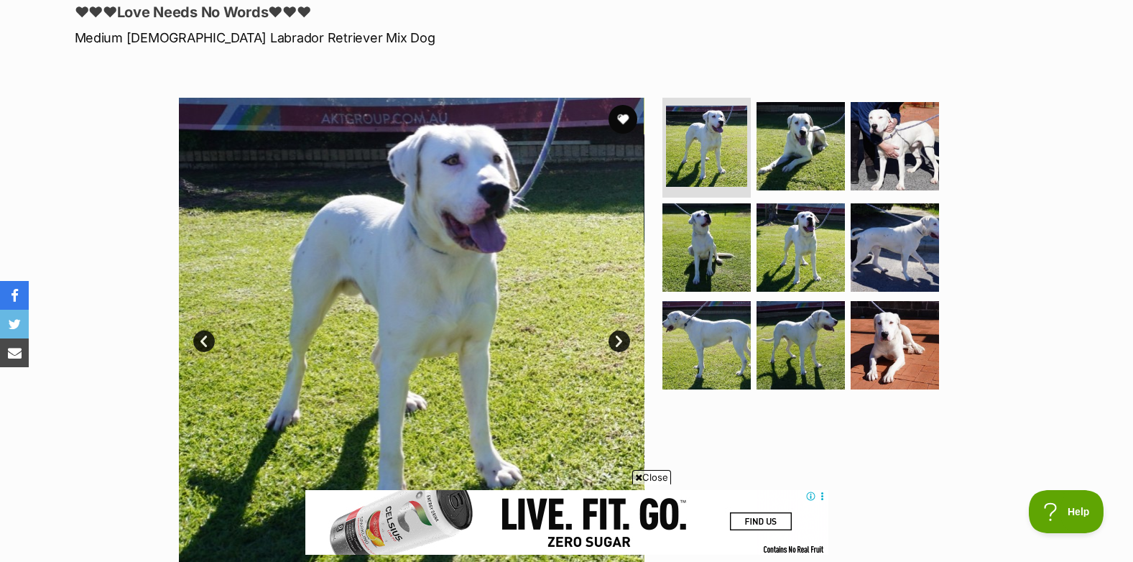
scroll to position [72, 0]
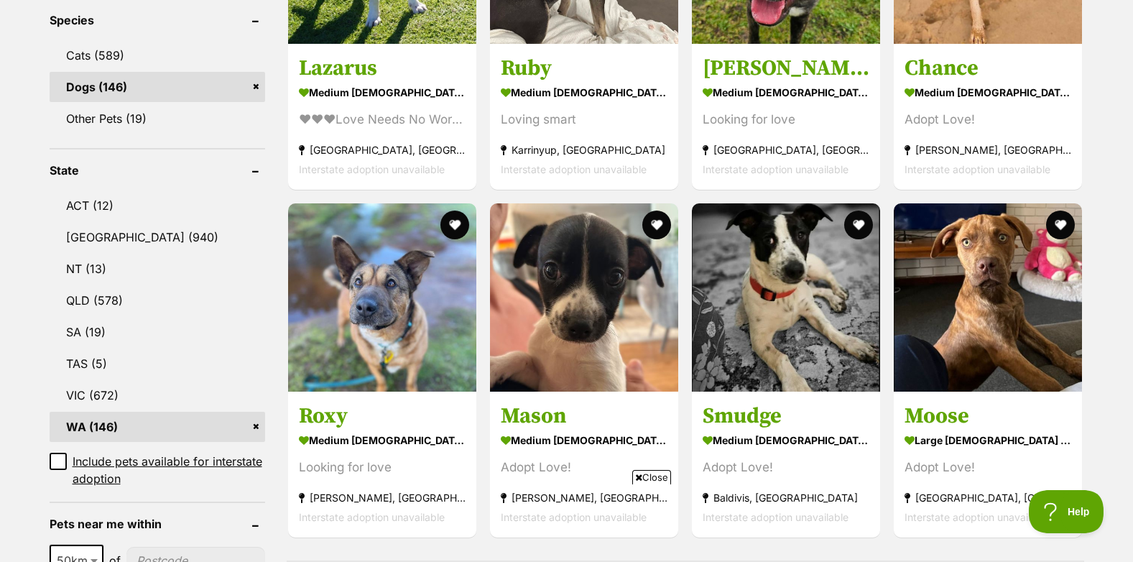
scroll to position [719, 0]
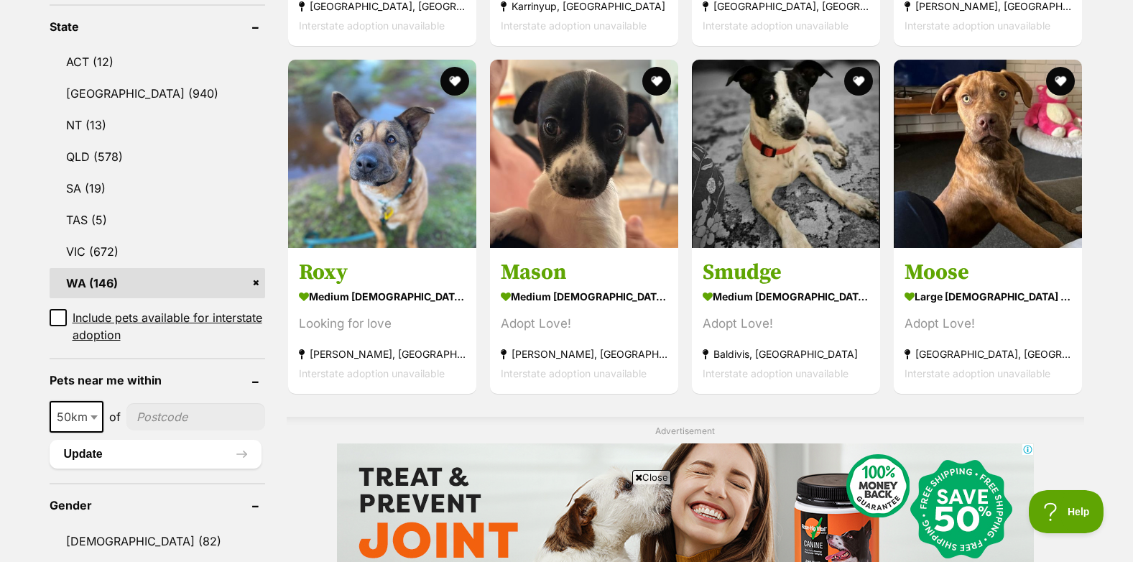
click at [776, 165] on img at bounding box center [786, 154] width 188 height 188
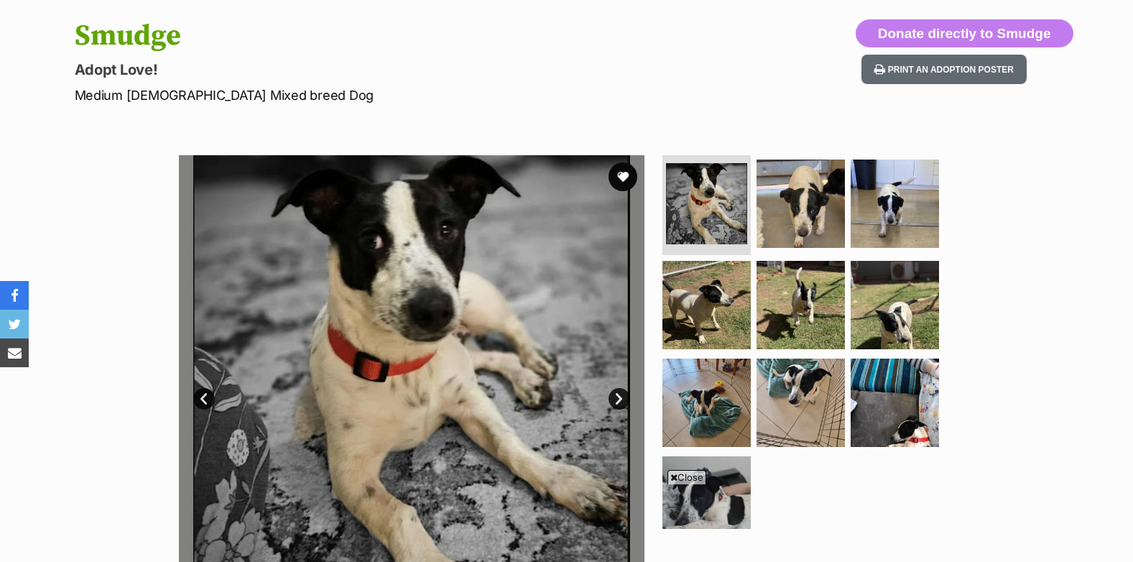
click at [617, 398] on link "Next" at bounding box center [620, 399] width 22 height 22
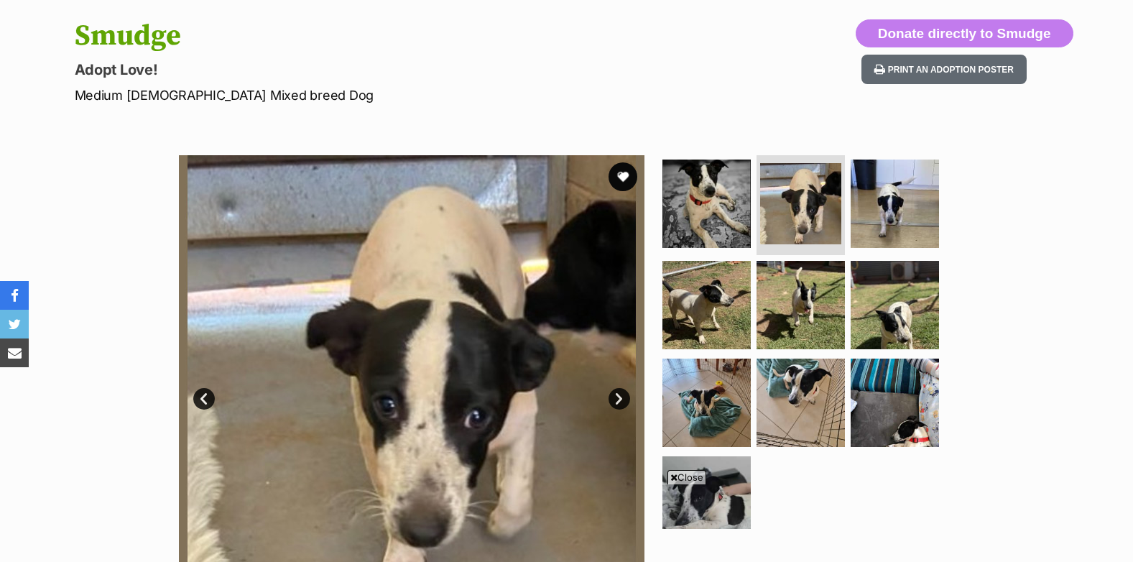
click at [617, 398] on link "Next" at bounding box center [620, 399] width 22 height 22
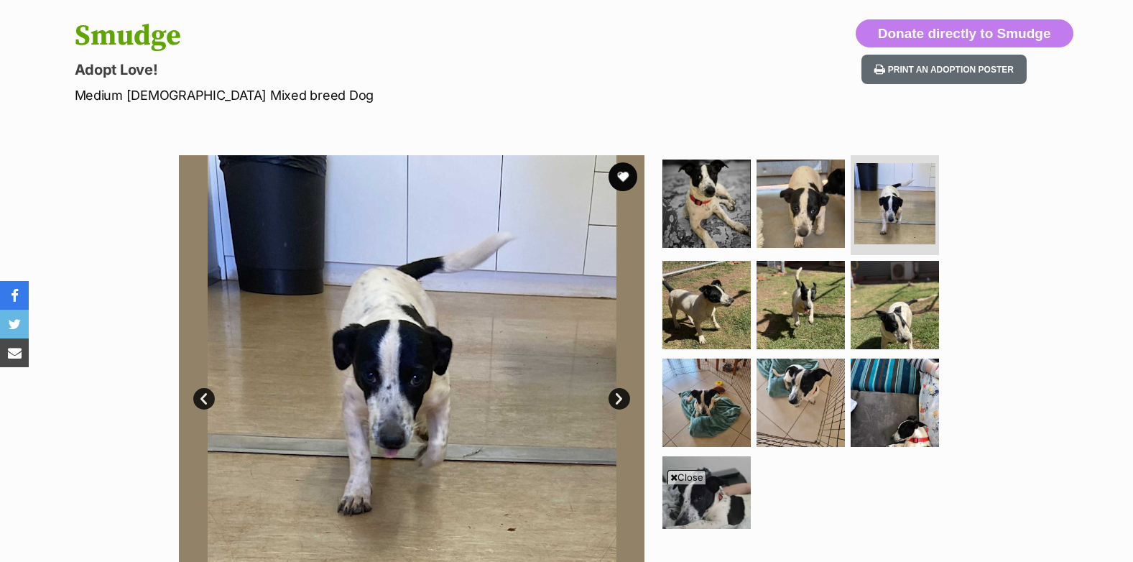
click at [617, 398] on link "Next" at bounding box center [620, 399] width 22 height 22
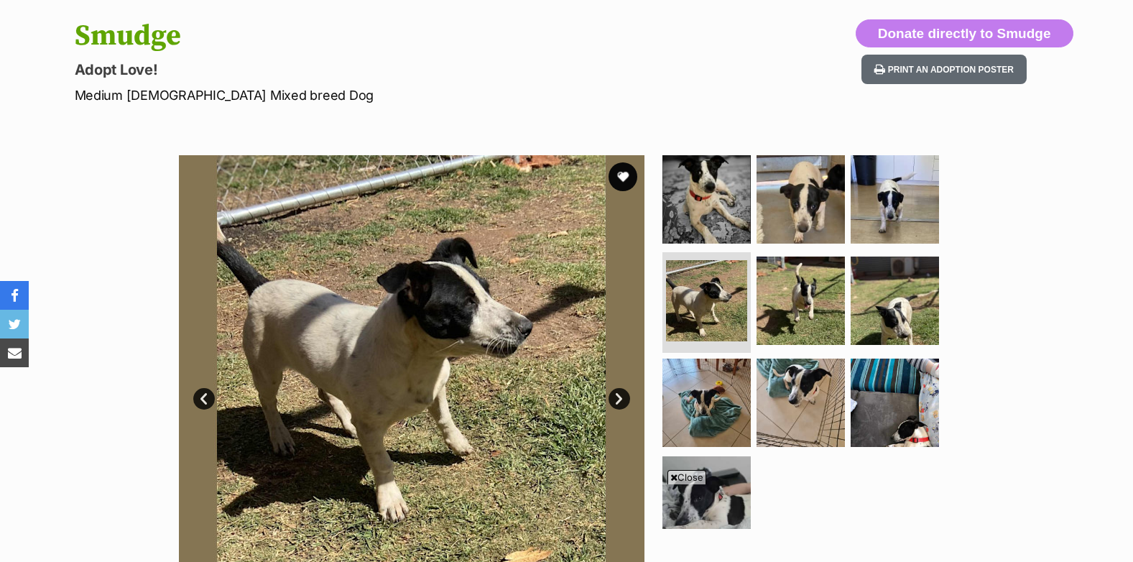
click at [617, 398] on link "Next" at bounding box center [620, 399] width 22 height 22
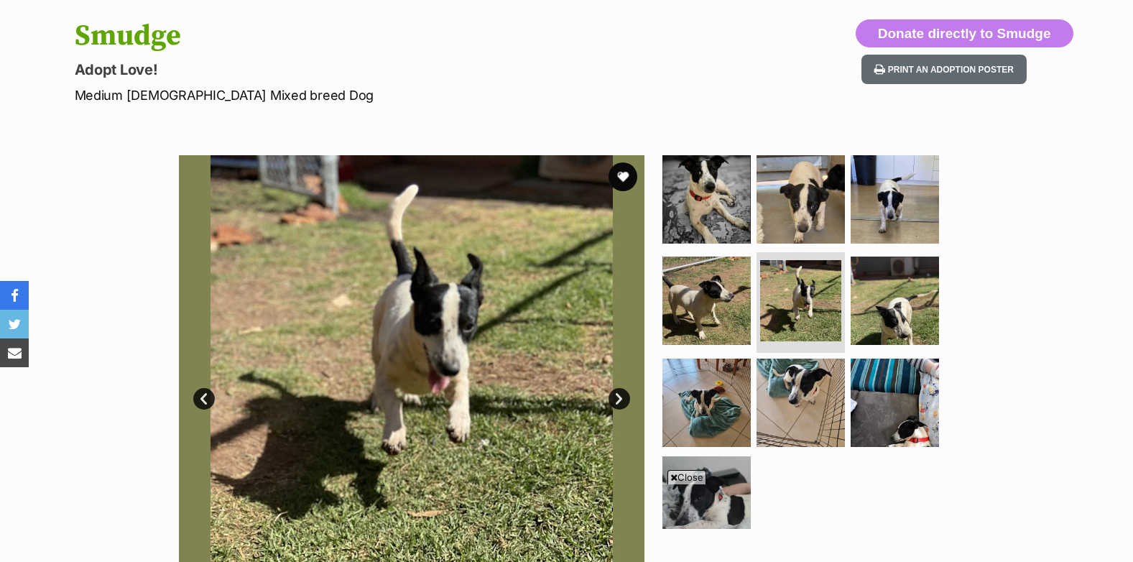
click at [617, 398] on link "Next" at bounding box center [620, 399] width 22 height 22
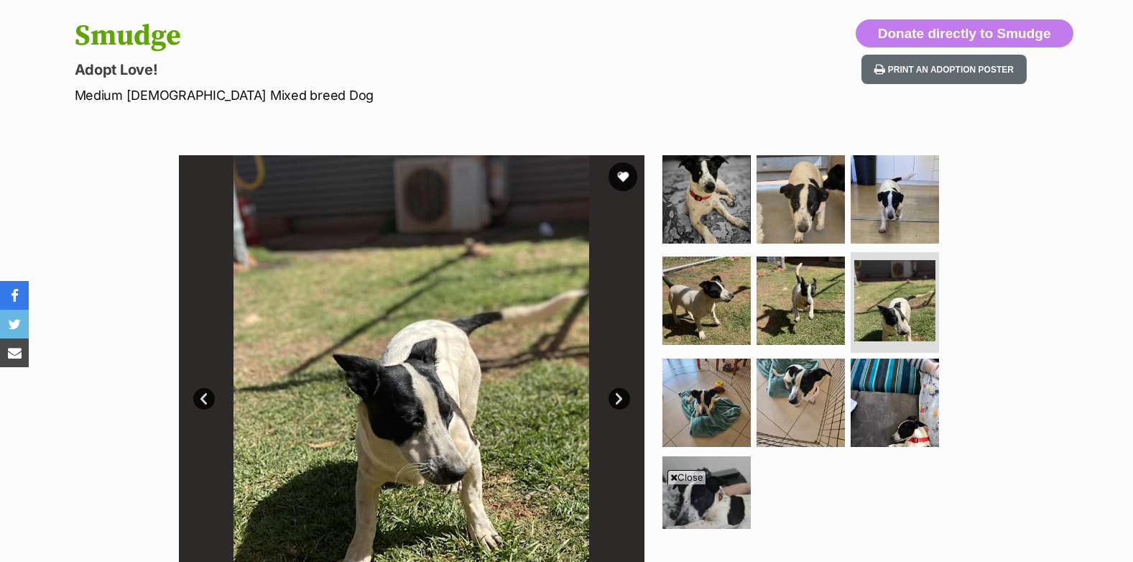
click at [617, 398] on link "Next" at bounding box center [620, 399] width 22 height 22
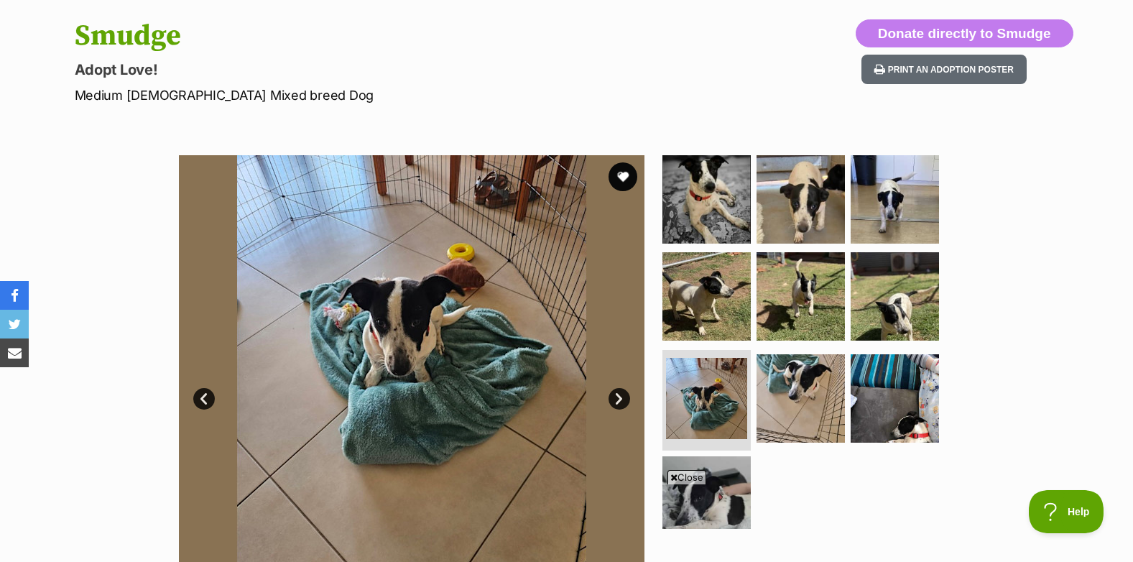
click at [617, 398] on link "Next" at bounding box center [620, 399] width 22 height 22
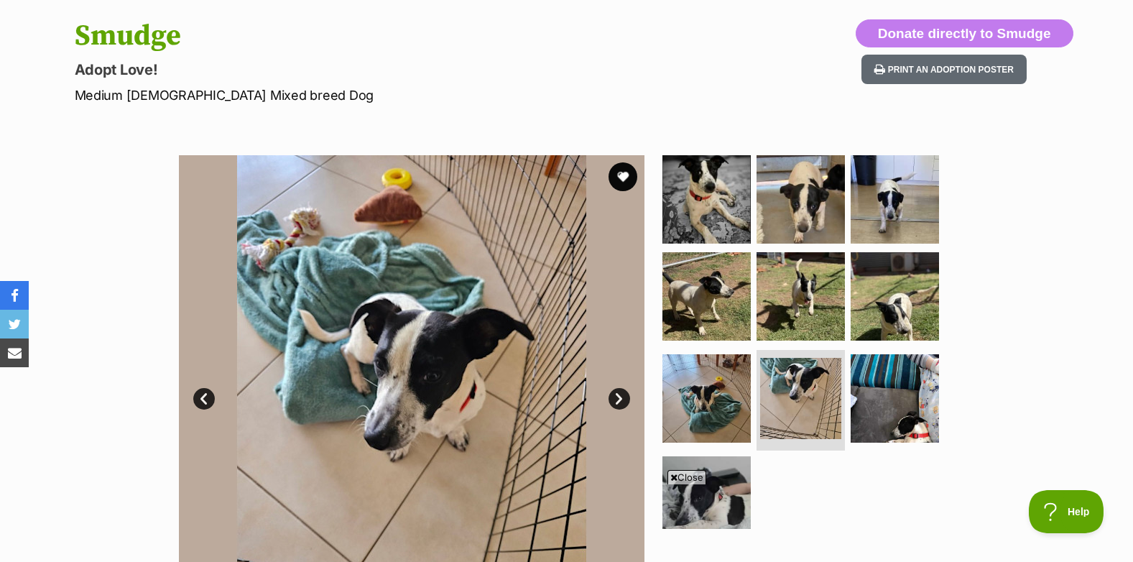
click at [617, 398] on link "Next" at bounding box center [620, 399] width 22 height 22
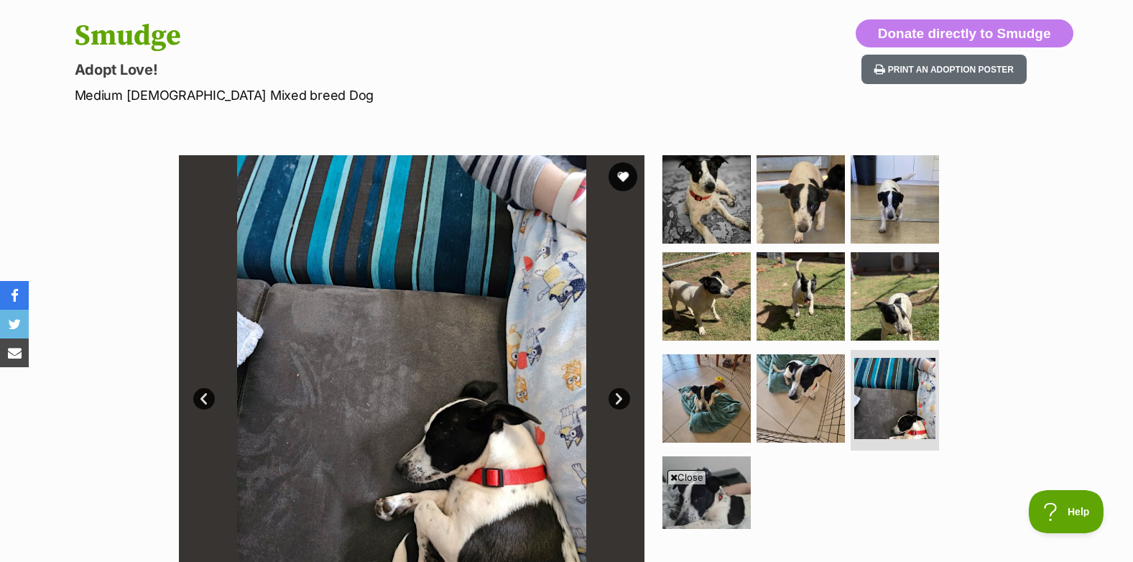
click at [617, 398] on link "Next" at bounding box center [620, 399] width 22 height 22
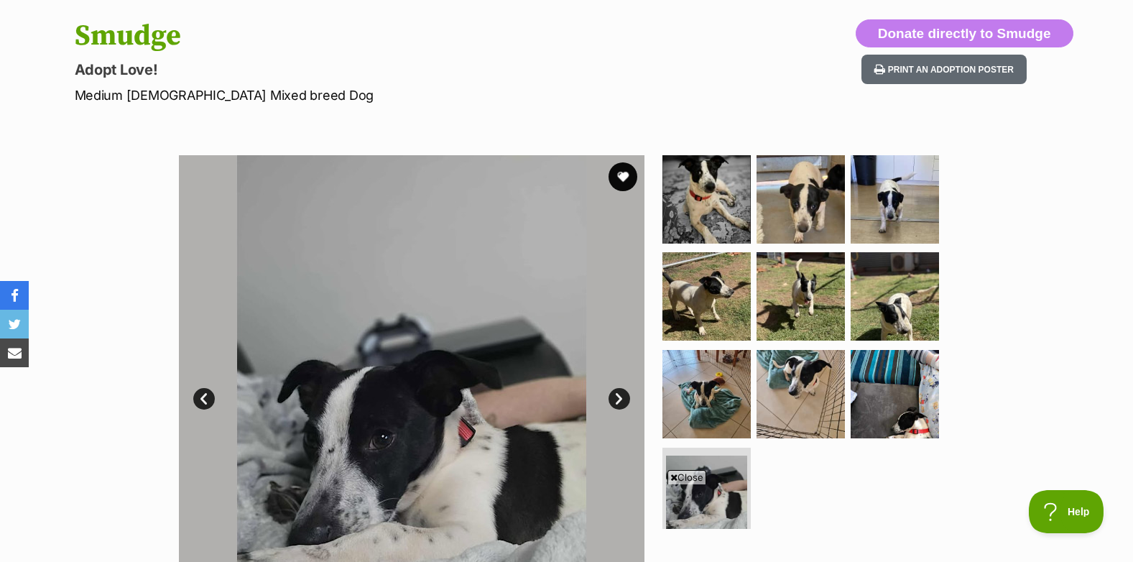
click at [617, 397] on link "Next" at bounding box center [620, 399] width 22 height 22
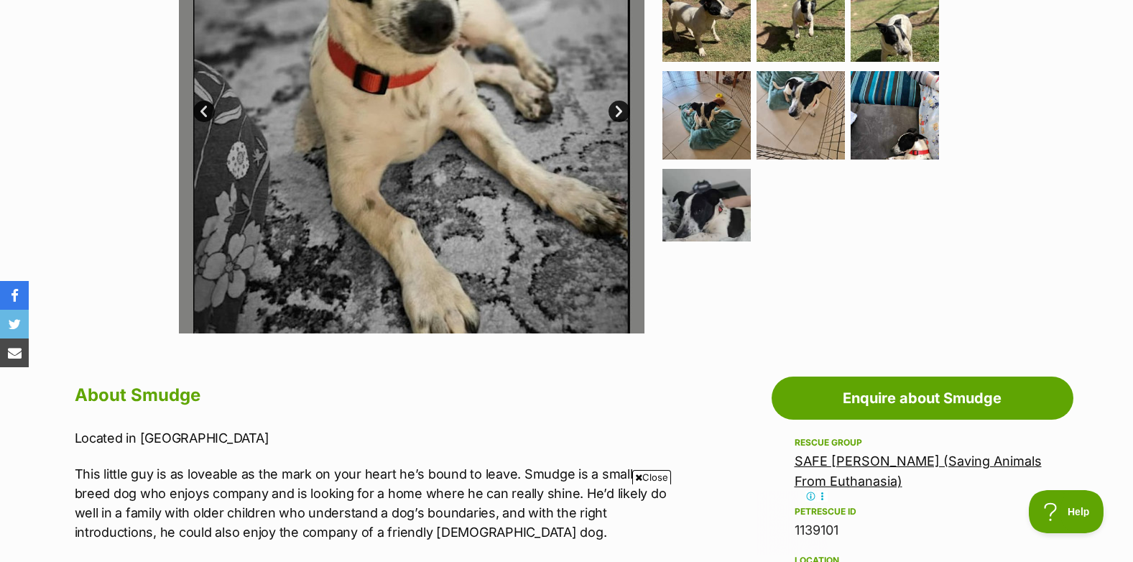
scroll to position [287, 0]
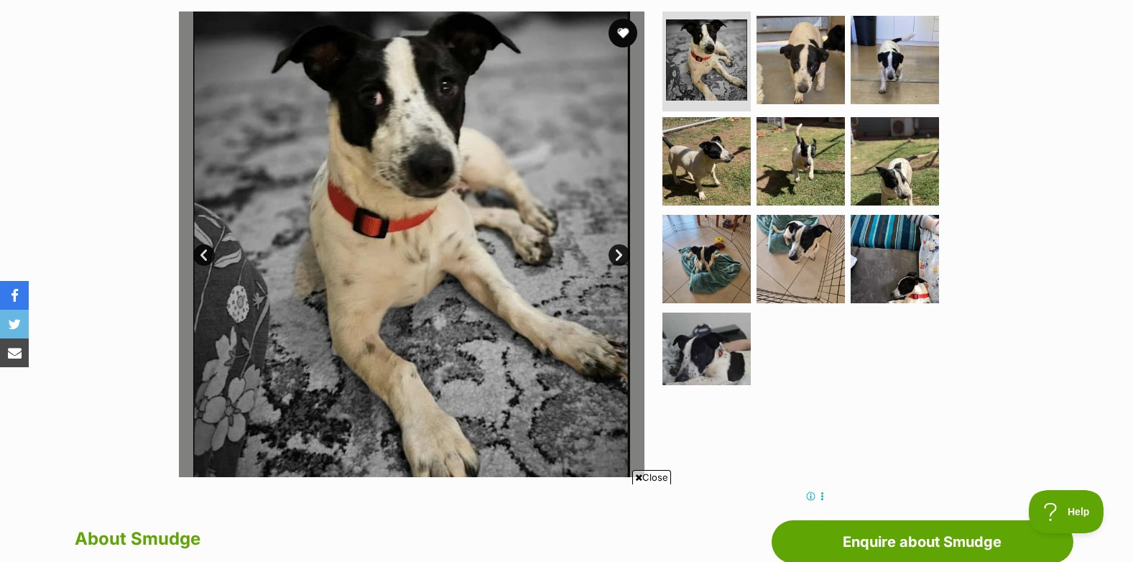
click at [618, 252] on link "Next" at bounding box center [620, 255] width 22 height 22
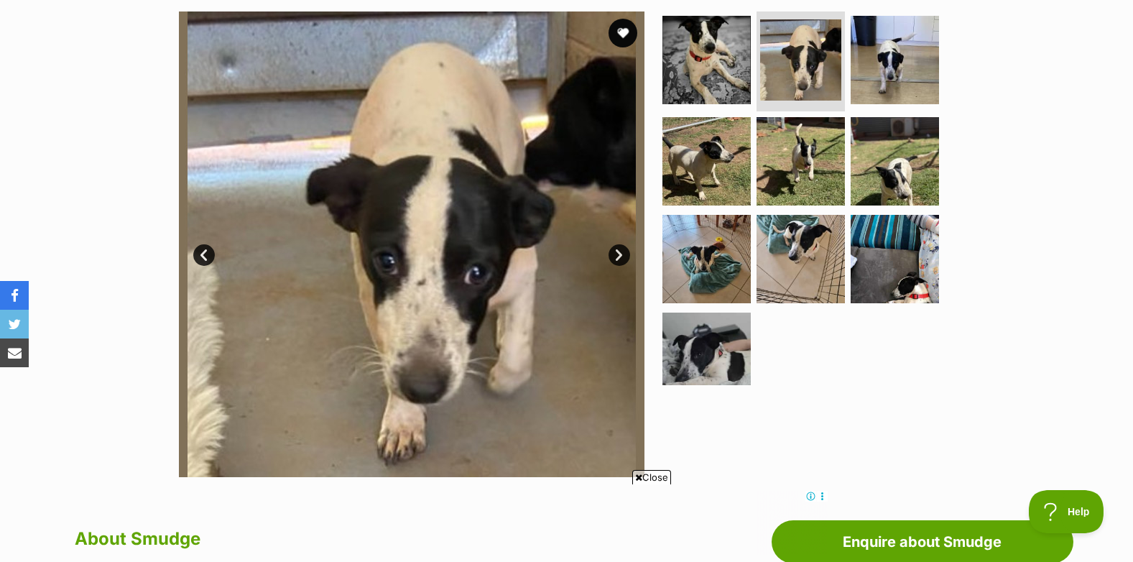
click at [618, 252] on link "Next" at bounding box center [620, 255] width 22 height 22
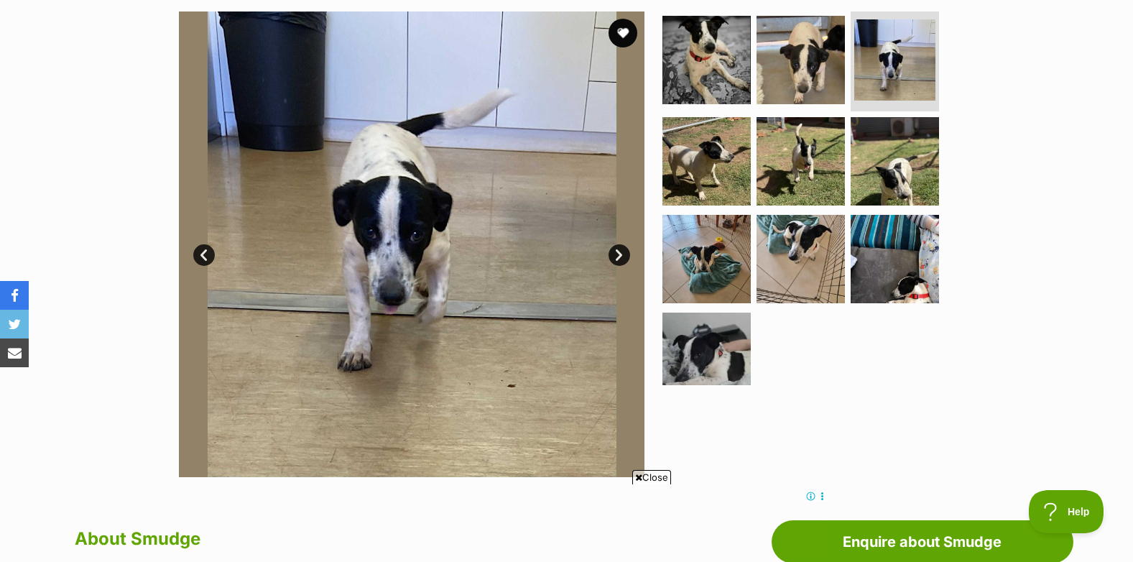
click at [618, 252] on link "Next" at bounding box center [620, 255] width 22 height 22
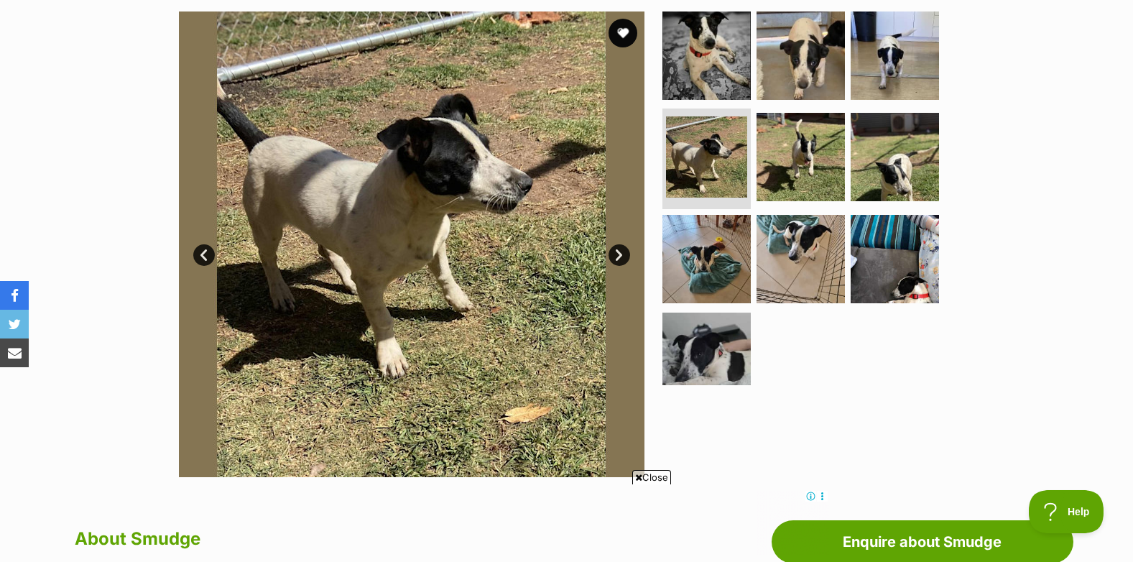
click at [618, 252] on link "Next" at bounding box center [620, 255] width 22 height 22
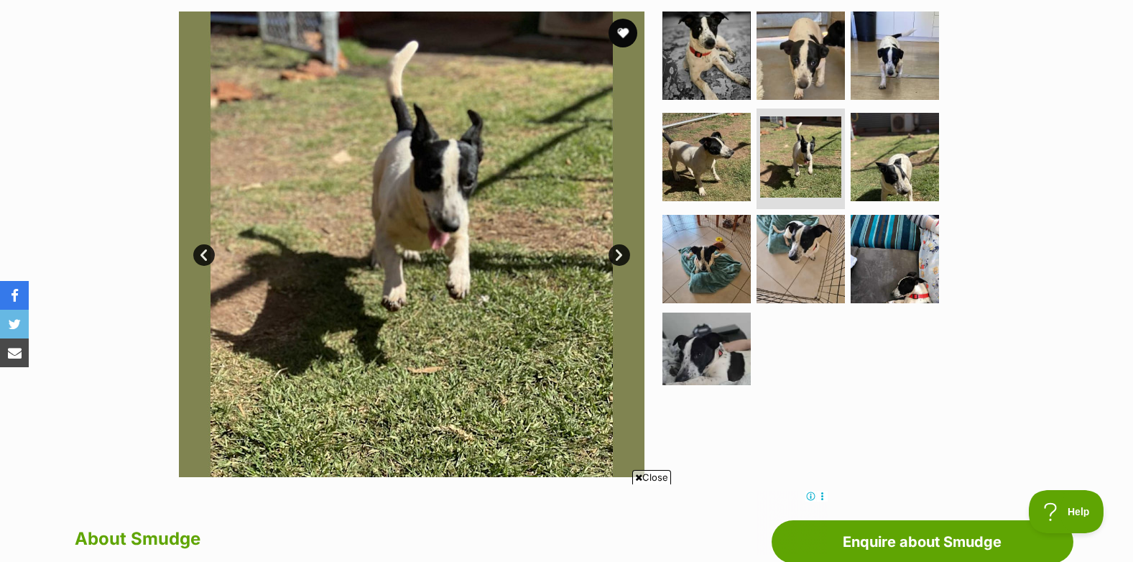
click at [618, 252] on link "Next" at bounding box center [620, 255] width 22 height 22
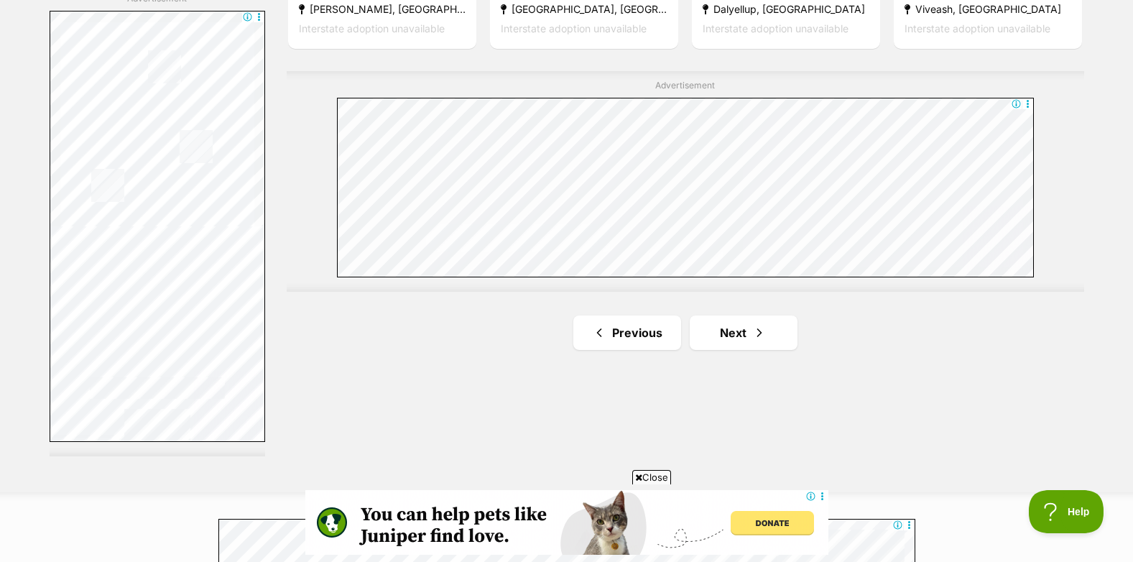
scroll to position [2515, 0]
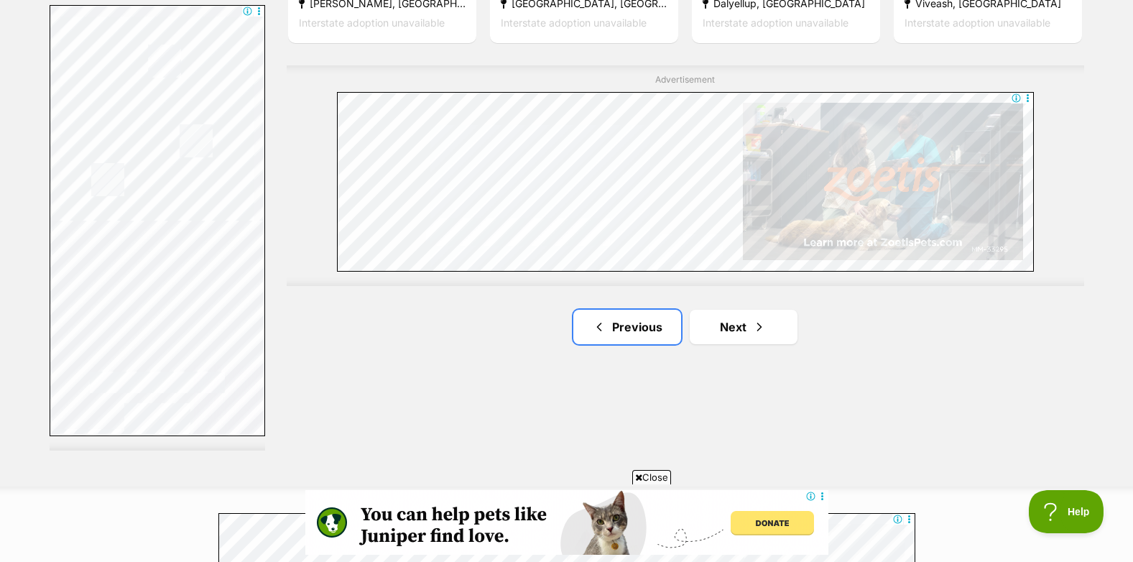
click at [640, 330] on link "Previous" at bounding box center [627, 327] width 108 height 34
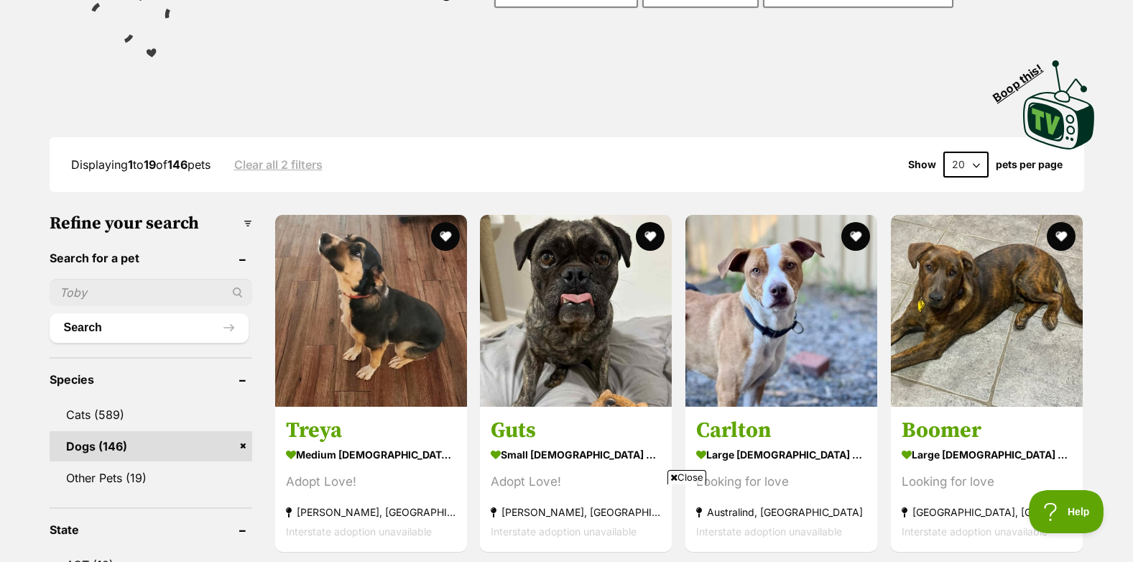
click at [402, 331] on img at bounding box center [371, 311] width 192 height 192
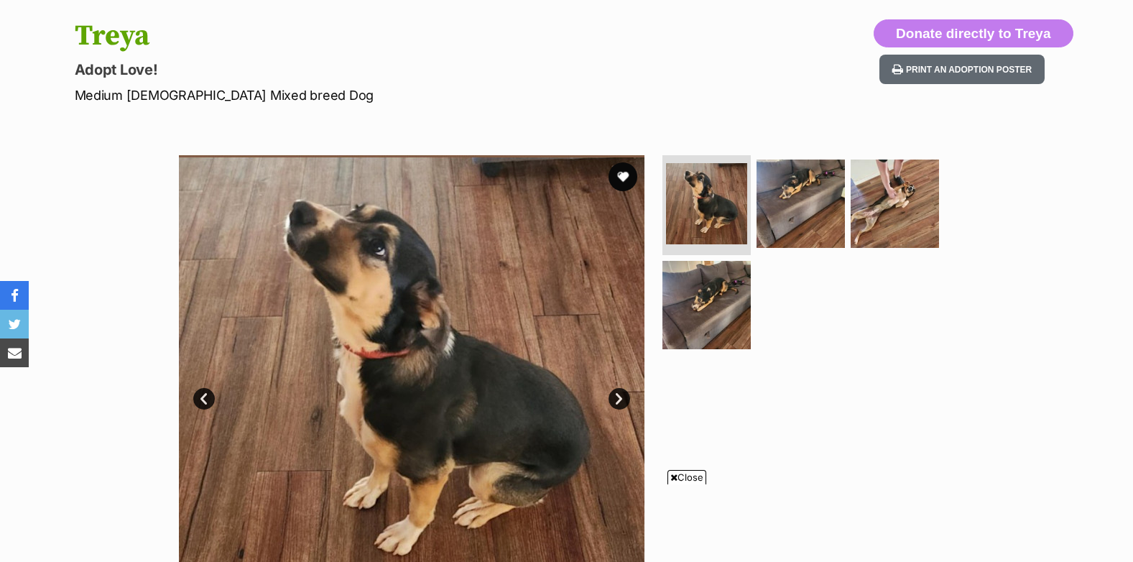
click at [615, 400] on link "Next" at bounding box center [620, 399] width 22 height 22
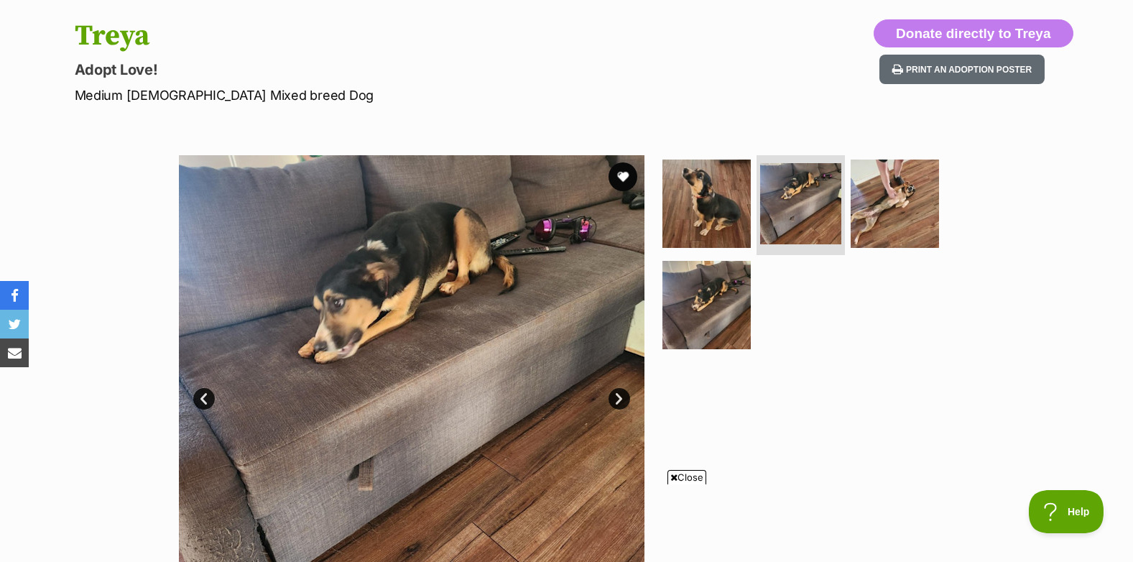
click at [615, 400] on link "Next" at bounding box center [620, 399] width 22 height 22
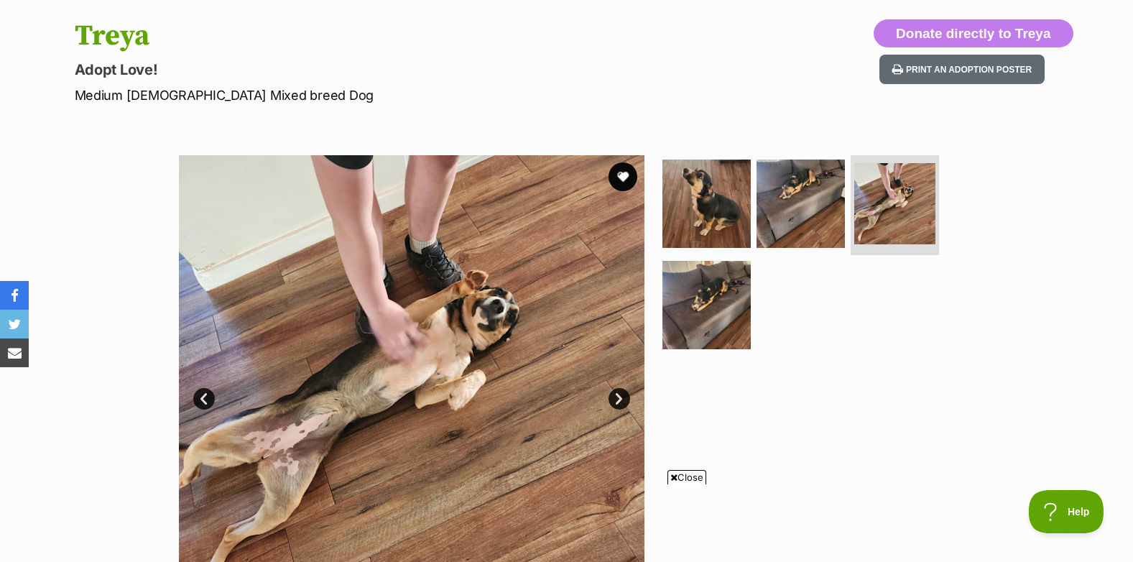
click at [615, 400] on link "Next" at bounding box center [620, 399] width 22 height 22
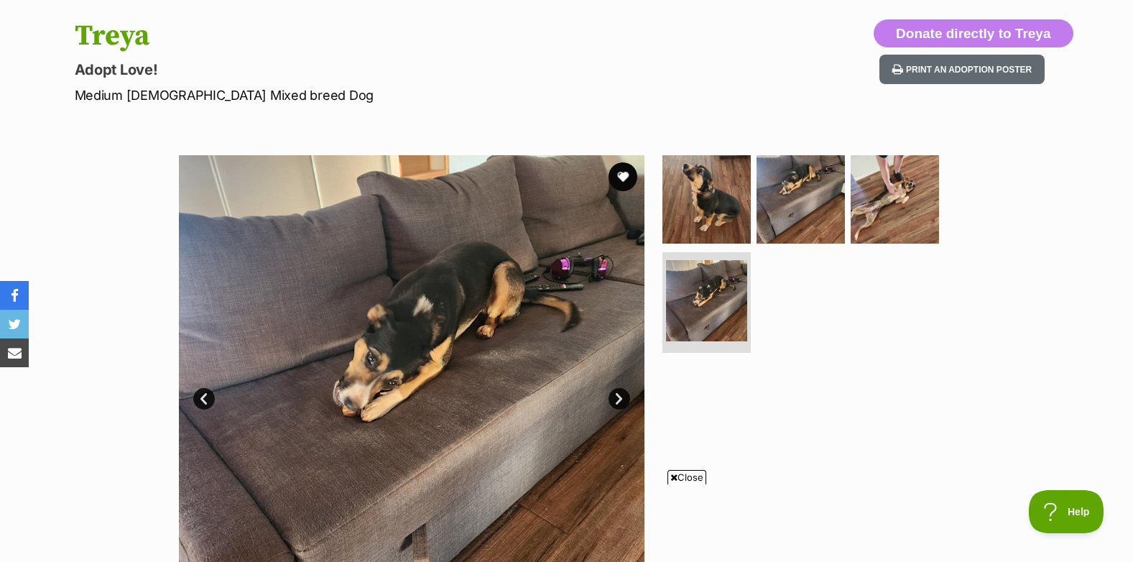
click at [615, 400] on link "Next" at bounding box center [620, 399] width 22 height 22
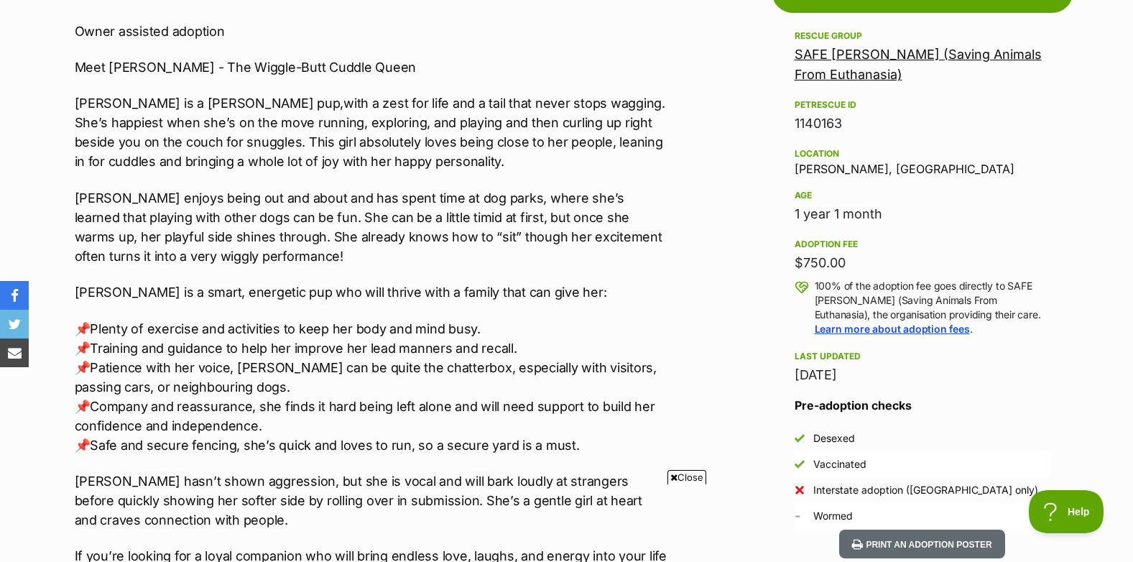
scroll to position [862, 0]
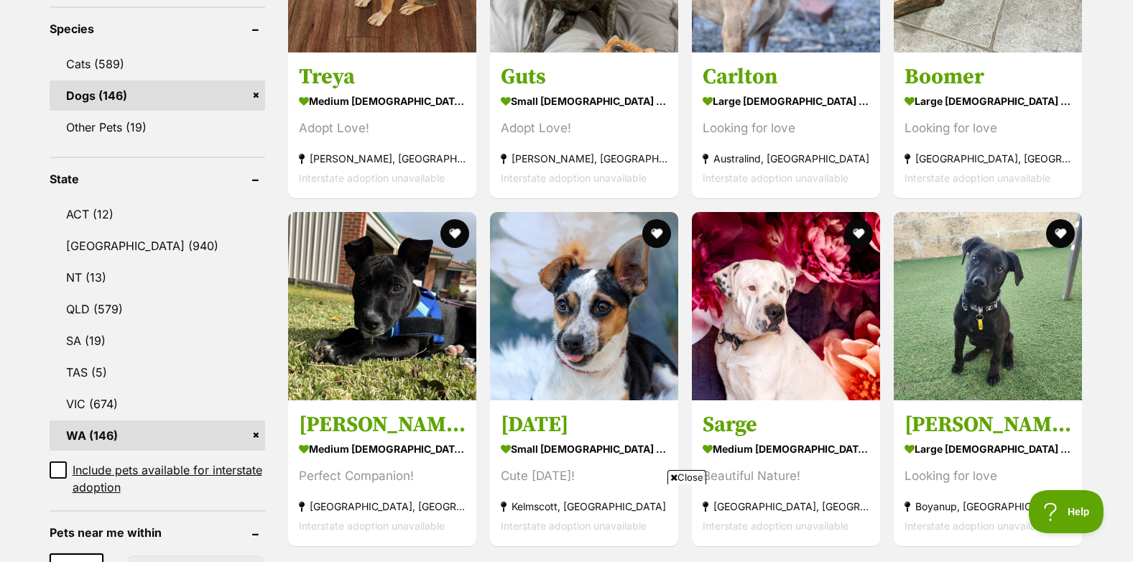
scroll to position [647, 0]
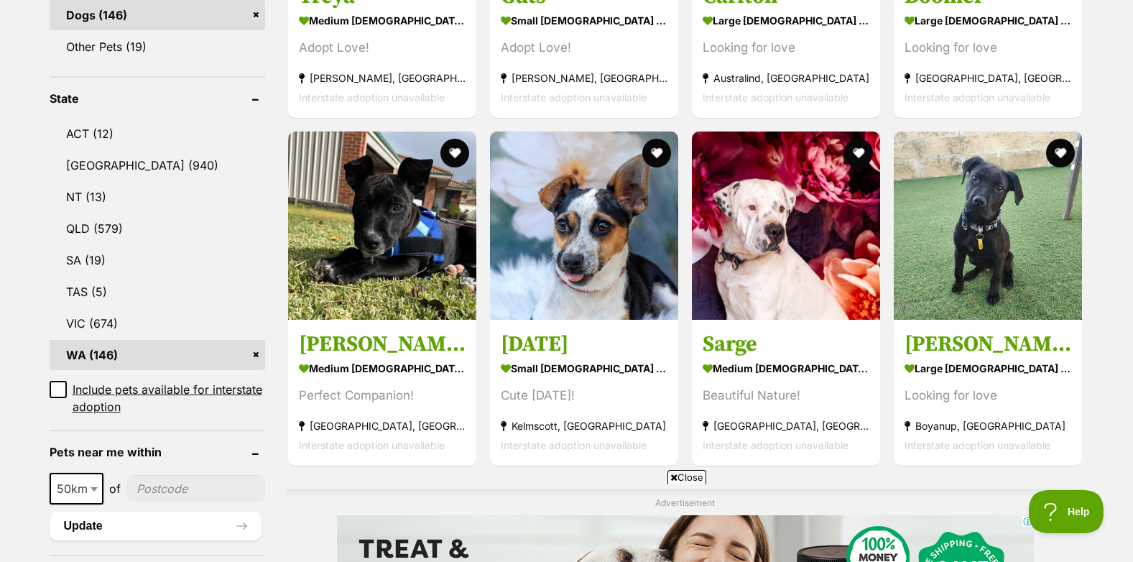
click at [585, 274] on img at bounding box center [584, 226] width 188 height 188
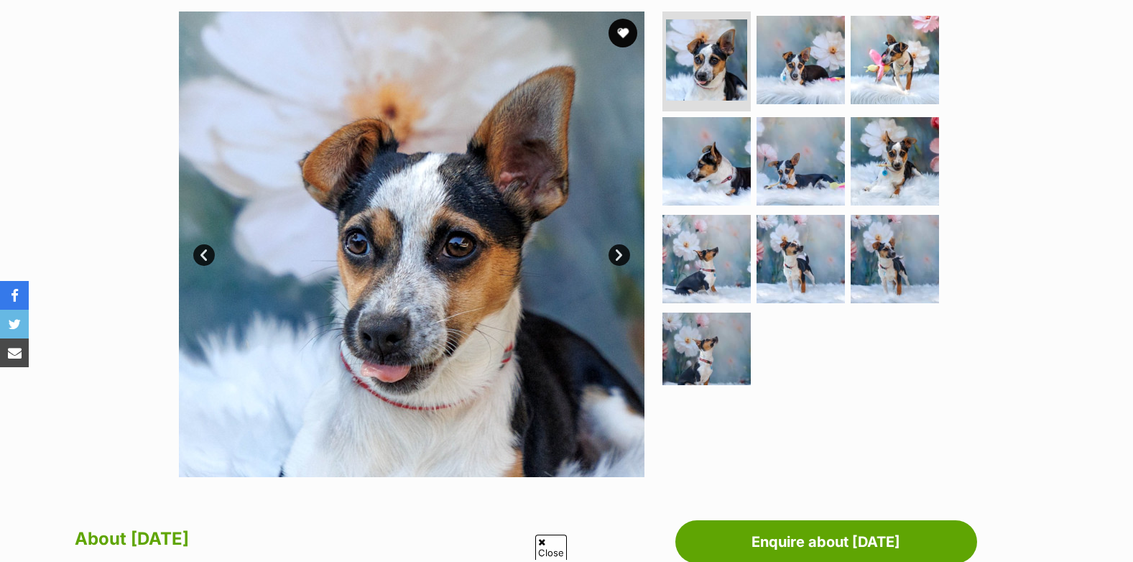
click at [621, 254] on link "Next" at bounding box center [620, 255] width 22 height 22
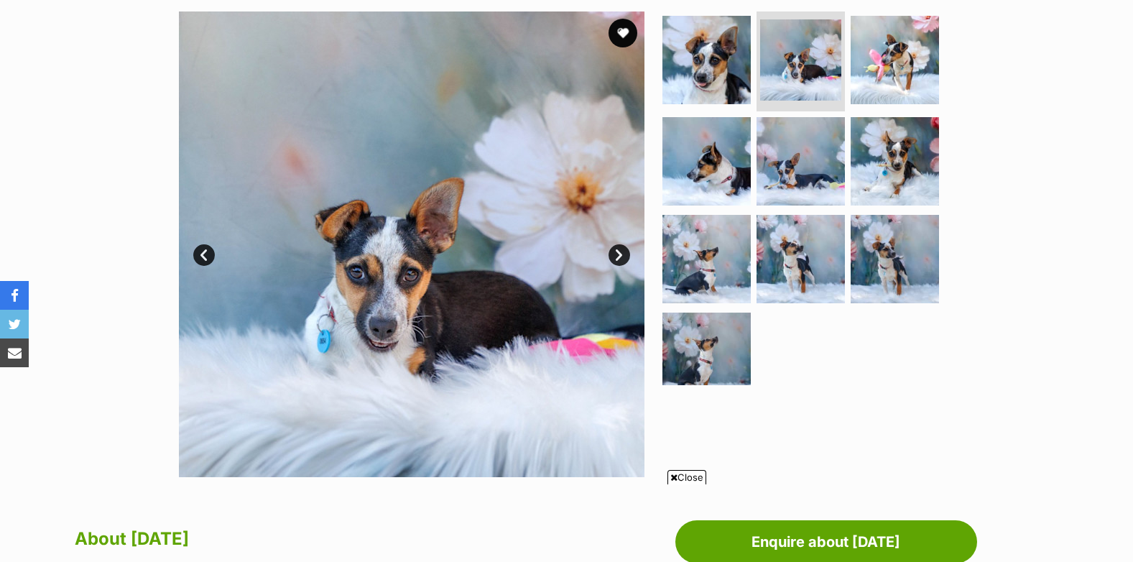
click at [621, 254] on link "Next" at bounding box center [620, 255] width 22 height 22
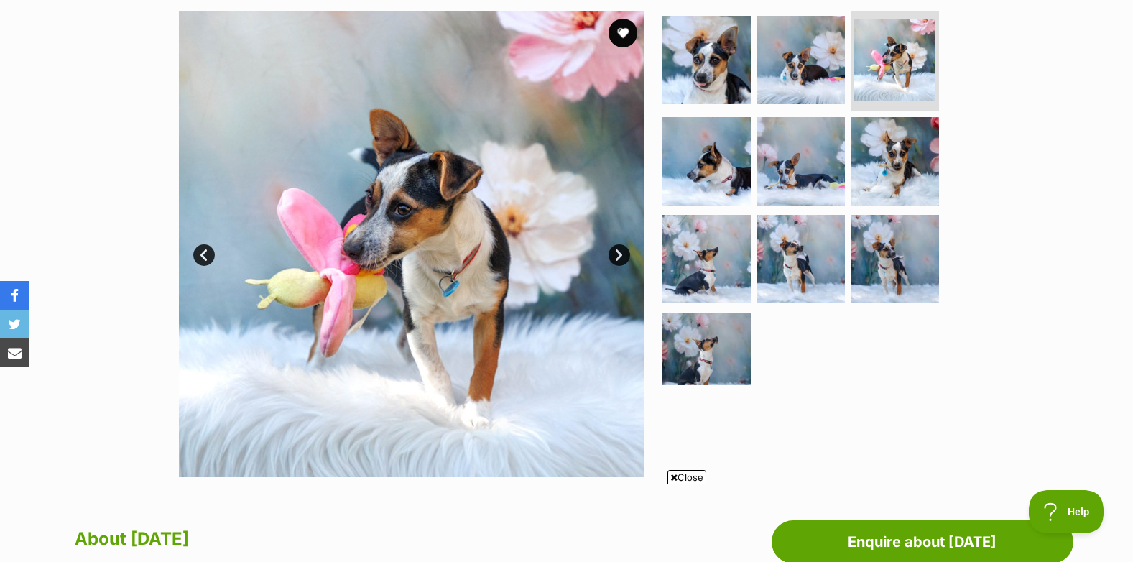
click at [621, 254] on link "Next" at bounding box center [620, 255] width 22 height 22
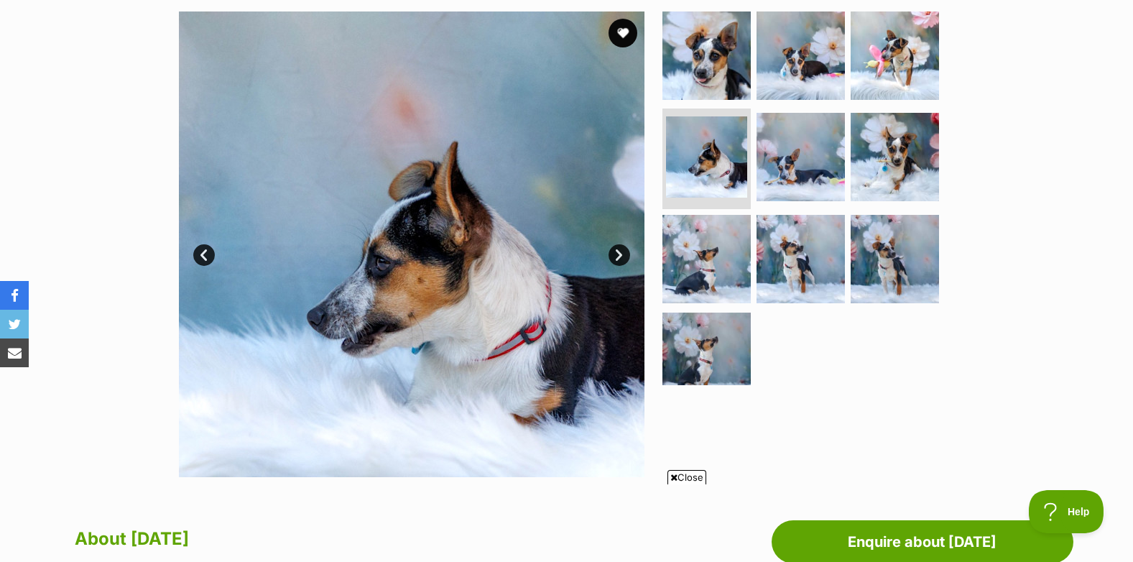
click at [621, 254] on link "Next" at bounding box center [620, 255] width 22 height 22
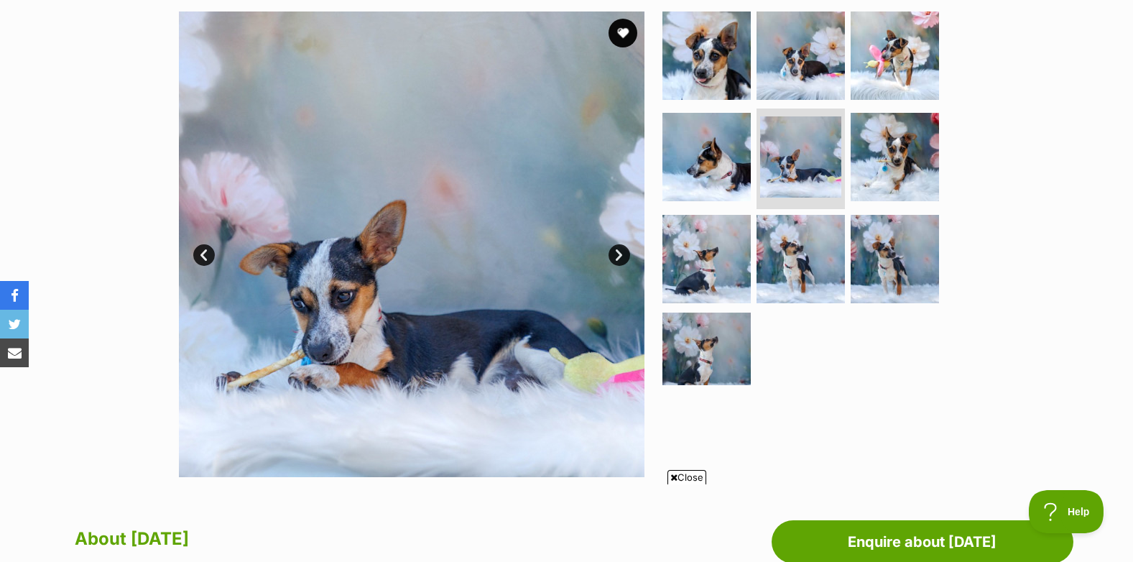
click at [621, 254] on link "Next" at bounding box center [620, 255] width 22 height 22
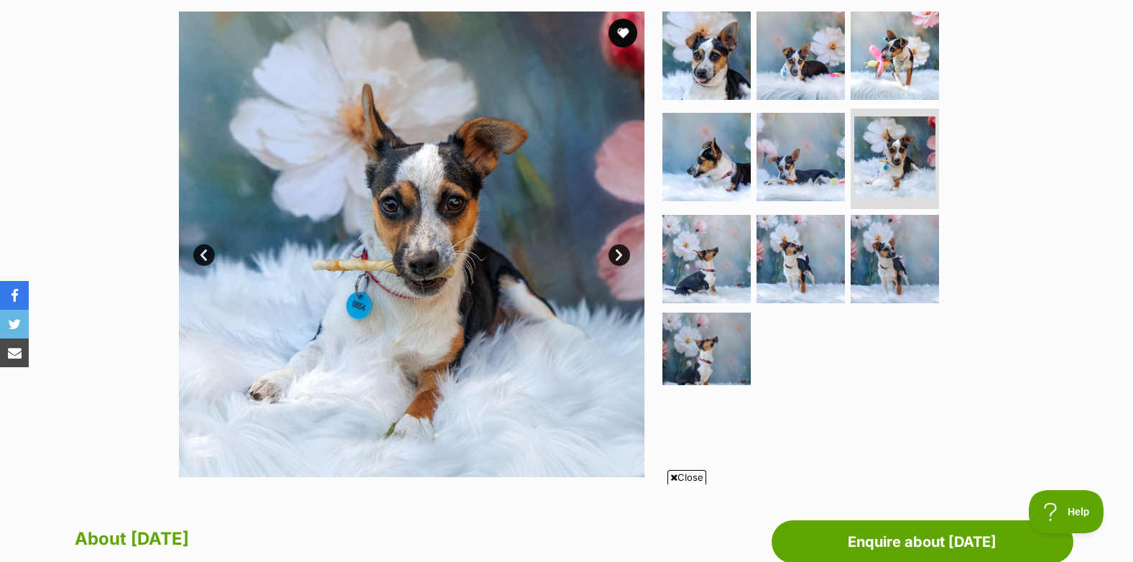
click at [621, 254] on link "Next" at bounding box center [620, 255] width 22 height 22
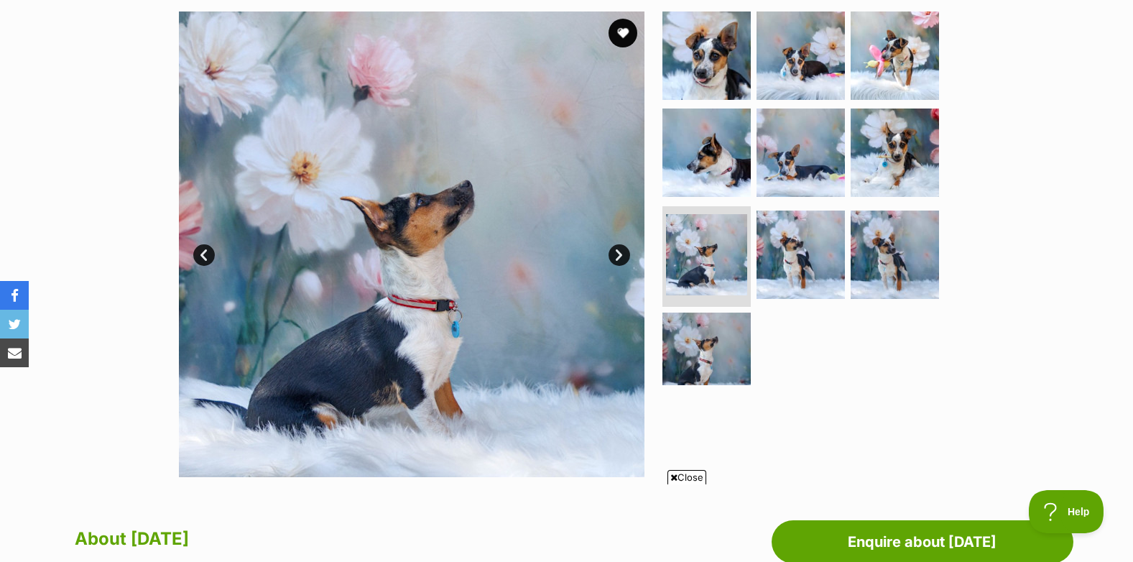
click at [621, 254] on link "Next" at bounding box center [620, 255] width 22 height 22
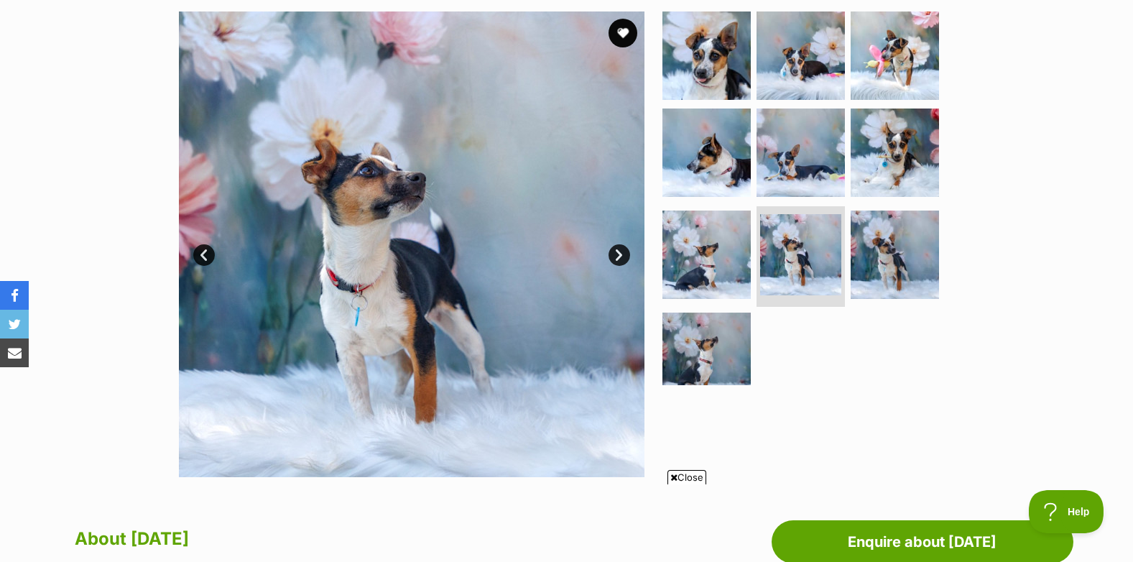
click at [621, 254] on link "Next" at bounding box center [620, 255] width 22 height 22
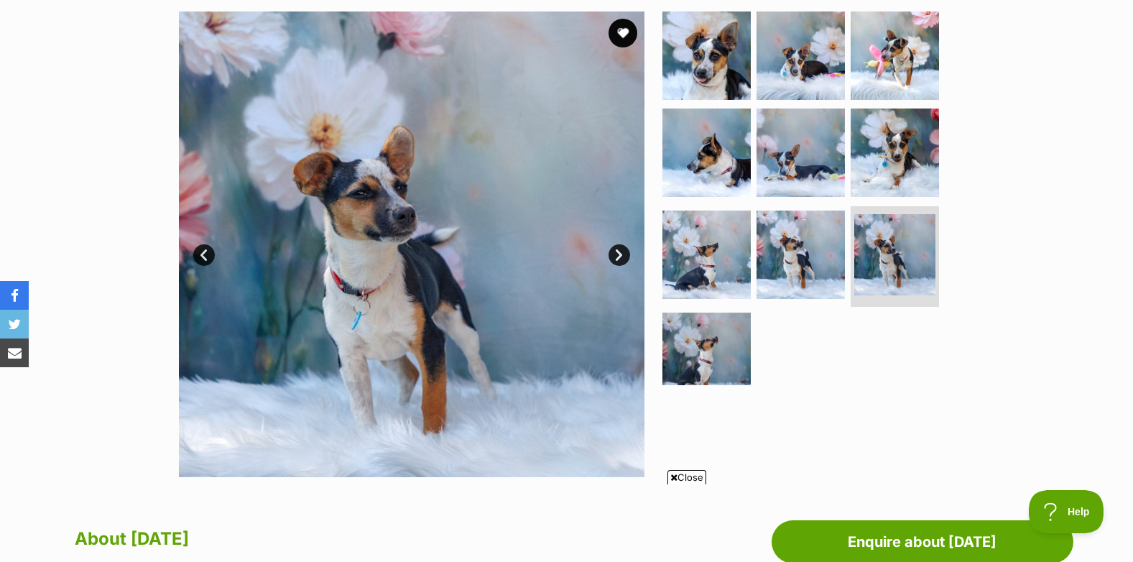
click at [621, 254] on link "Next" at bounding box center [620, 255] width 22 height 22
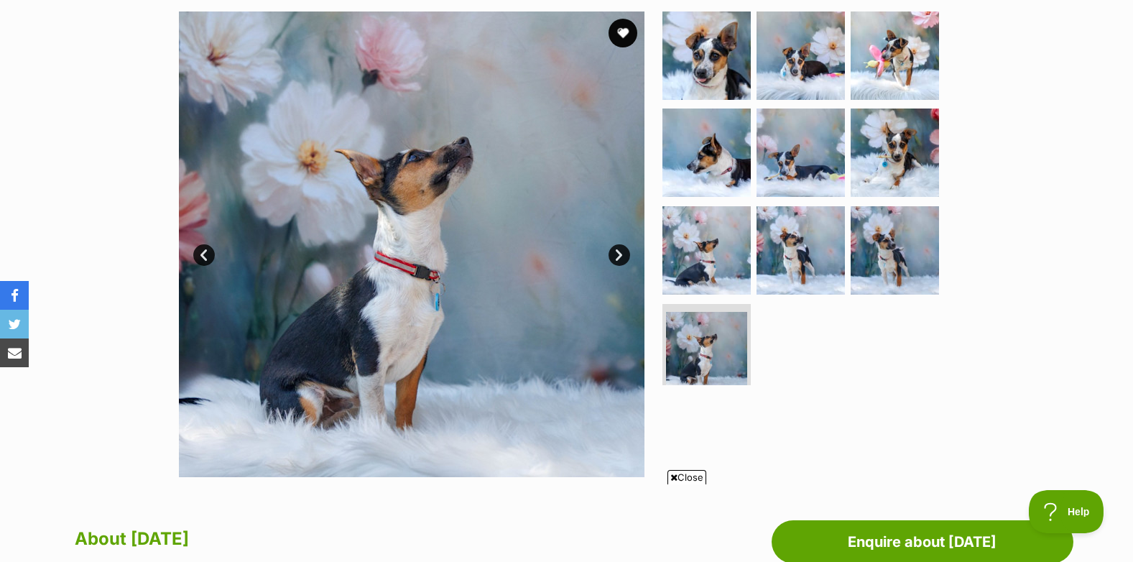
click at [621, 254] on link "Next" at bounding box center [620, 255] width 22 height 22
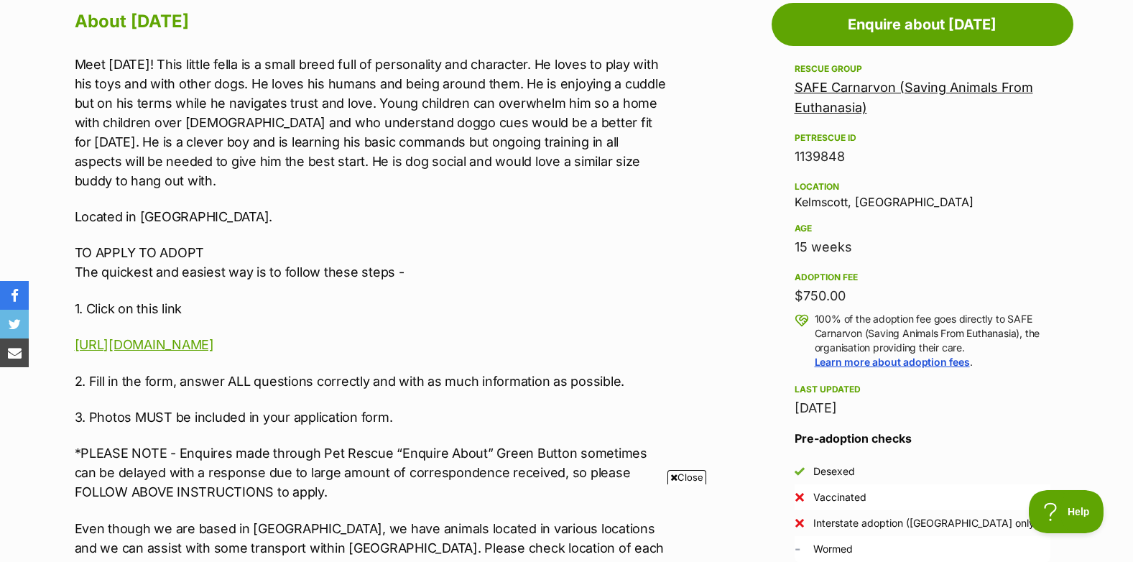
scroll to position [790, 0]
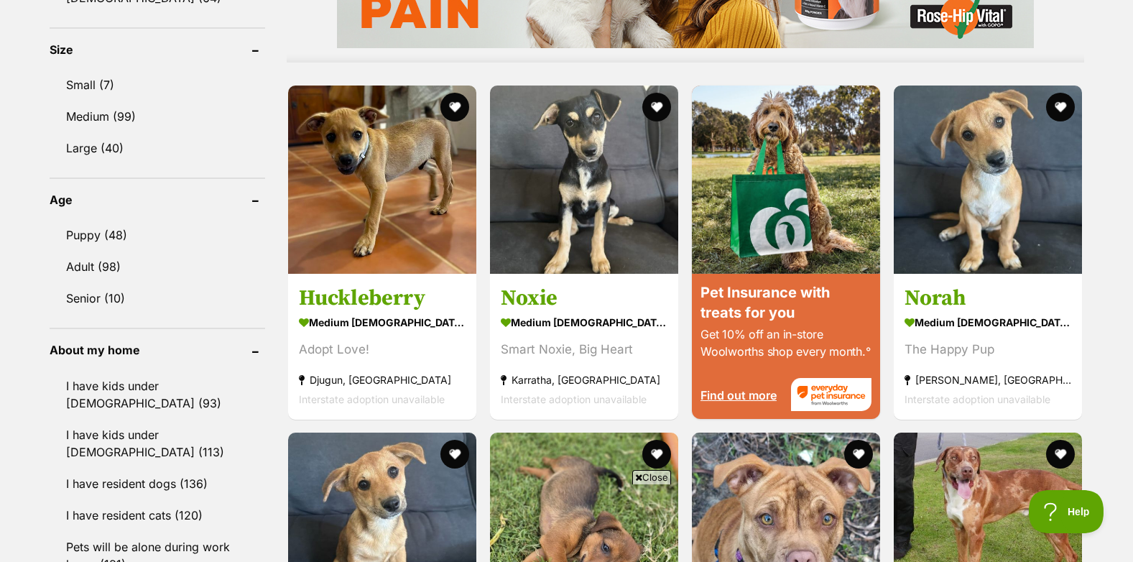
click at [966, 211] on img at bounding box center [988, 180] width 188 height 188
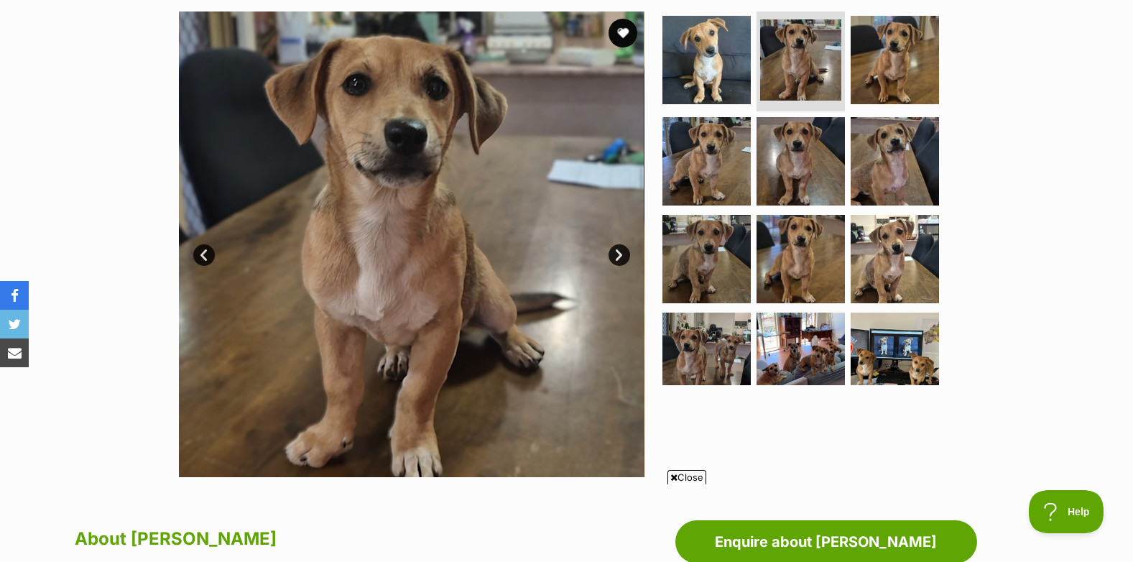
click at [616, 253] on link "Next" at bounding box center [620, 255] width 22 height 22
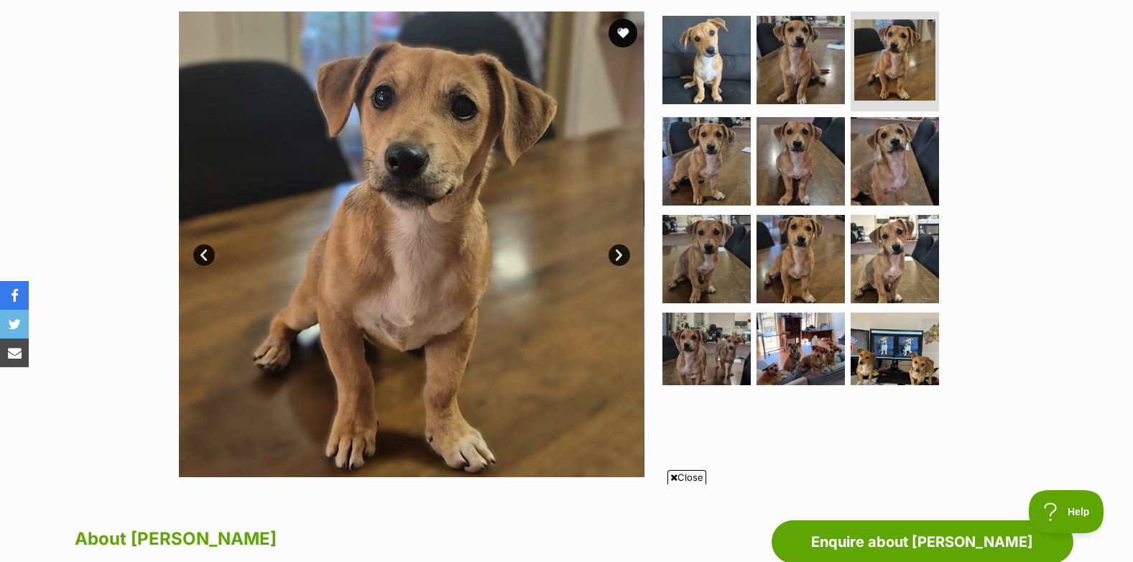
click at [616, 253] on link "Next" at bounding box center [620, 255] width 22 height 22
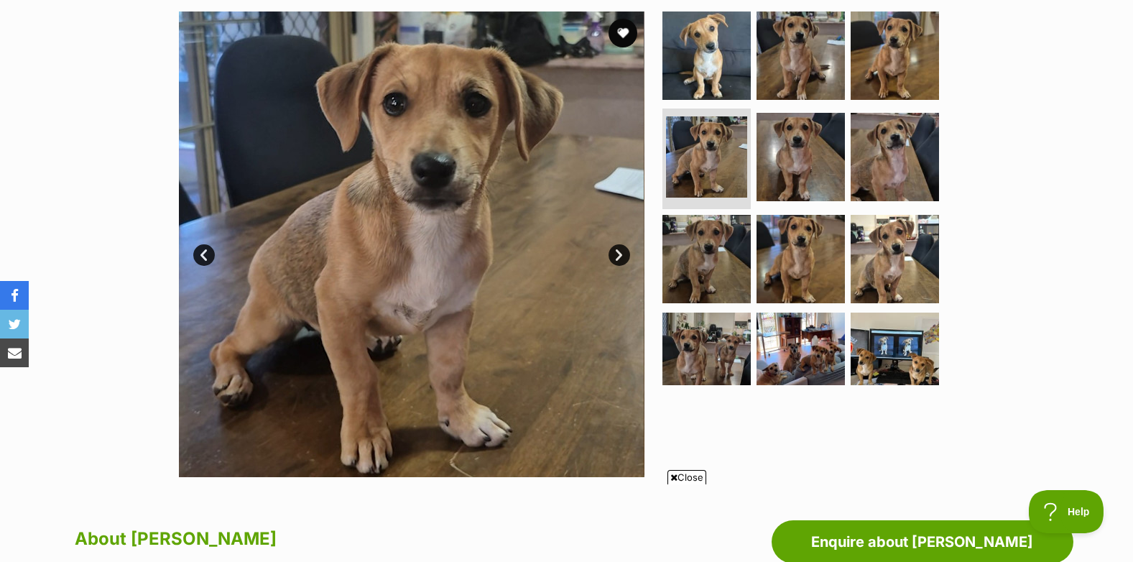
click at [616, 253] on link "Next" at bounding box center [620, 255] width 22 height 22
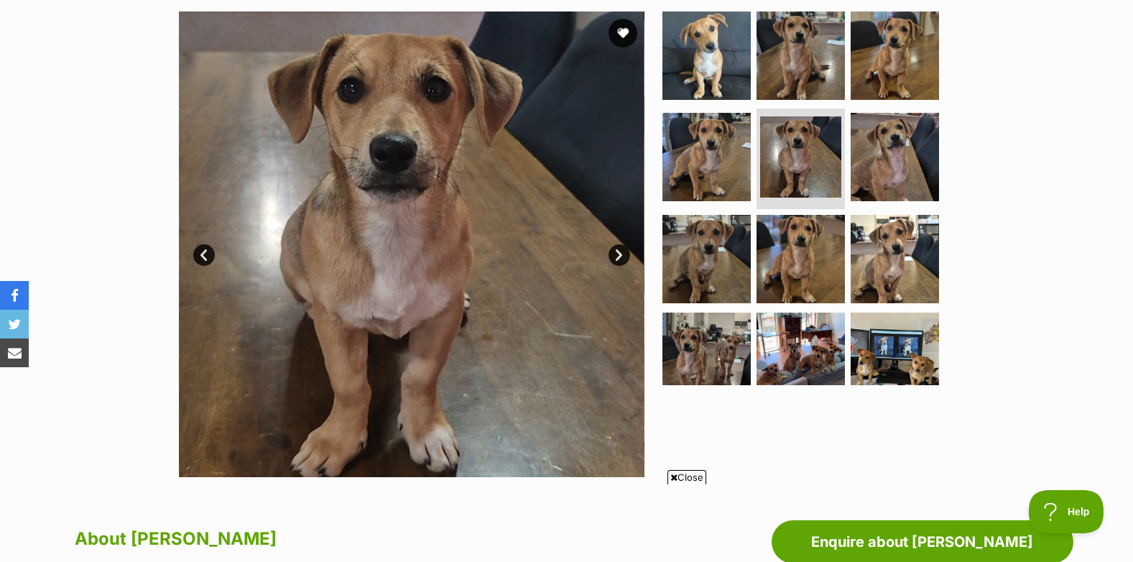
click at [616, 253] on link "Next" at bounding box center [620, 255] width 22 height 22
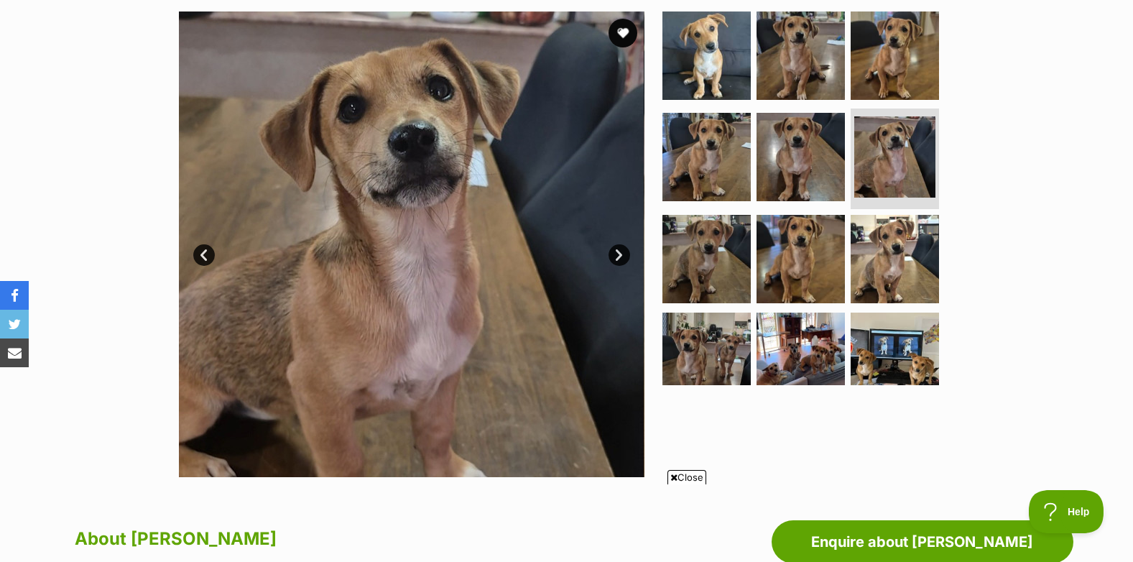
click at [616, 253] on link "Next" at bounding box center [620, 255] width 22 height 22
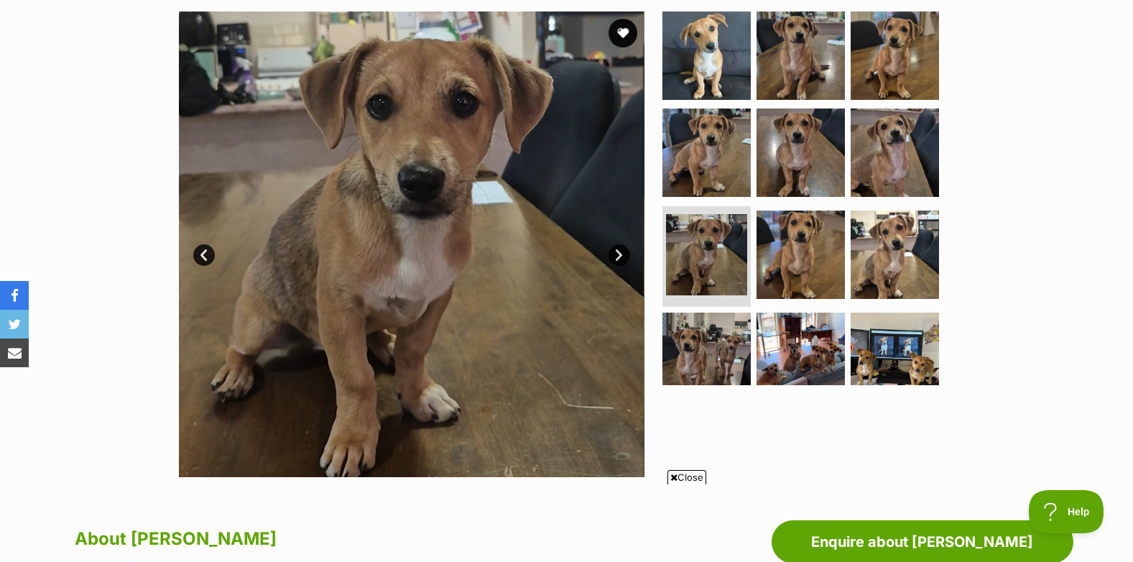
click at [616, 253] on link "Next" at bounding box center [620, 255] width 22 height 22
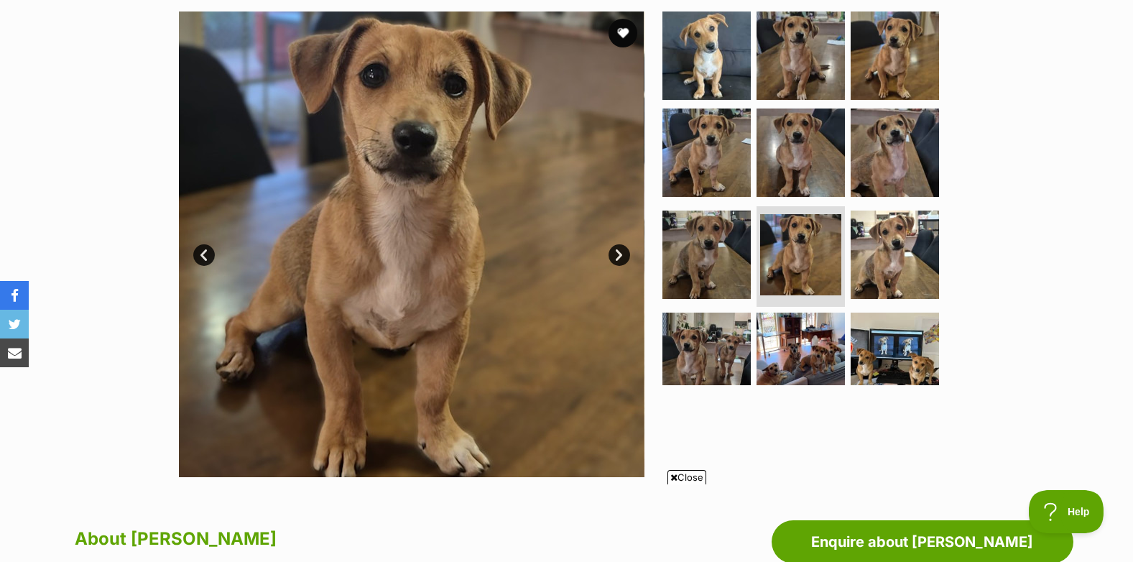
click at [616, 253] on link "Next" at bounding box center [620, 255] width 22 height 22
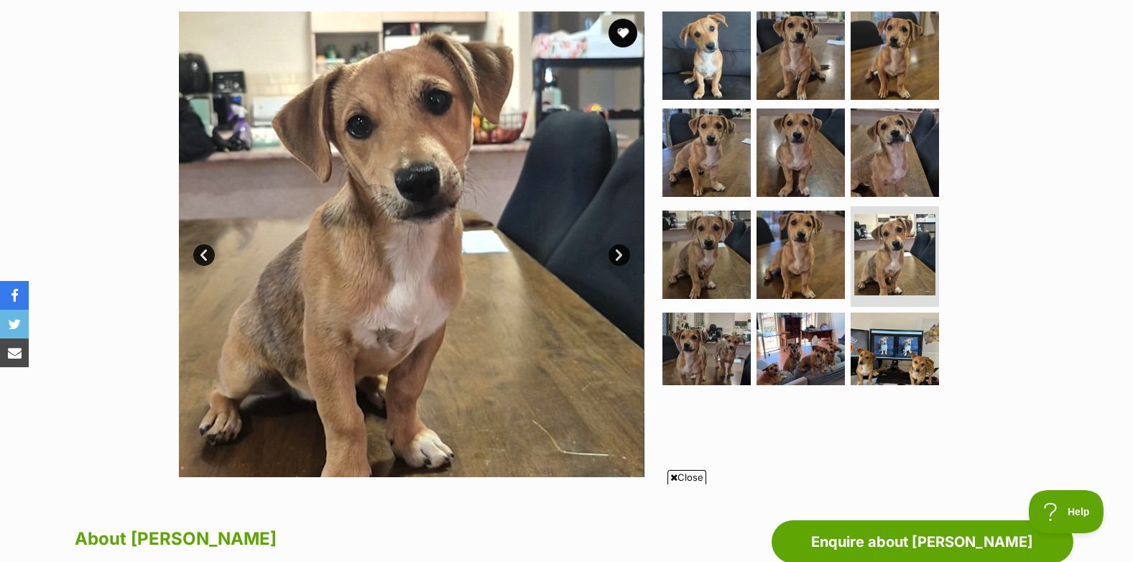
click at [616, 253] on link "Next" at bounding box center [620, 255] width 22 height 22
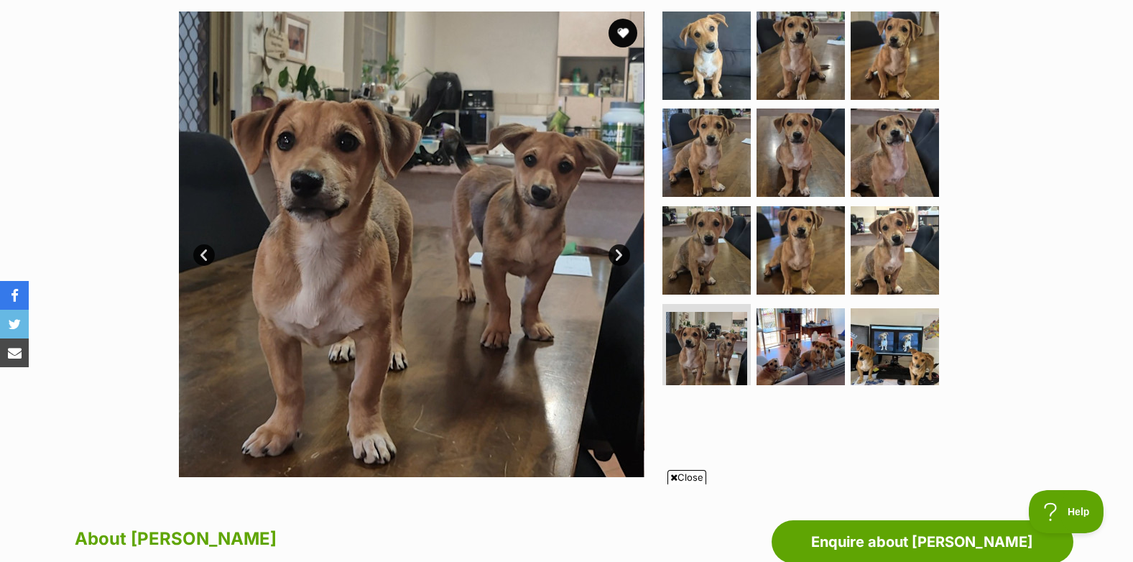
click at [616, 253] on link "Next" at bounding box center [620, 255] width 22 height 22
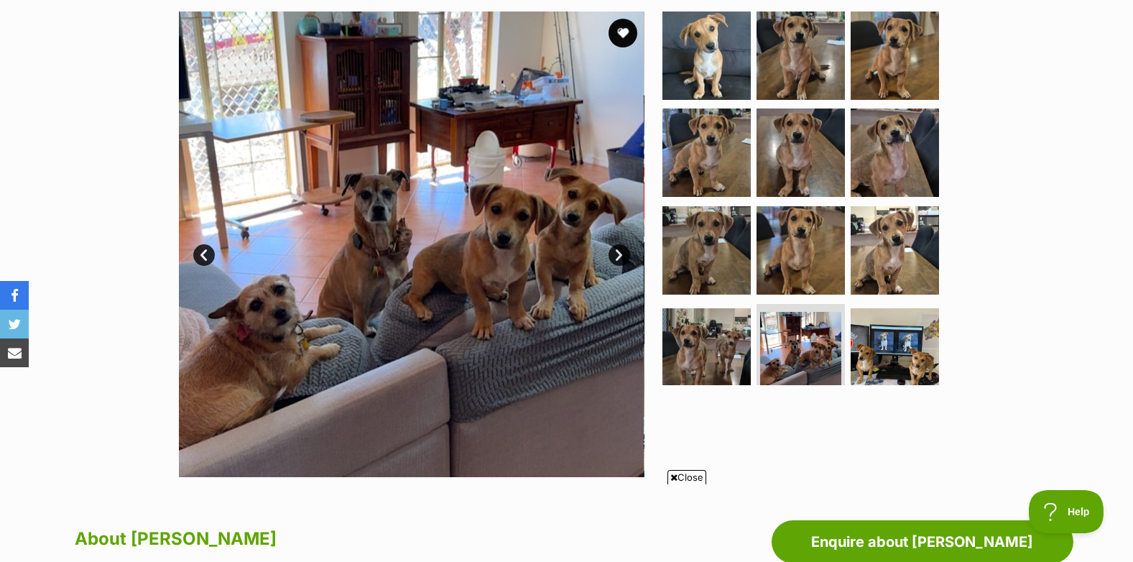
click at [616, 253] on link "Next" at bounding box center [620, 255] width 22 height 22
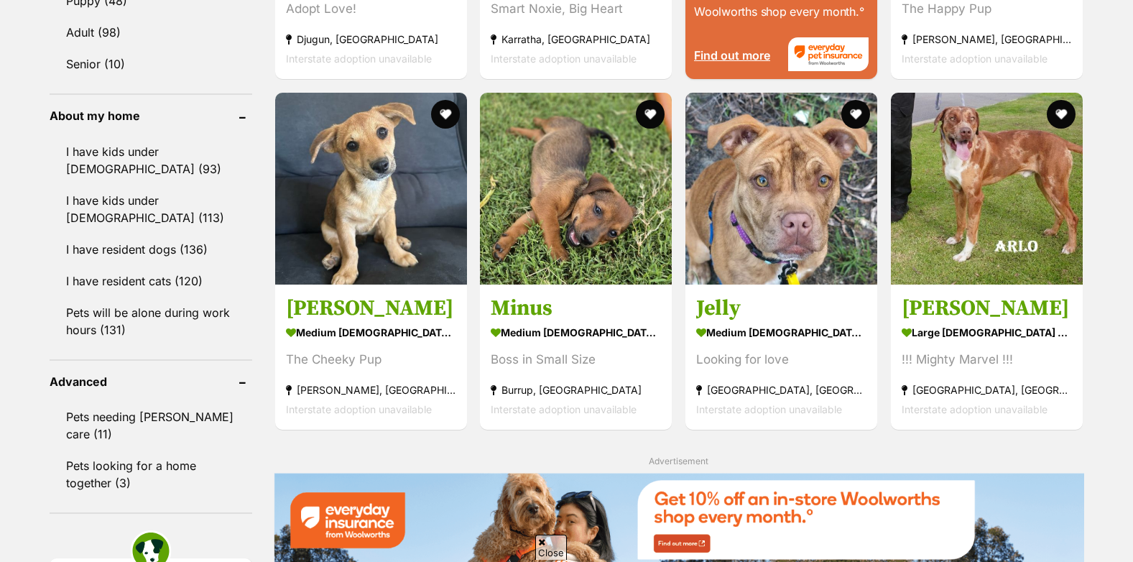
scroll to position [1573, 0]
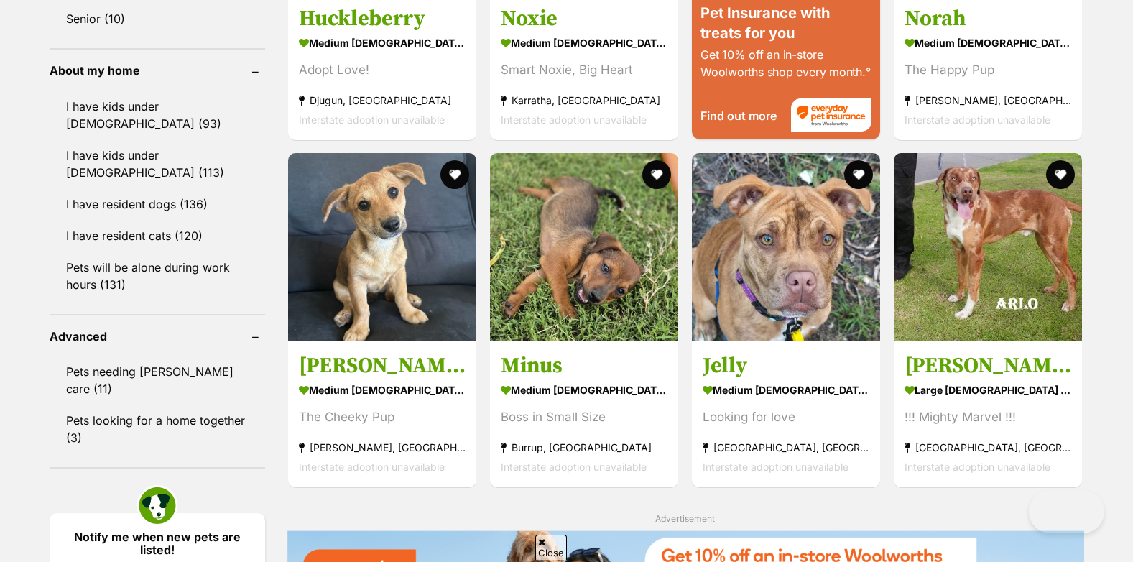
click at [571, 276] on img at bounding box center [584, 247] width 188 height 188
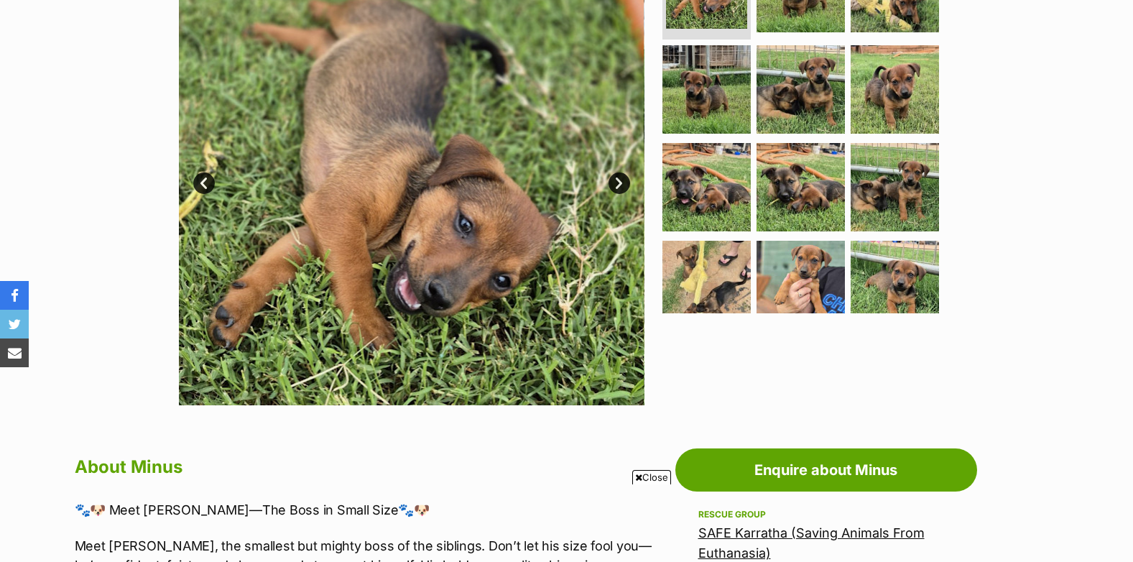
click at [621, 187] on link "Next" at bounding box center [620, 183] width 22 height 22
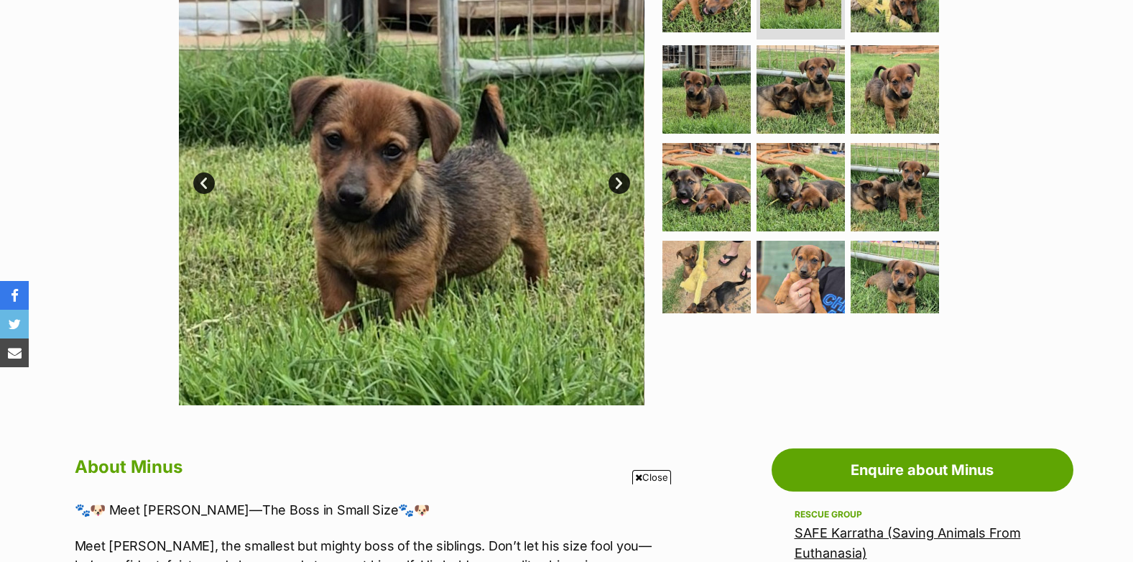
click at [621, 187] on link "Next" at bounding box center [620, 183] width 22 height 22
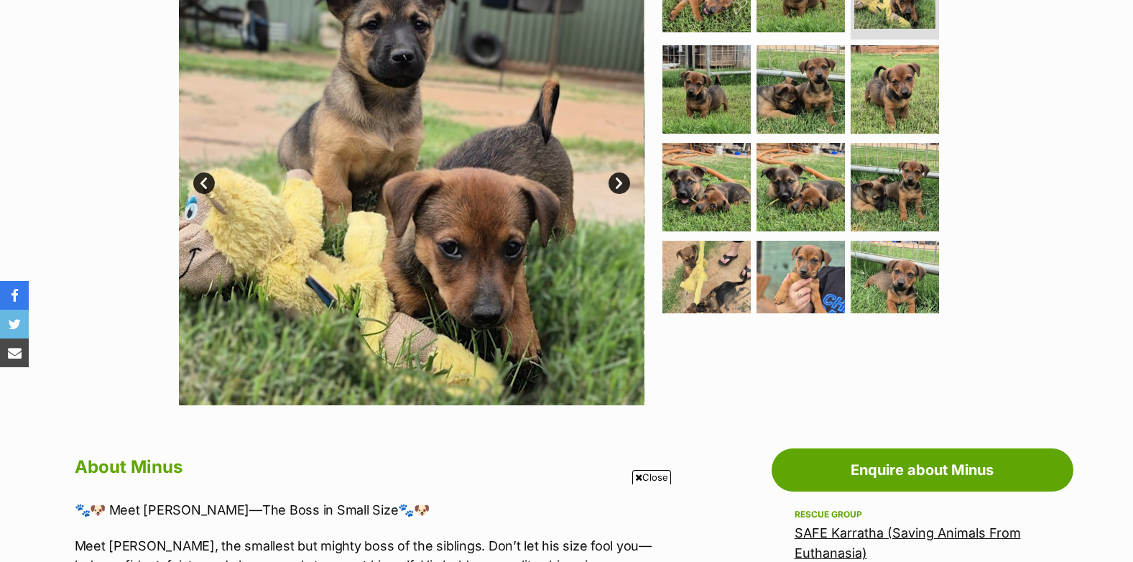
click at [621, 187] on link "Next" at bounding box center [620, 183] width 22 height 22
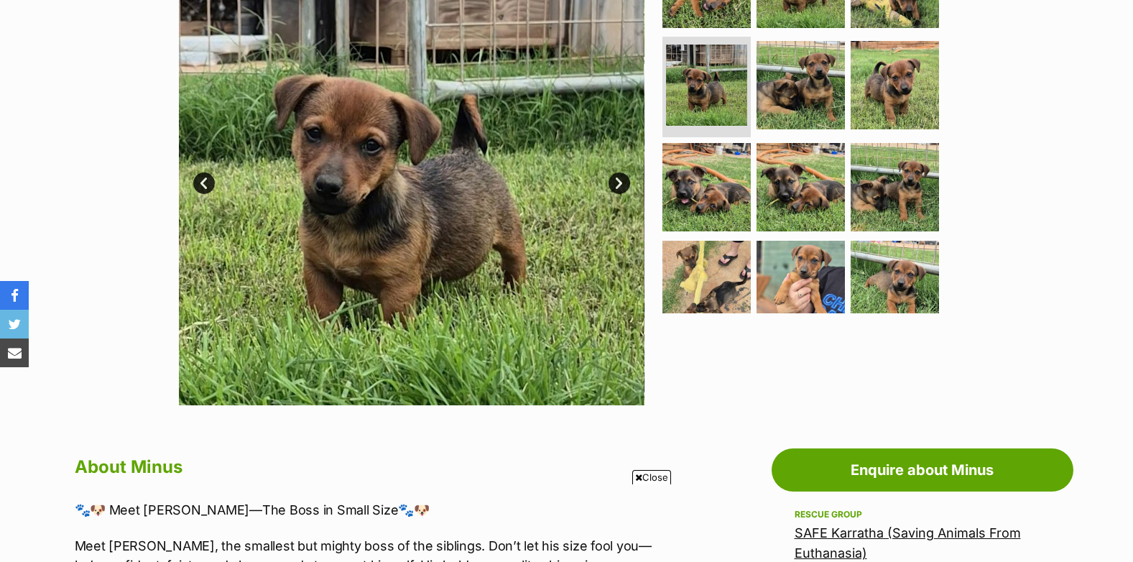
click at [621, 187] on link "Next" at bounding box center [620, 183] width 22 height 22
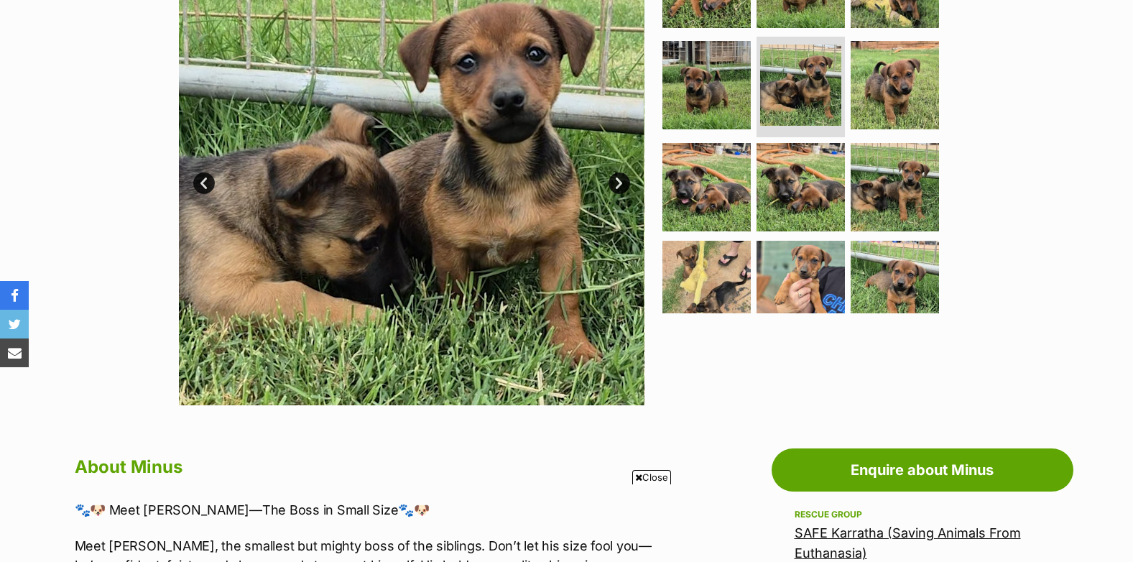
click at [621, 187] on link "Next" at bounding box center [620, 183] width 22 height 22
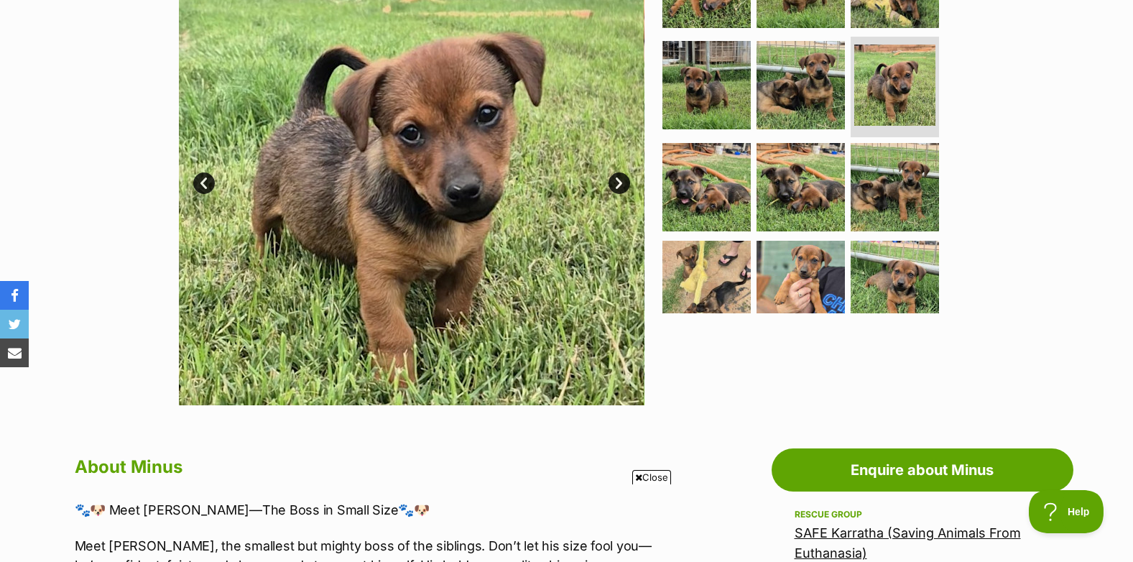
click at [621, 187] on link "Next" at bounding box center [620, 183] width 22 height 22
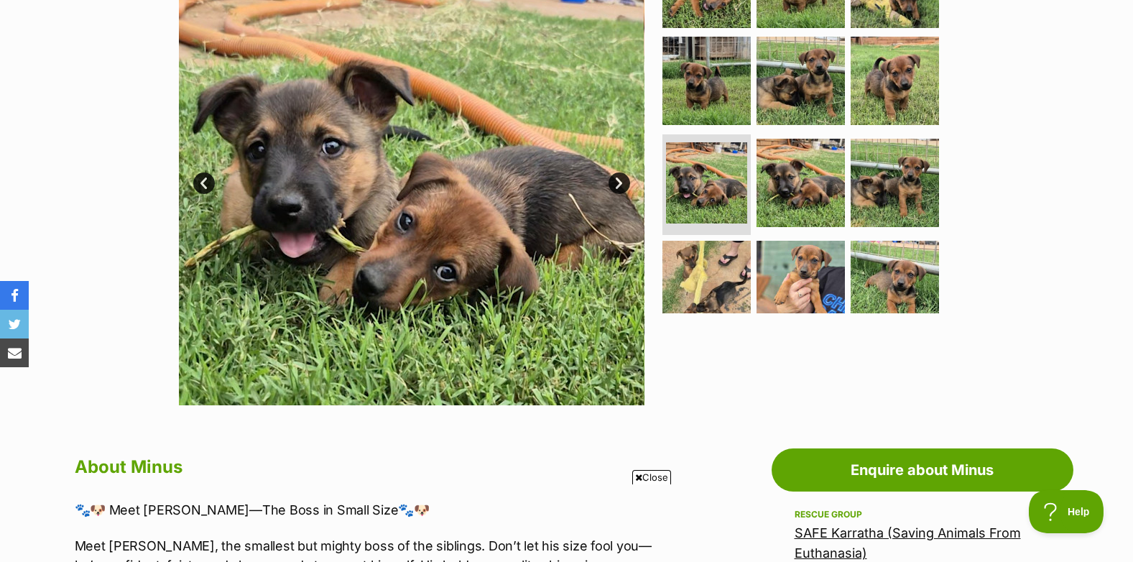
click at [621, 187] on link "Next" at bounding box center [620, 183] width 22 height 22
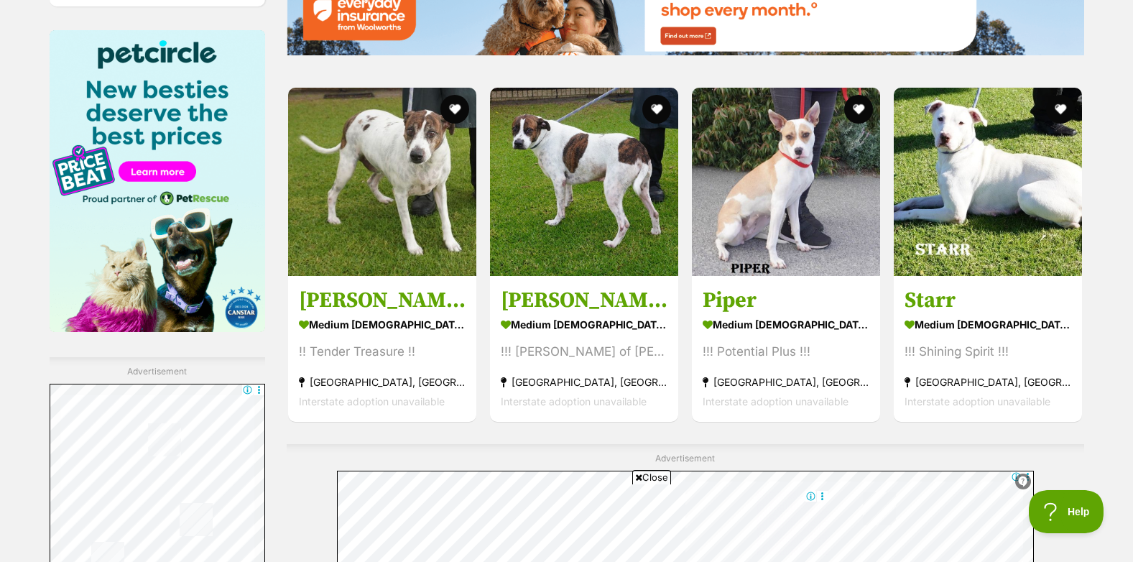
scroll to position [2016, 0]
